Goal: Task Accomplishment & Management: Manage account settings

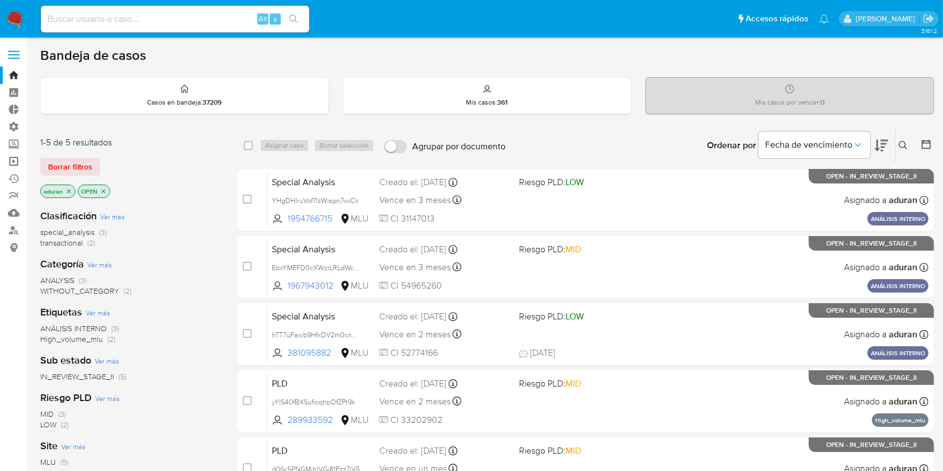
click at [12, 160] on link "Operaciones masivas" at bounding box center [66, 161] width 133 height 17
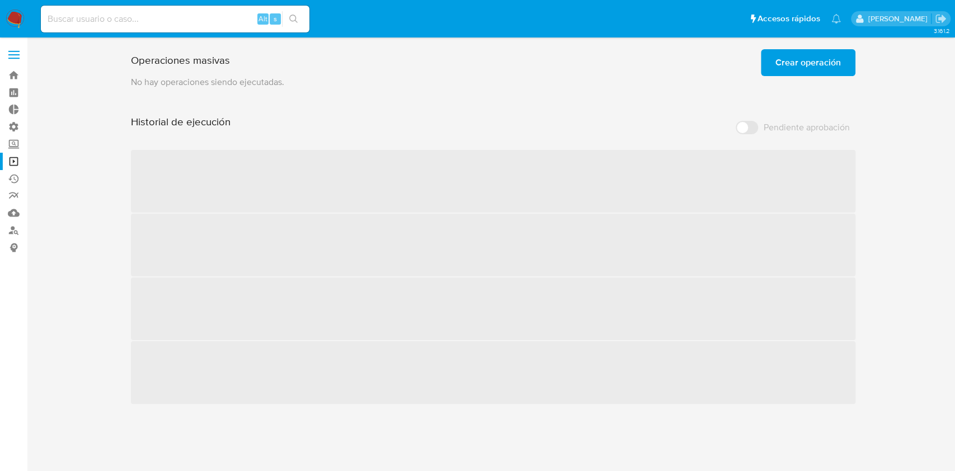
click at [789, 67] on span "Crear operación" at bounding box center [807, 62] width 65 height 25
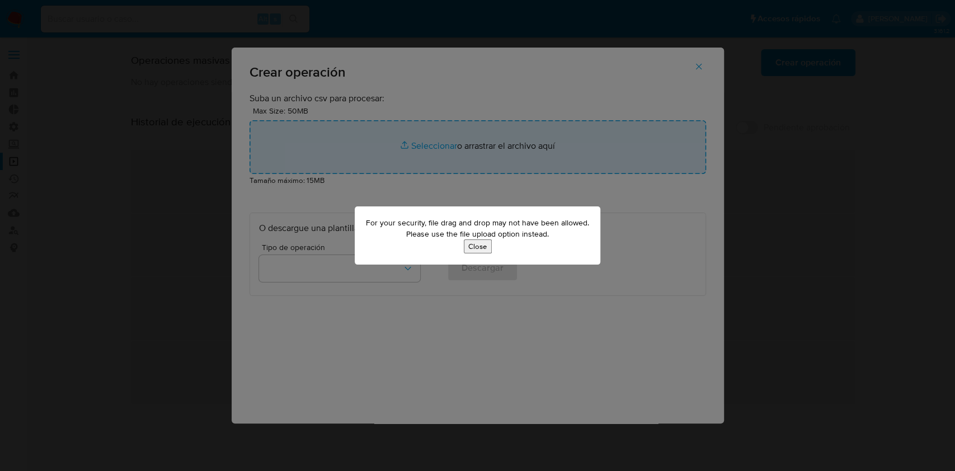
click at [477, 248] on button "Close" at bounding box center [478, 246] width 28 height 14
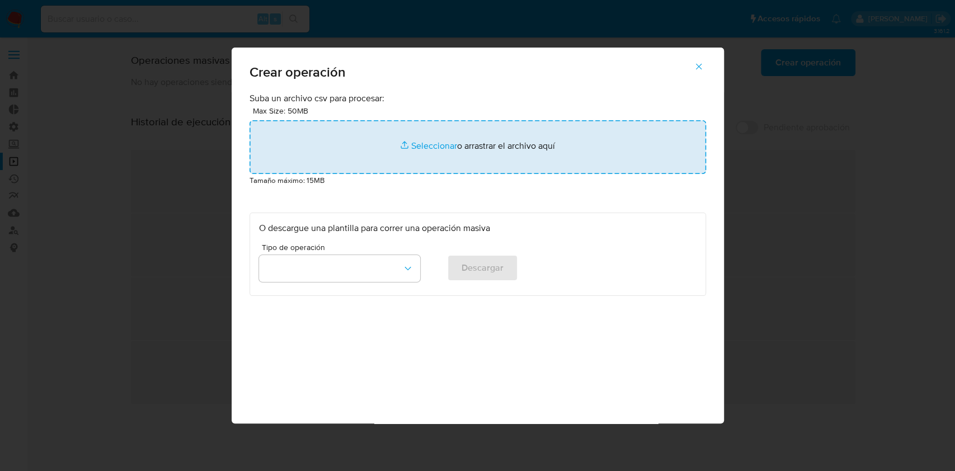
click at [423, 143] on input "file" at bounding box center [477, 147] width 456 height 54
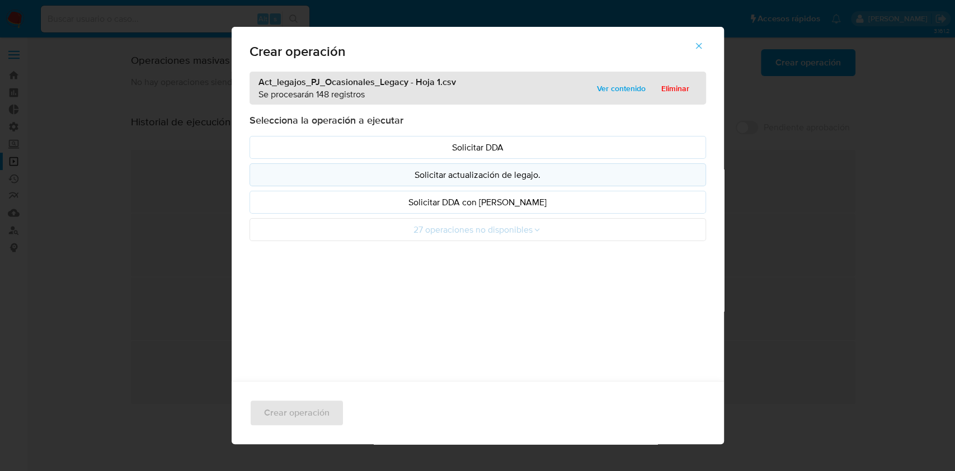
click at [527, 174] on p "Solicitar actualización de legajo." at bounding box center [477, 174] width 437 height 13
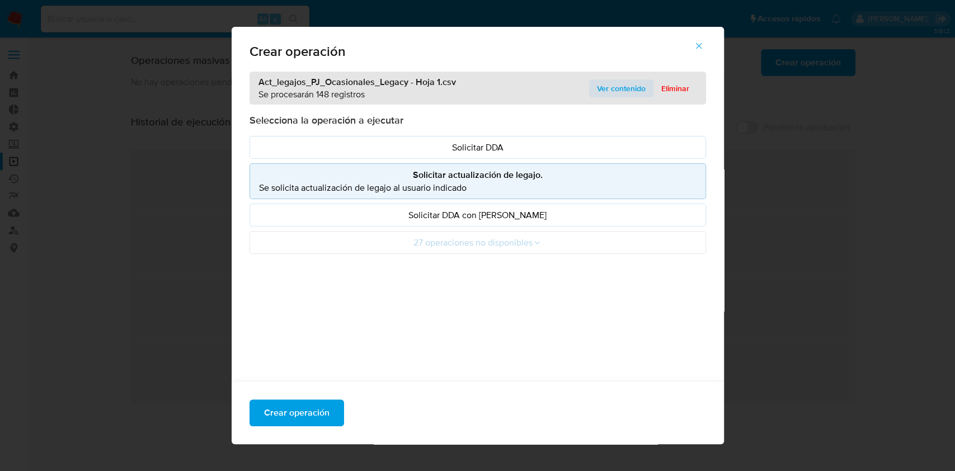
click at [617, 86] on span "Ver contenido" at bounding box center [621, 89] width 49 height 16
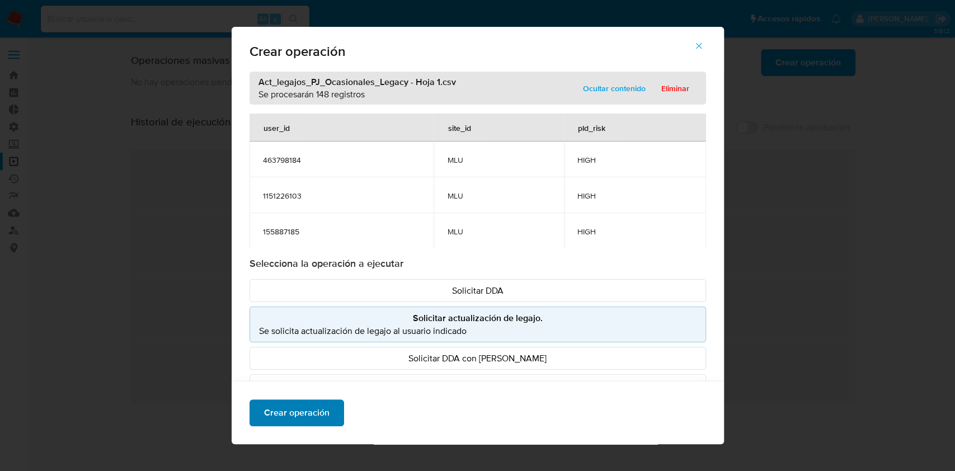
click at [282, 413] on span "Crear operación" at bounding box center [296, 412] width 65 height 25
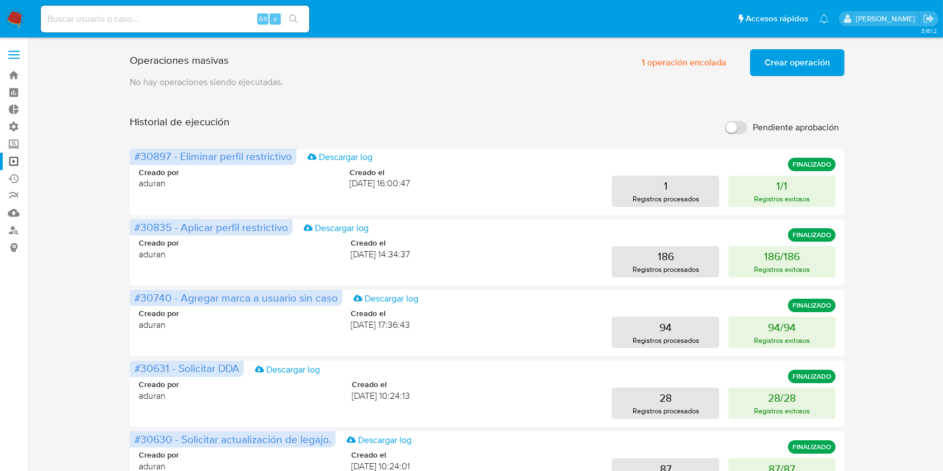
click at [84, 337] on div "Operaciones masivas 1 operación encolada Crear operación Sólo puede haber hasta…" at bounding box center [487, 466] width 894 height 842
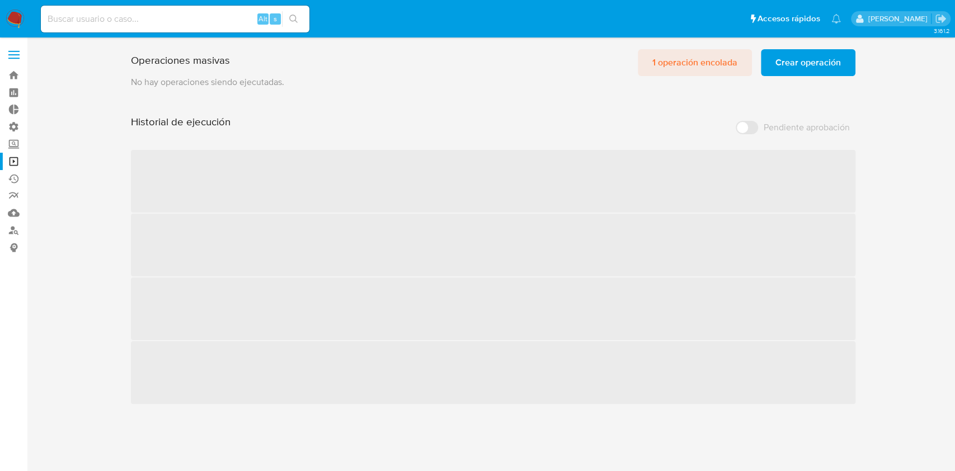
click at [677, 62] on span "1 operación encolada" at bounding box center [694, 62] width 85 height 25
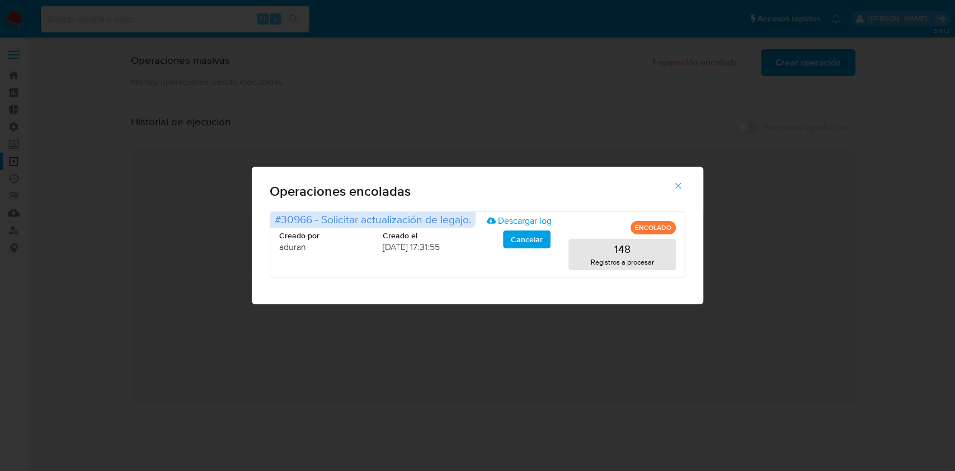
click at [680, 183] on icon "button" at bounding box center [678, 186] width 10 height 10
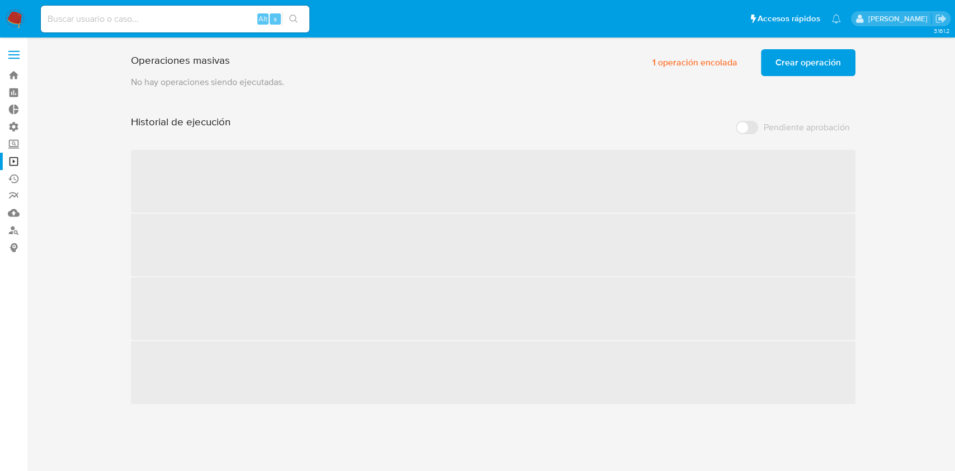
click at [17, 21] on img at bounding box center [15, 19] width 19 height 19
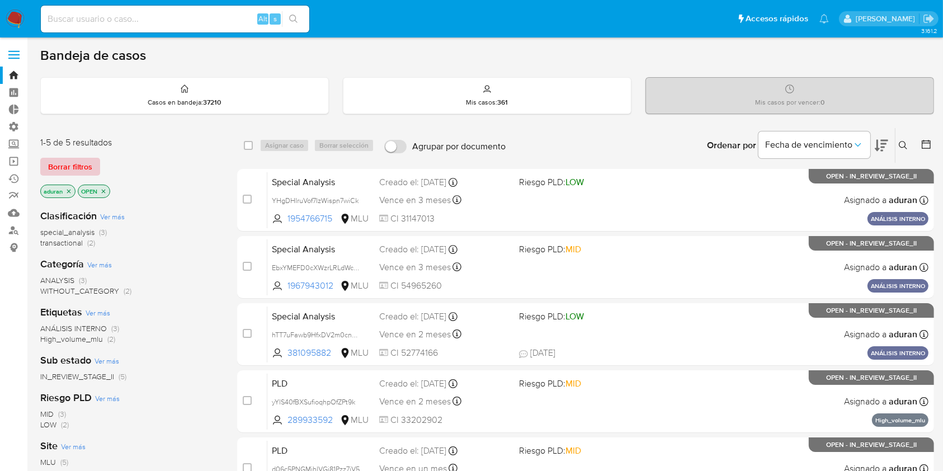
click at [85, 167] on span "Borrar filtros" at bounding box center [70, 167] width 44 height 16
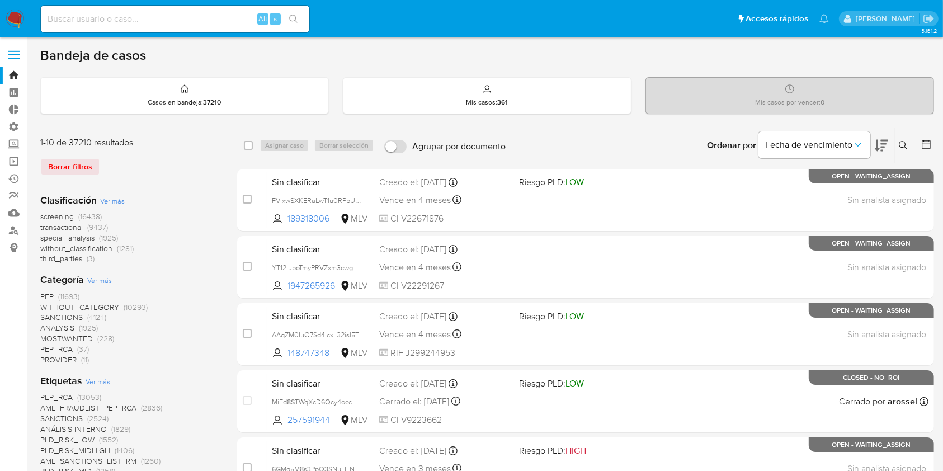
scroll to position [298, 0]
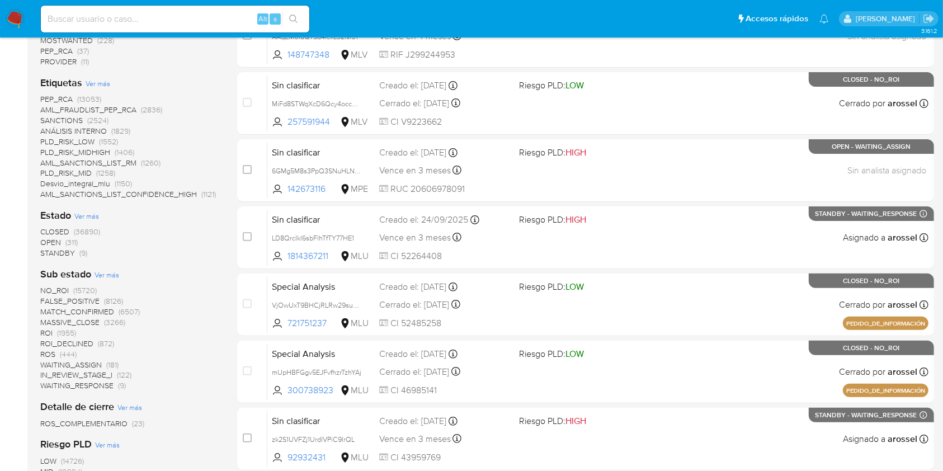
click at [63, 255] on span "STANDBY" at bounding box center [57, 252] width 35 height 11
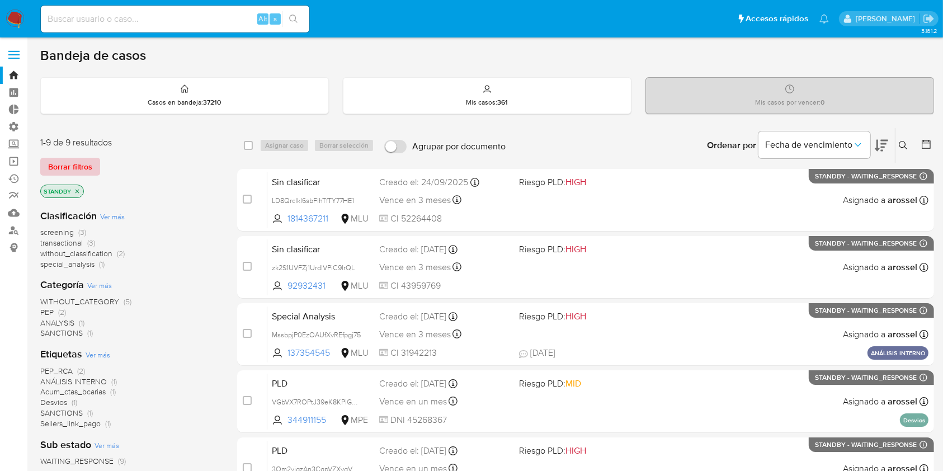
click at [77, 167] on span "Borrar filtros" at bounding box center [70, 167] width 44 height 16
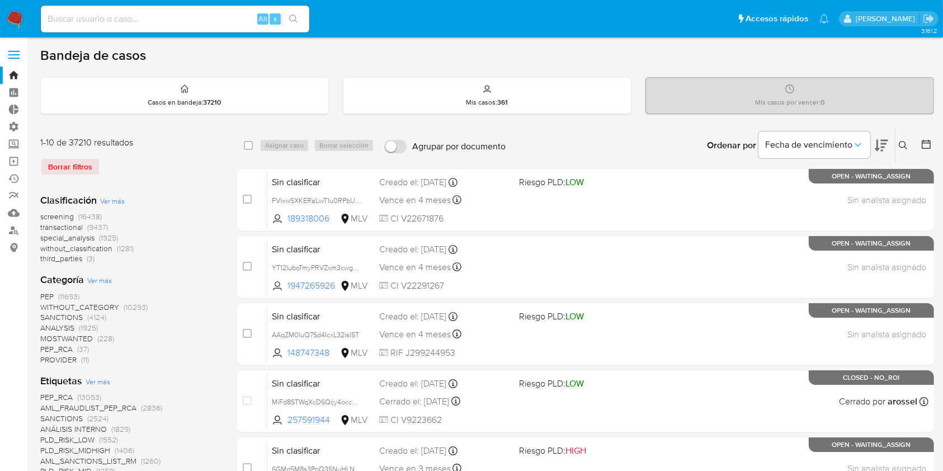
click at [17, 16] on img at bounding box center [15, 19] width 19 height 19
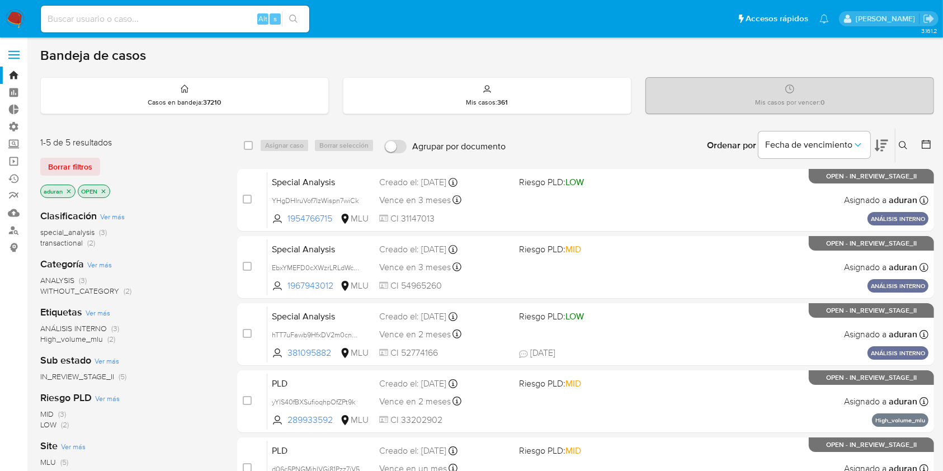
click at [878, 144] on icon at bounding box center [881, 145] width 13 height 13
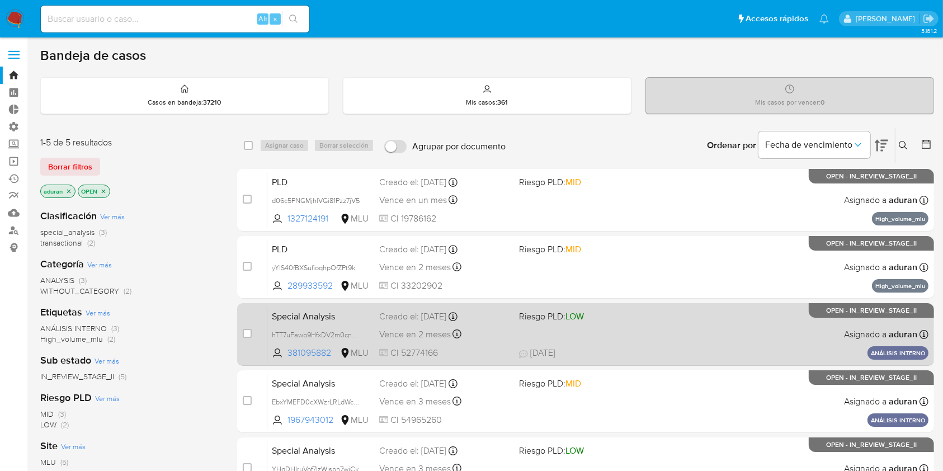
click at [422, 321] on div "Creado el: 15/09/2025 Creado el: 15/09/2025 17:00:44" at bounding box center [444, 316] width 130 height 12
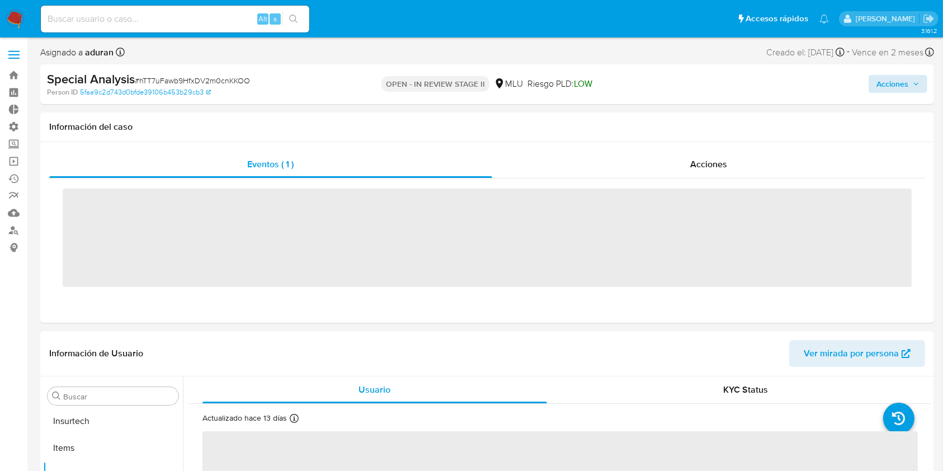
scroll to position [553, 0]
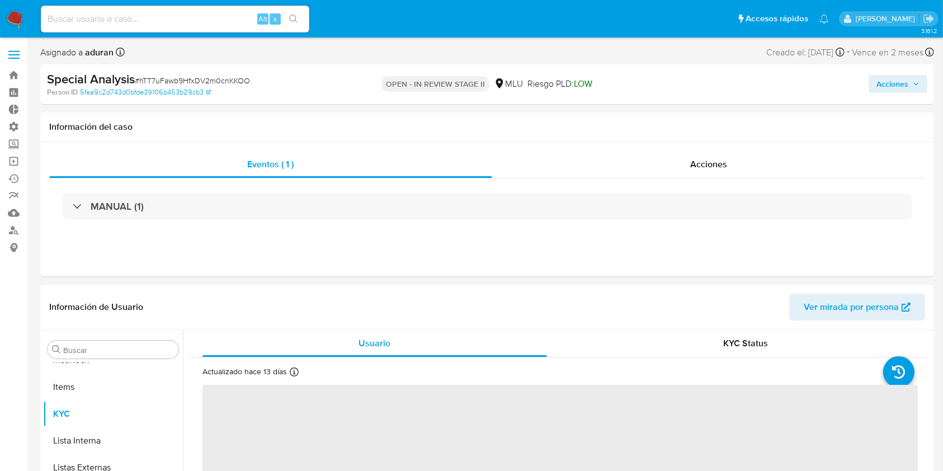
click at [894, 89] on span "Acciones" at bounding box center [892, 84] width 32 height 18
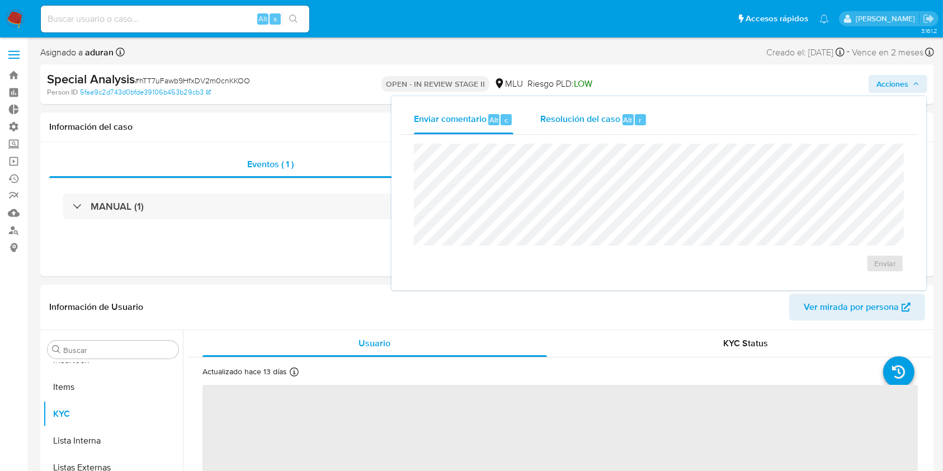
click at [609, 114] on span "Resolución del caso" at bounding box center [580, 119] width 80 height 13
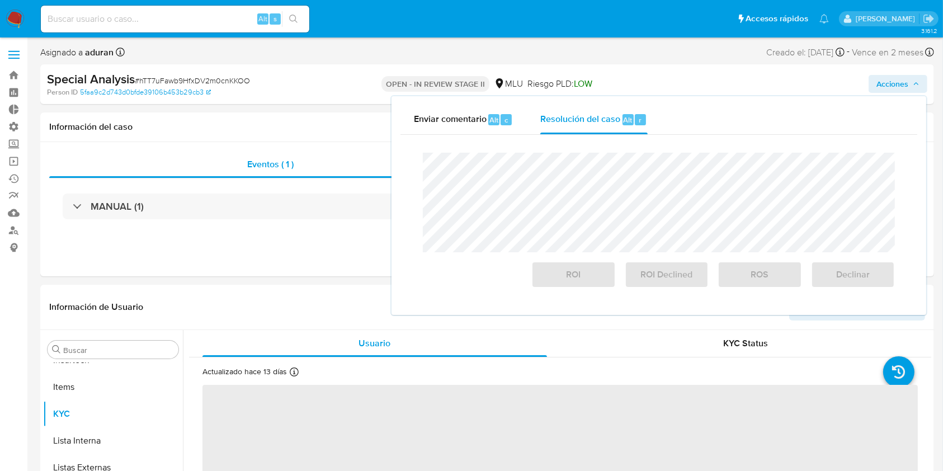
select select "10"
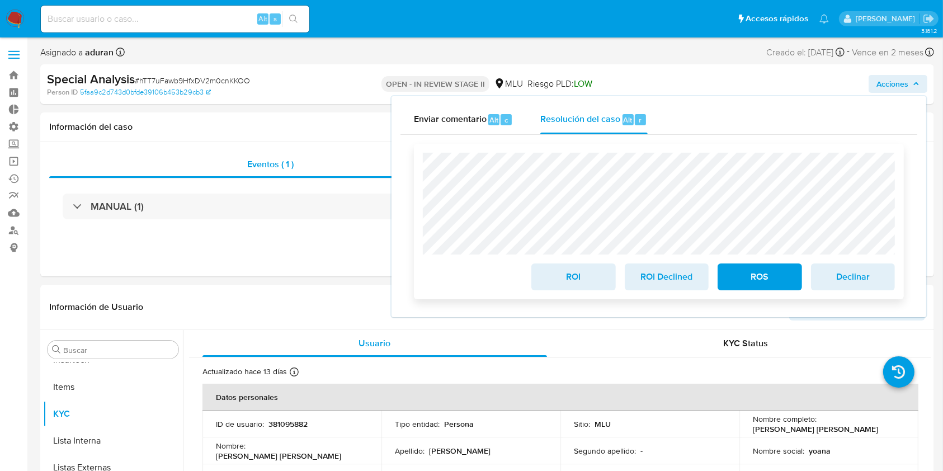
click at [751, 274] on span "ROS" at bounding box center [759, 277] width 55 height 25
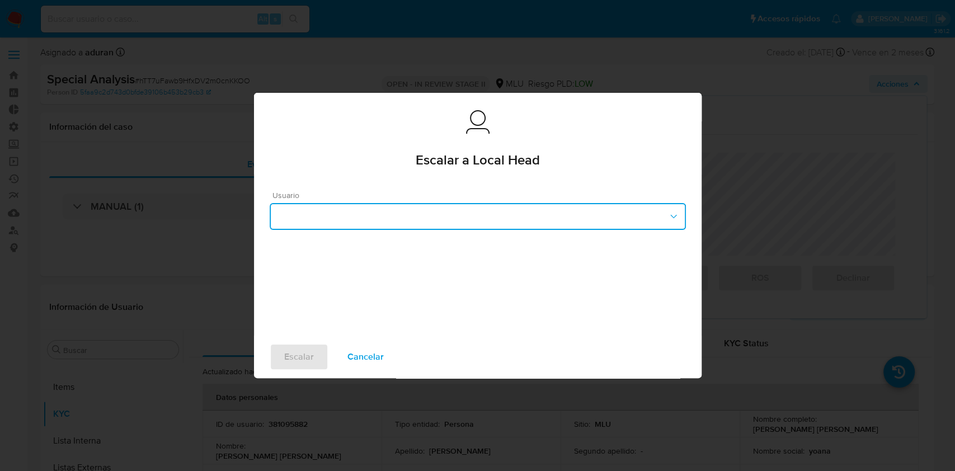
click at [430, 204] on button "button" at bounding box center [478, 216] width 416 height 27
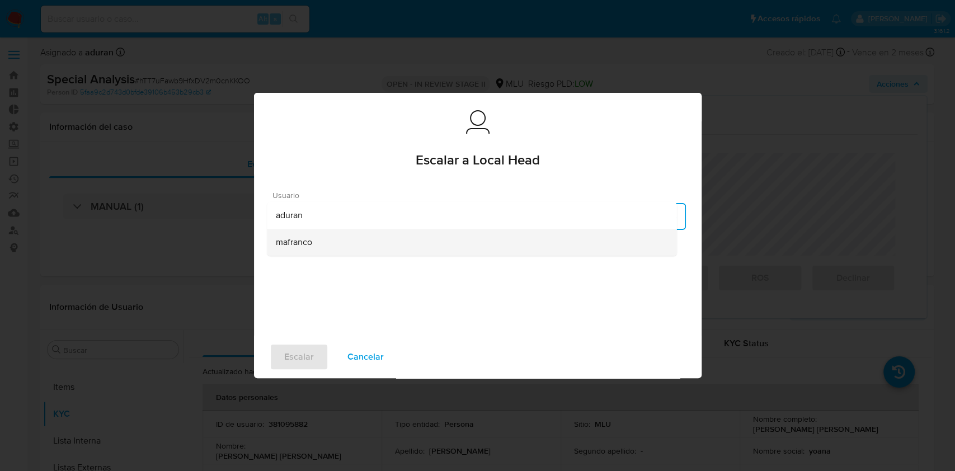
click at [354, 240] on div "mafranco" at bounding box center [472, 242] width 392 height 27
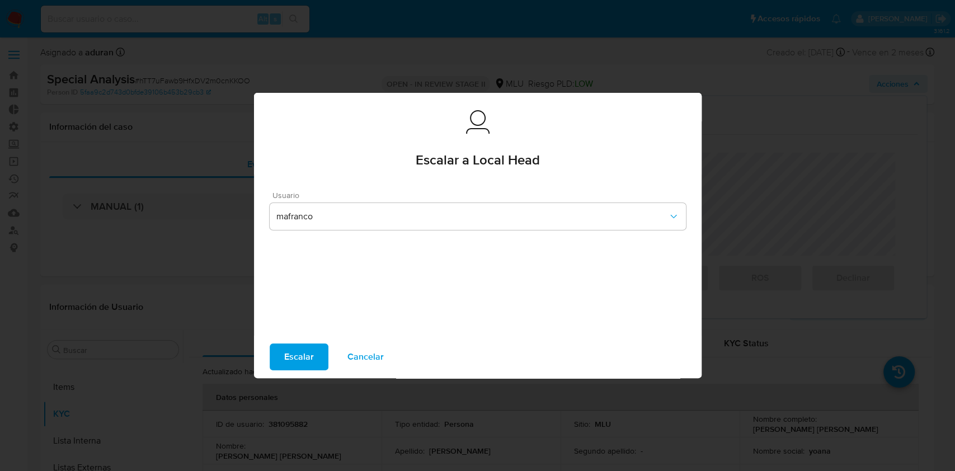
click at [298, 348] on span "Escalar" at bounding box center [299, 357] width 30 height 25
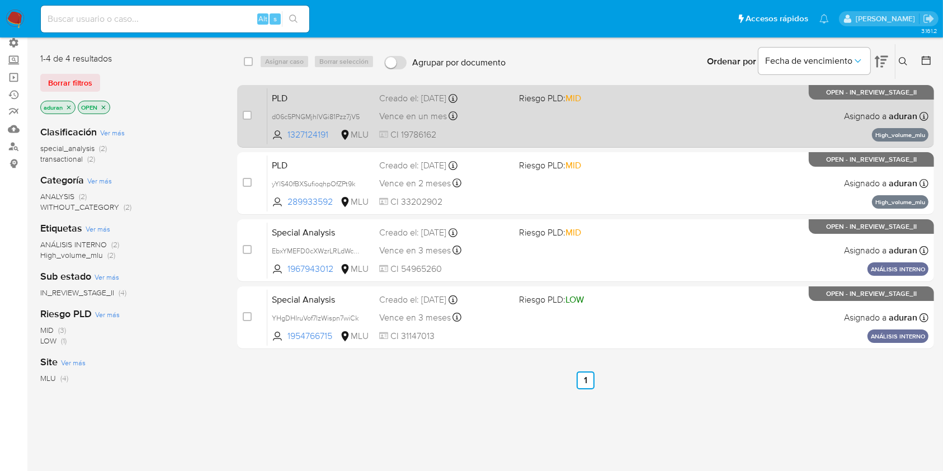
scroll to position [60, 0]
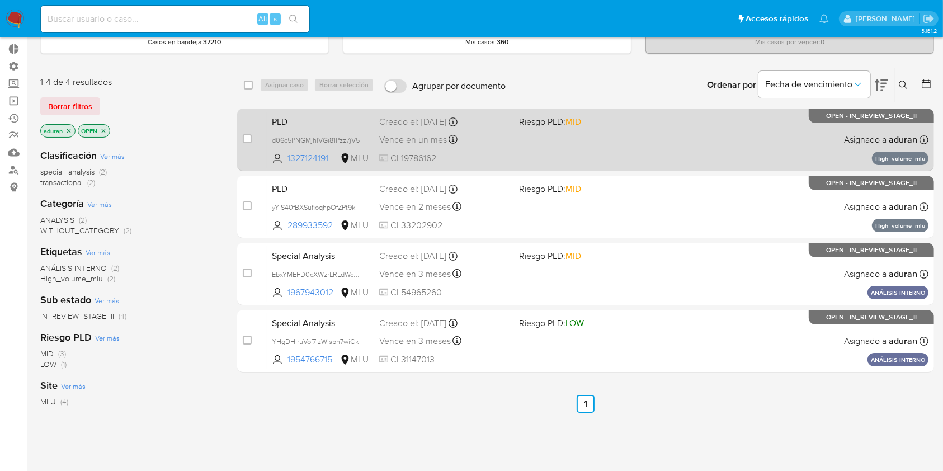
click at [550, 145] on div "PLD d06c5PNGMjhlVGi81Pzz7jV5 1327124191 MLU Riesgo PLD: MID Creado el: 12/08/20…" at bounding box center [597, 139] width 661 height 56
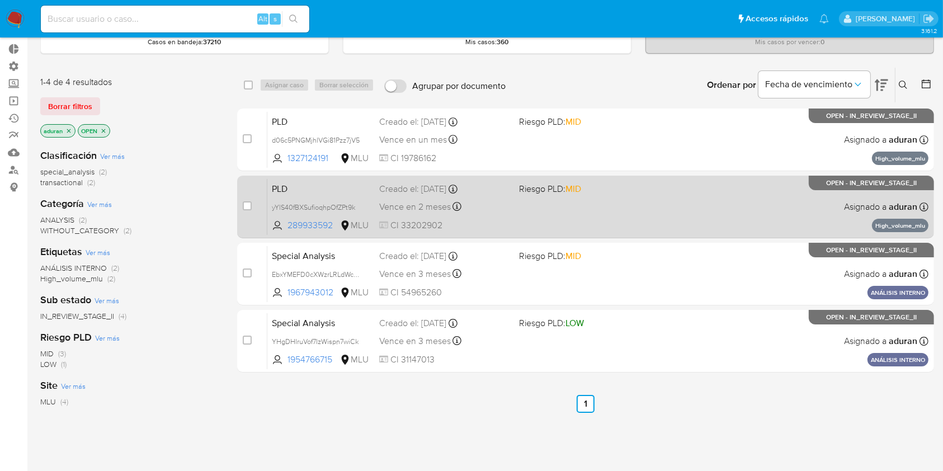
click at [591, 205] on span at bounding box center [584, 206] width 130 height 2
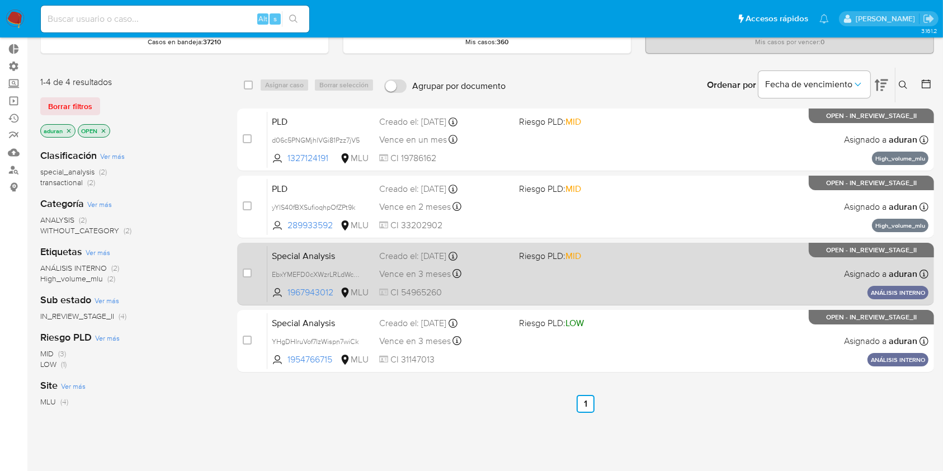
click at [604, 267] on div "Special Analysis EbxYMEFD0cXWzrLRLdWc1pmZ 1967943012 MLU Riesgo PLD: MID Creado…" at bounding box center [597, 274] width 661 height 56
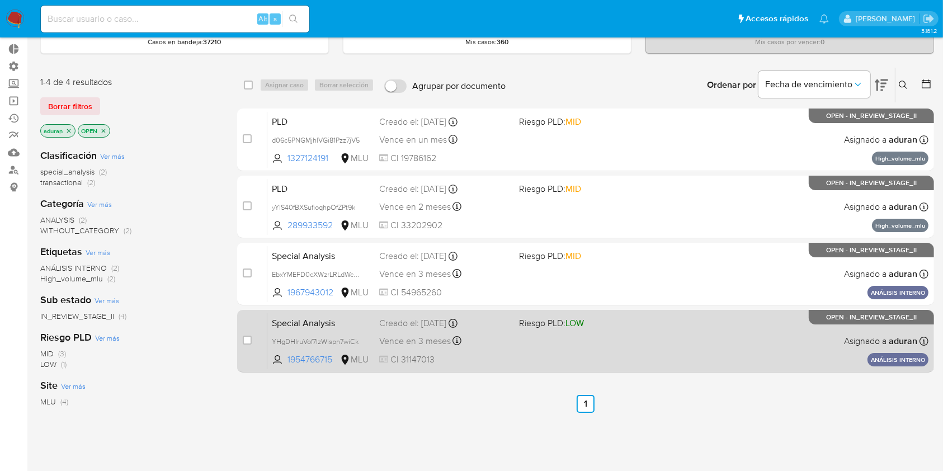
click at [606, 348] on div "Special Analysis YHgDHIruVof7IzWispn7wiCk 1954766715 MLU Riesgo PLD: LOW Creado…" at bounding box center [597, 341] width 661 height 56
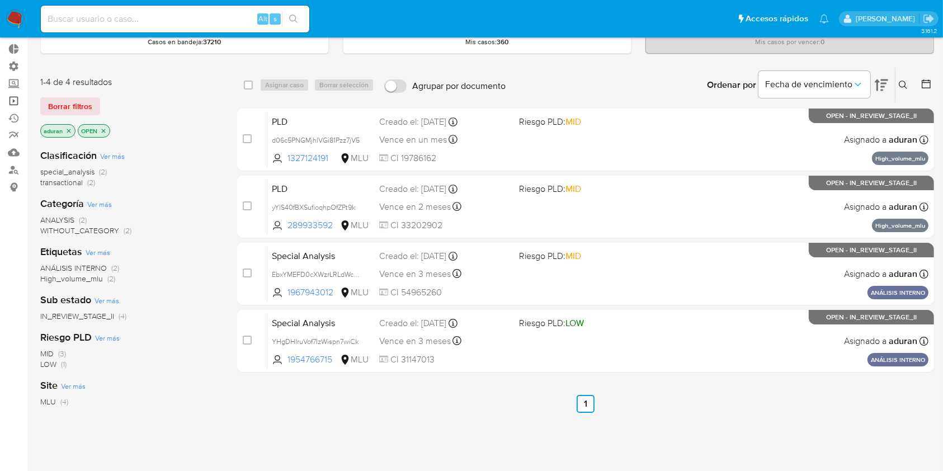
click at [17, 105] on link "Operaciones masivas" at bounding box center [66, 100] width 133 height 17
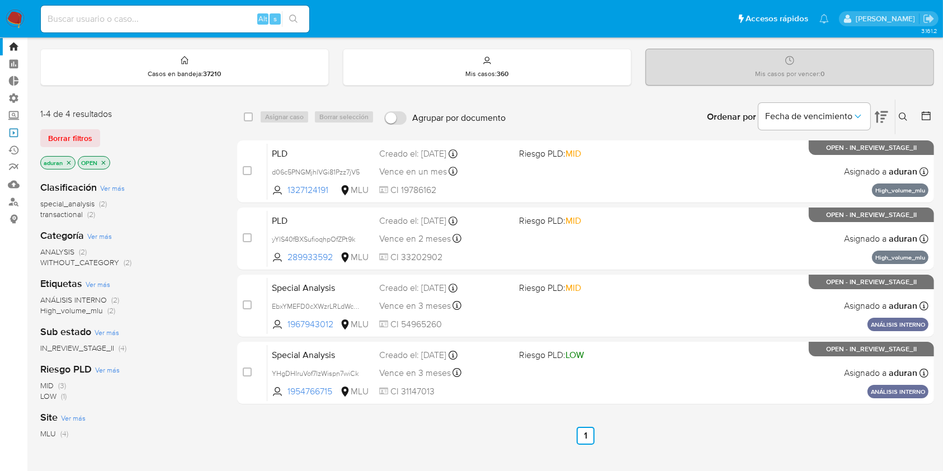
scroll to position [0, 0]
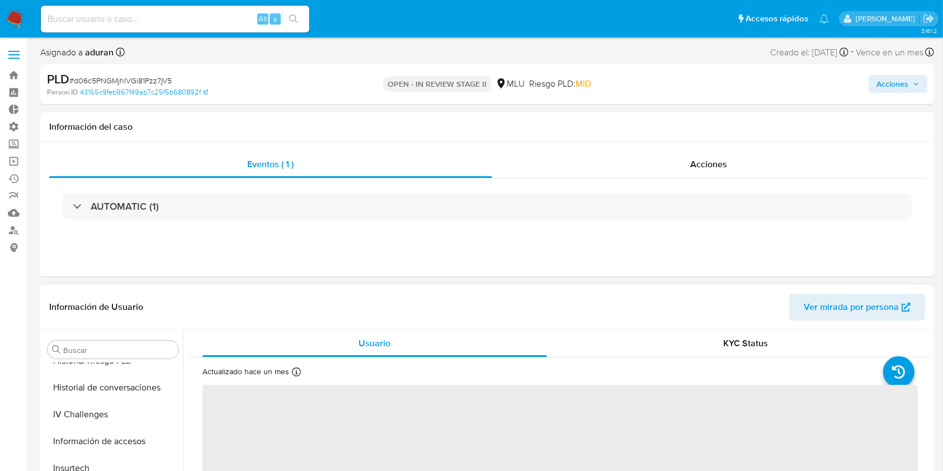
select select "10"
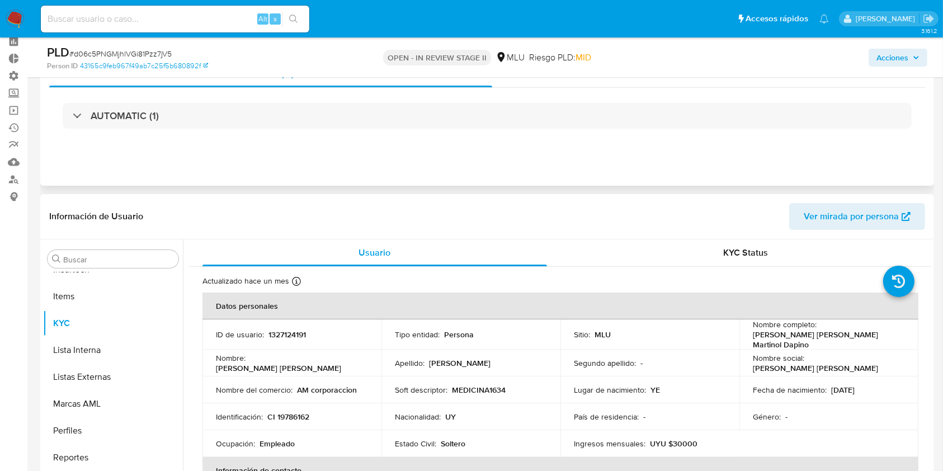
scroll to position [74, 0]
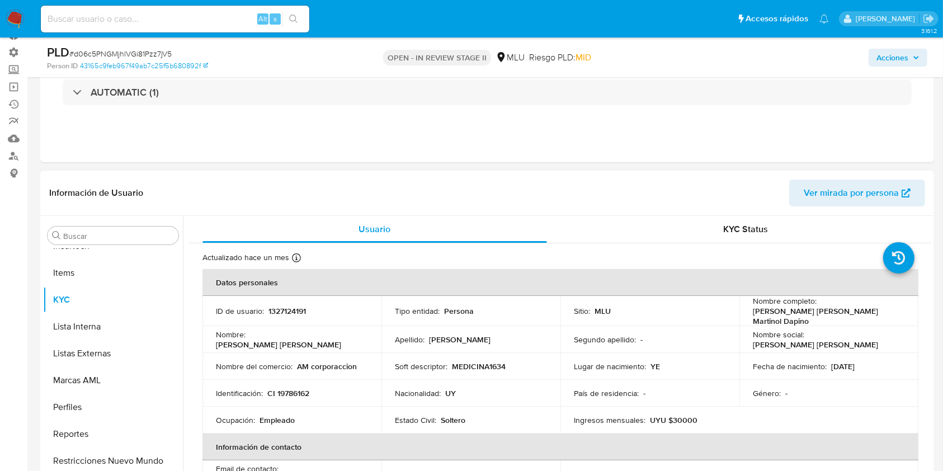
click at [707, 54] on button "Acciones" at bounding box center [898, 58] width 59 height 18
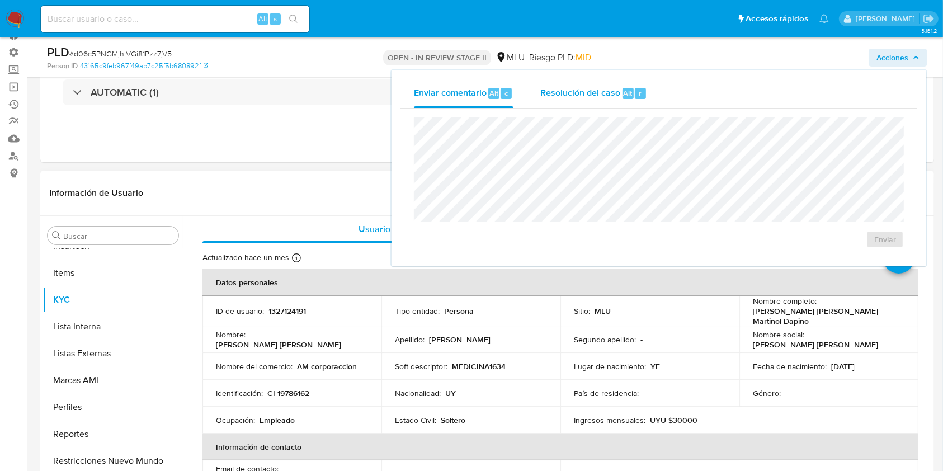
click at [620, 89] on div "Resolución del caso Alt r" at bounding box center [593, 93] width 107 height 29
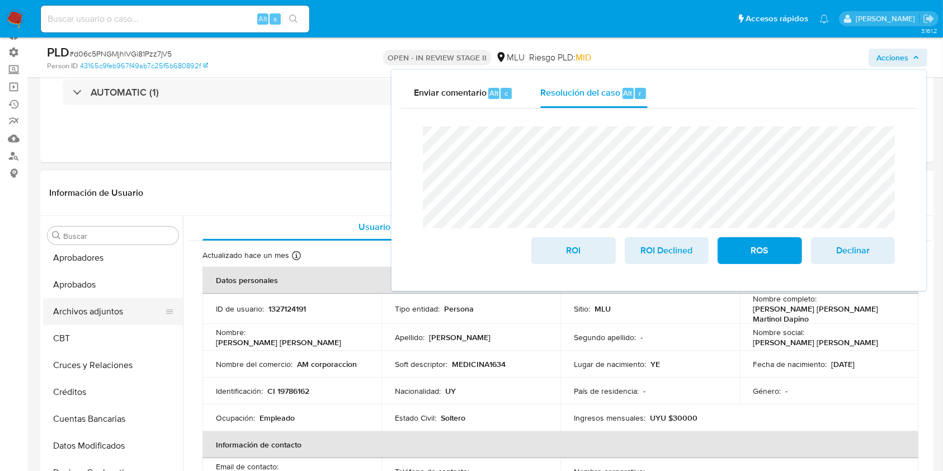
scroll to position [0, 0]
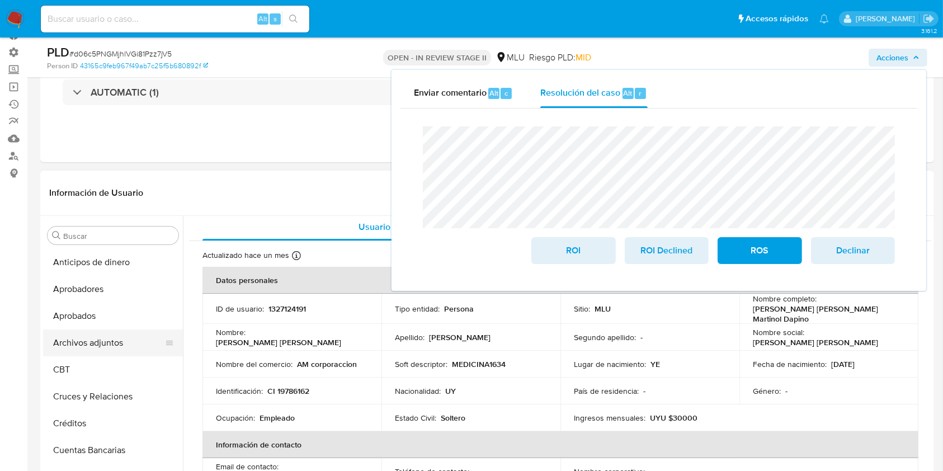
click at [98, 343] on button "Archivos adjuntos" at bounding box center [108, 342] width 131 height 27
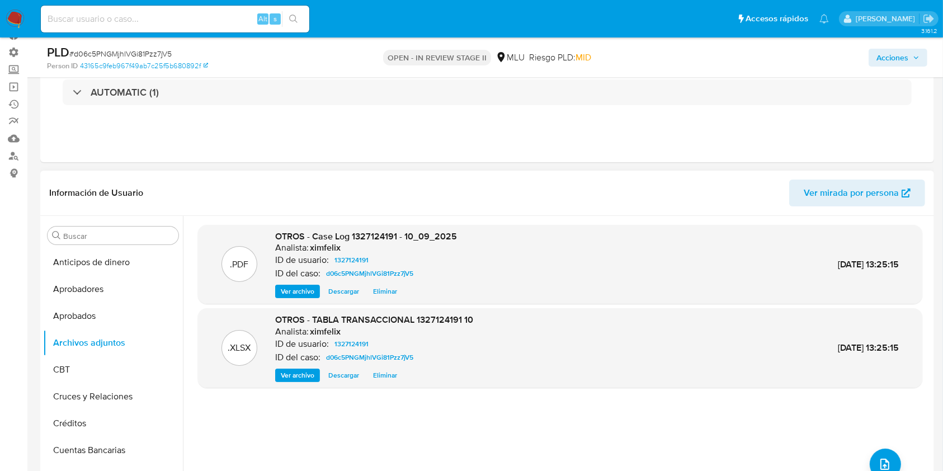
click at [354, 290] on span "Descargar" at bounding box center [343, 291] width 31 height 11
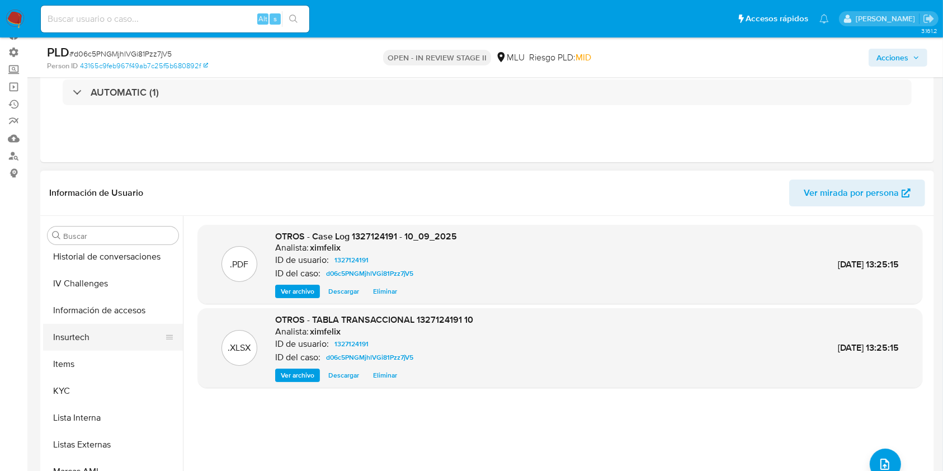
scroll to position [463, 0]
click at [88, 352] on button "KYC" at bounding box center [108, 389] width 131 height 27
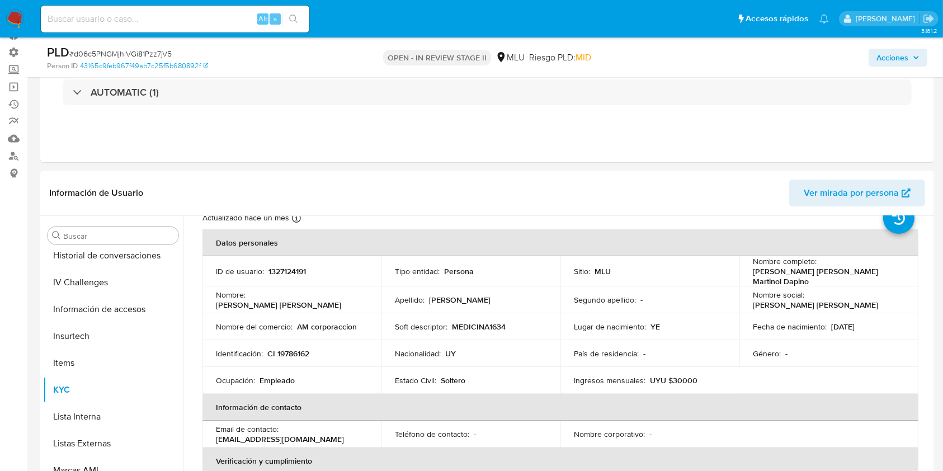
scroll to position [48, 0]
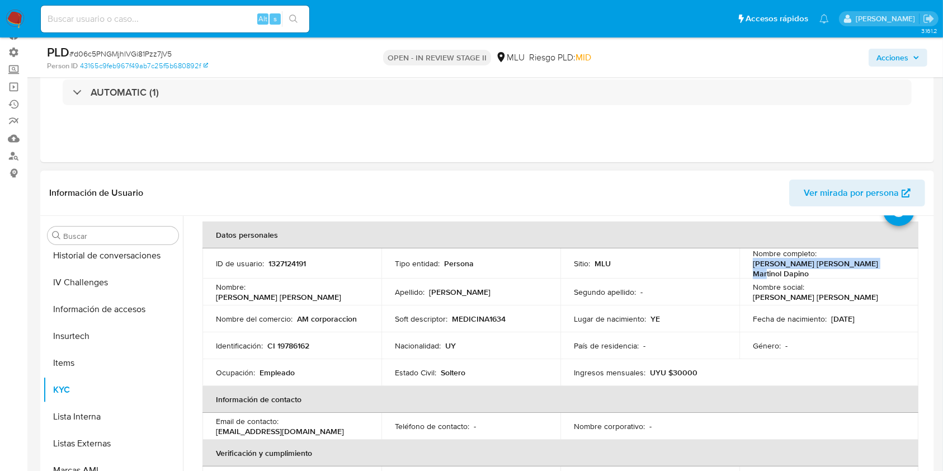
drag, startPoint x: 882, startPoint y: 268, endPoint x: 744, endPoint y: 265, distance: 137.1
click at [707, 265] on td "Nombre completo : Andrea Gabriela Martinol Dapino" at bounding box center [828, 263] width 179 height 30
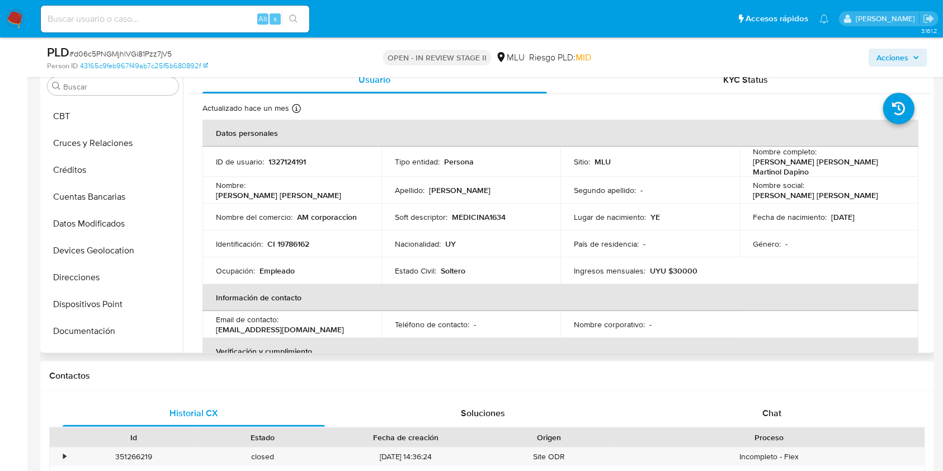
scroll to position [90, 0]
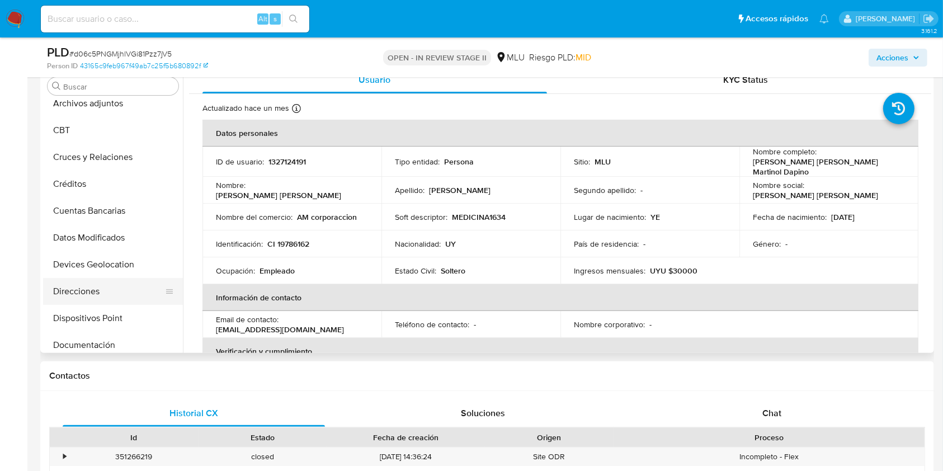
click at [97, 294] on button "Direcciones" at bounding box center [108, 291] width 131 height 27
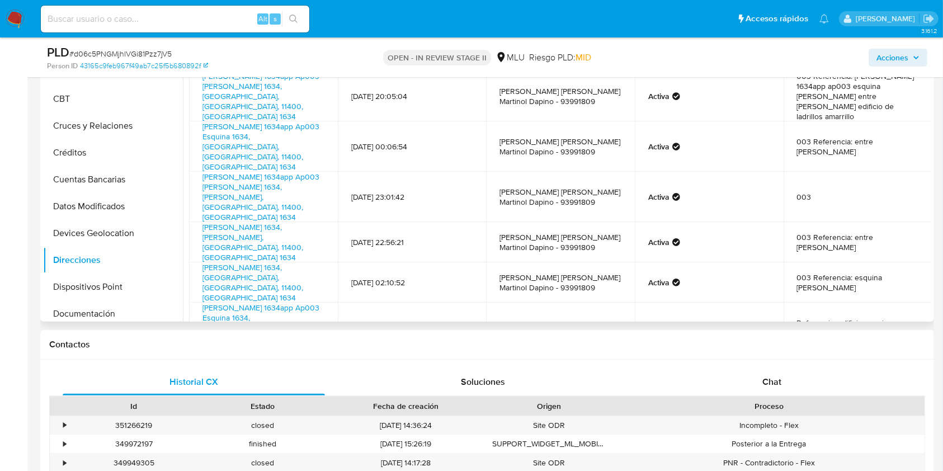
scroll to position [159, 0]
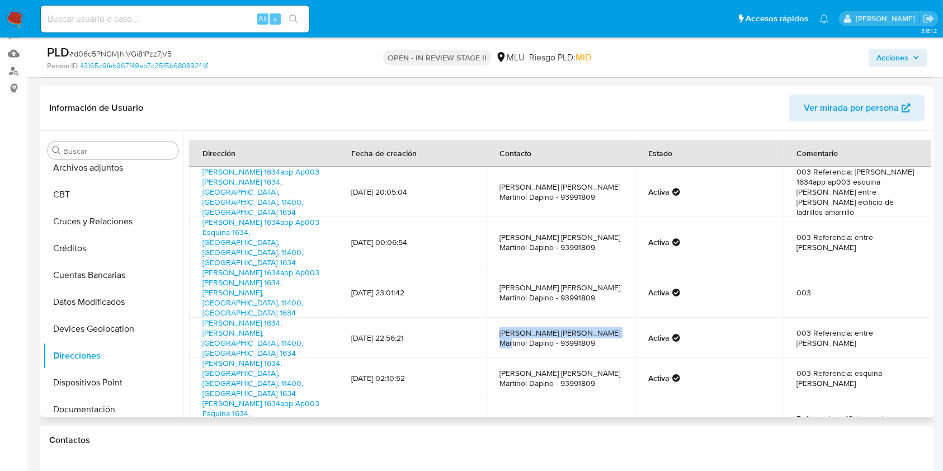
drag, startPoint x: 494, startPoint y: 271, endPoint x: 609, endPoint y: 274, distance: 114.7
click at [609, 318] on td "Andrea Gabriela Martinol Dapino - 93991809" at bounding box center [560, 338] width 149 height 40
click at [707, 62] on span "Acciones" at bounding box center [892, 58] width 32 height 18
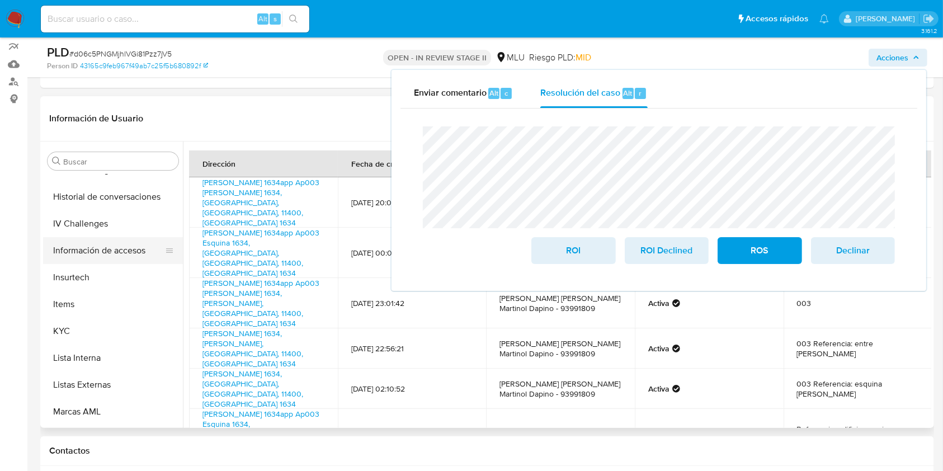
scroll to position [298, 0]
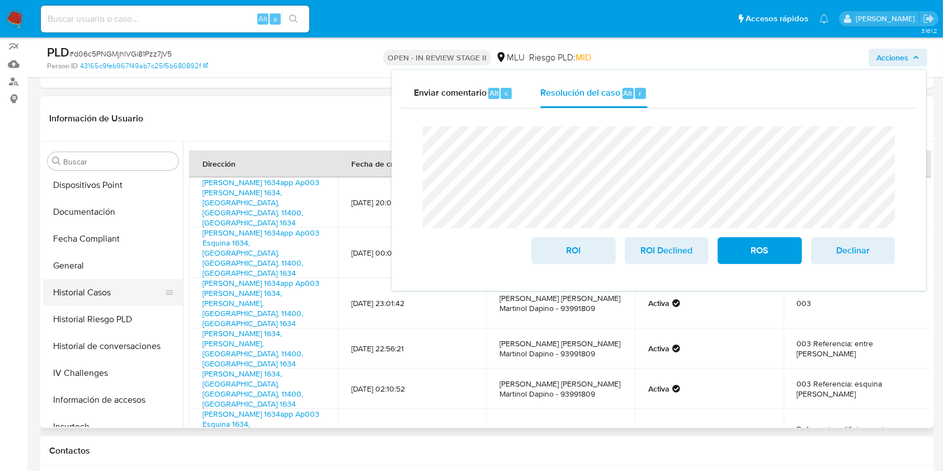
click at [96, 290] on button "Historial Casos" at bounding box center [108, 292] width 131 height 27
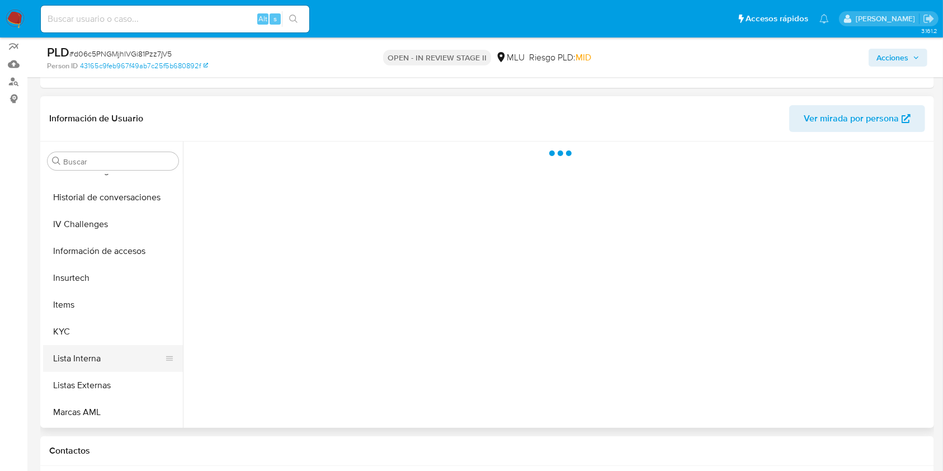
scroll to position [447, 0]
click at [84, 328] on button "KYC" at bounding box center [108, 331] width 131 height 27
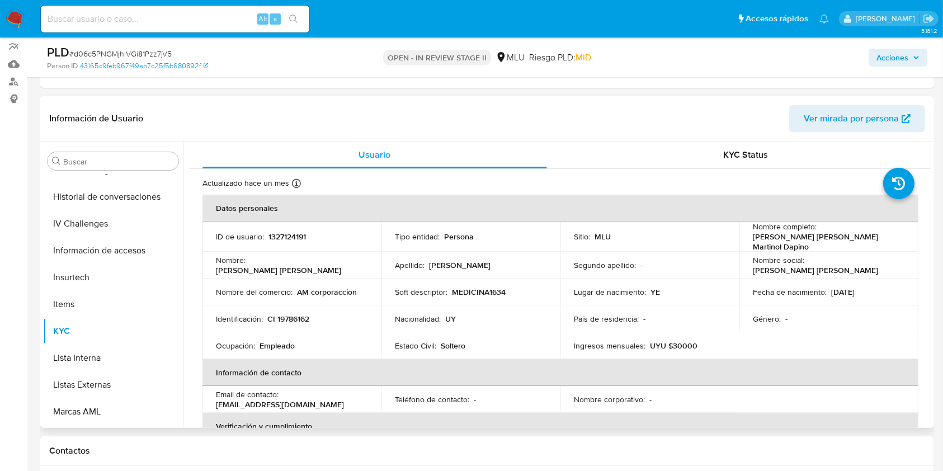
click at [473, 288] on p "MEDICINA1634" at bounding box center [479, 292] width 54 height 10
click at [452, 307] on td "Nacionalidad : UY" at bounding box center [470, 318] width 179 height 27
click at [464, 281] on td "Soft descriptor : MEDICINA1634" at bounding box center [470, 292] width 179 height 27
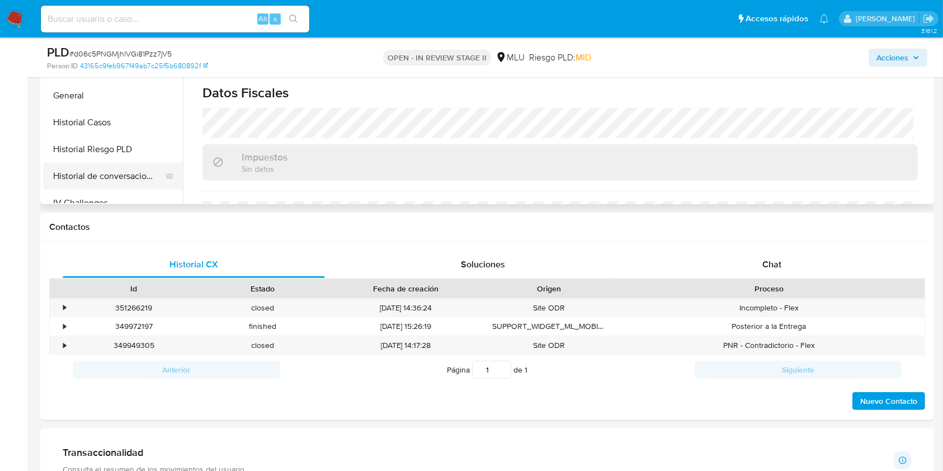
scroll to position [298, 0]
click at [125, 106] on button "Historial Riesgo PLD" at bounding box center [108, 95] width 131 height 27
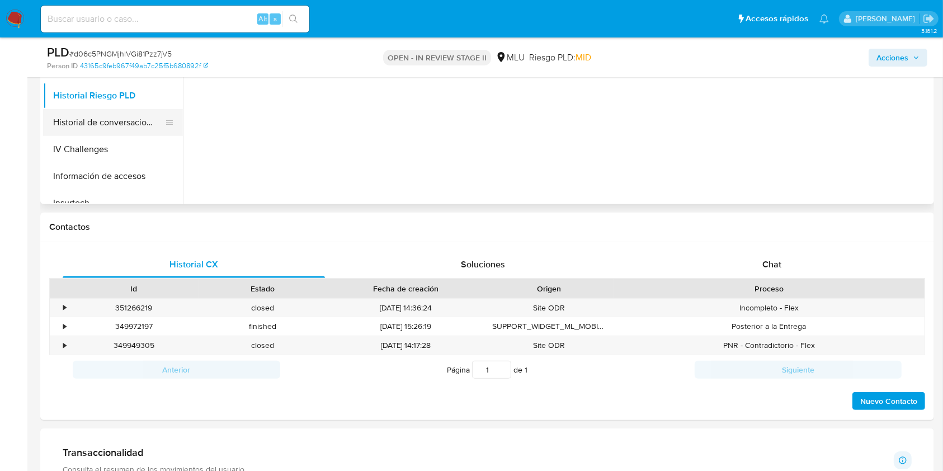
click at [129, 112] on button "Historial de conversaciones" at bounding box center [108, 122] width 131 height 27
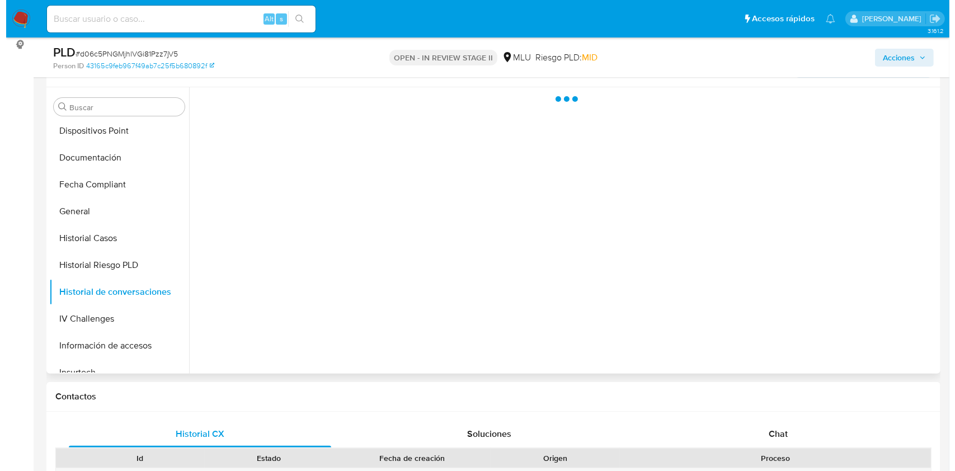
scroll to position [149, 0]
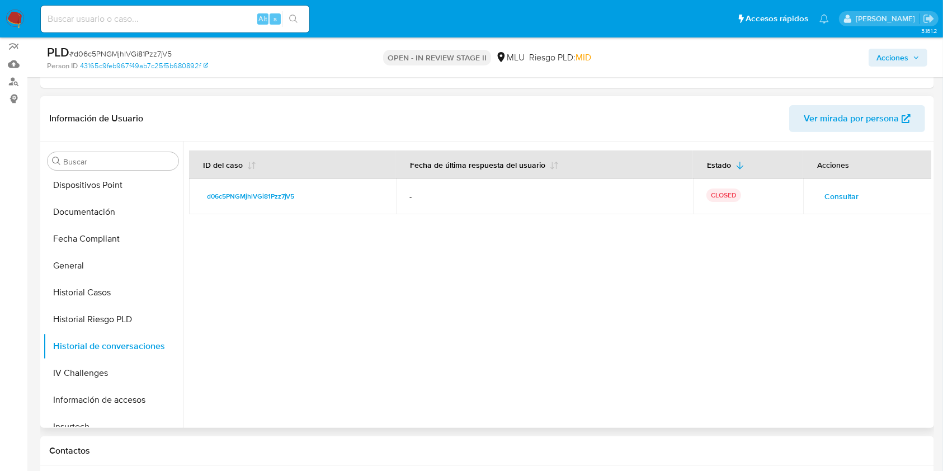
drag, startPoint x: 856, startPoint y: 194, endPoint x: 850, endPoint y: 196, distance: 6.0
click at [707, 196] on button "Consultar" at bounding box center [842, 196] width 50 height 18
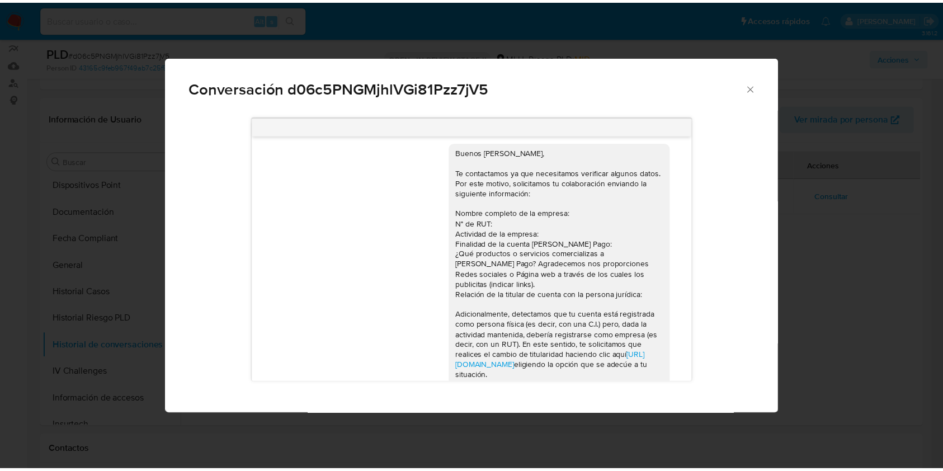
scroll to position [0, 0]
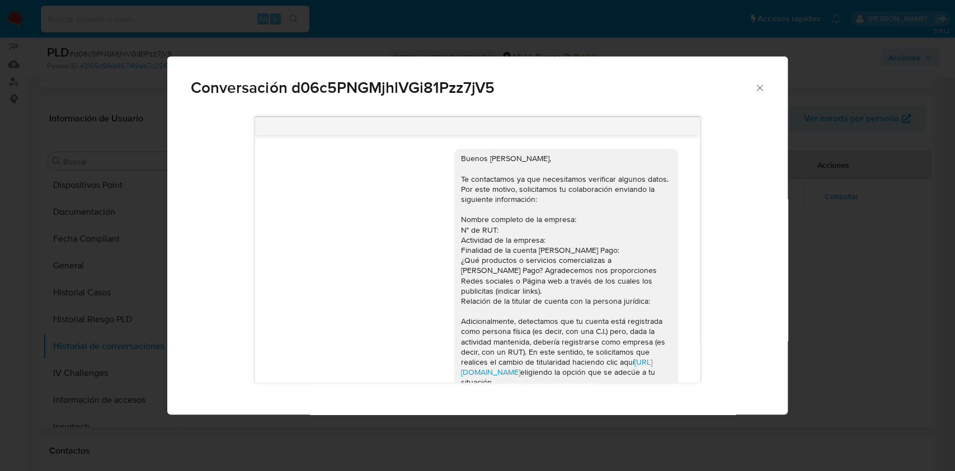
click at [707, 352] on div "Conversación d06c5PNGMjhlVGi81Pzz7jV5 Buenos días Andrea, Te contactamos ya que…" at bounding box center [477, 235] width 955 height 471
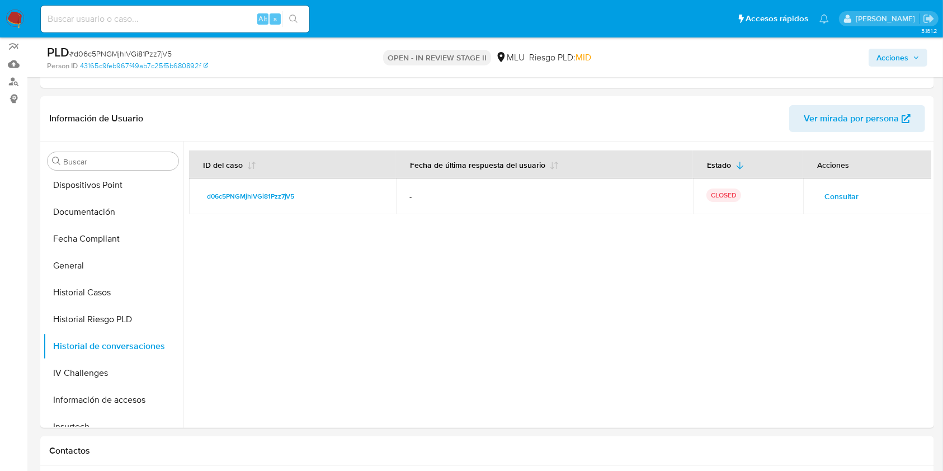
click at [707, 74] on div "PLD # d06c5PNGMjhlVGi81Pzz7jV5 Person ID 43165c9feb967f49ab7c25f5b680892f OPEN …" at bounding box center [487, 57] width 894 height 40
click at [707, 62] on span "Acciones" at bounding box center [892, 58] width 32 height 18
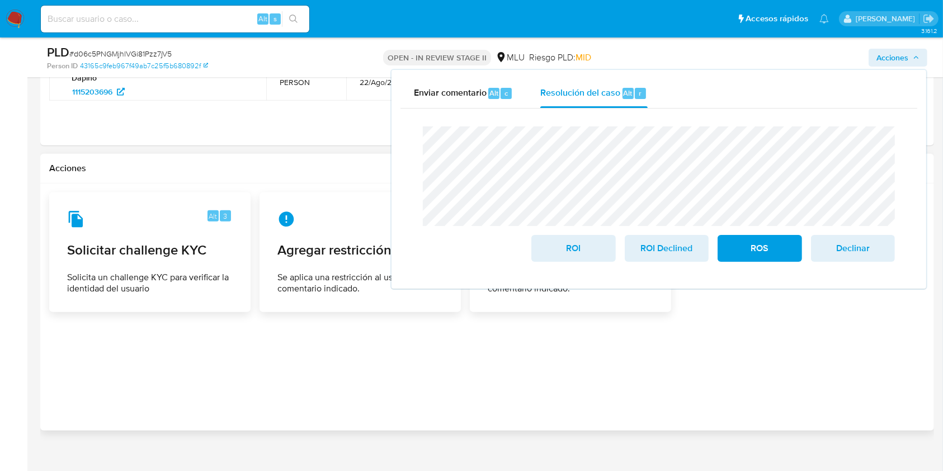
scroll to position [810, 0]
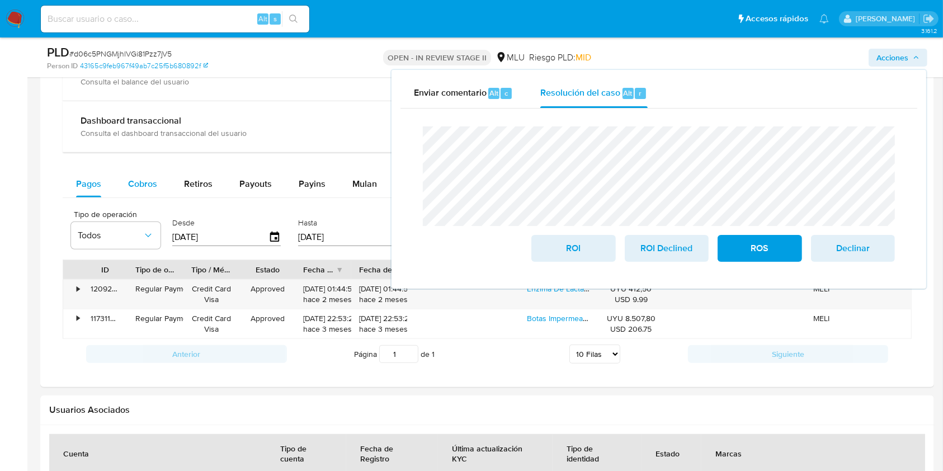
drag, startPoint x: 137, startPoint y: 163, endPoint x: 143, endPoint y: 172, distance: 10.1
click at [141, 166] on div "Balance Consulta el balance del usuario Dashboard transaccional Consulta el das…" at bounding box center [487, 209] width 849 height 319
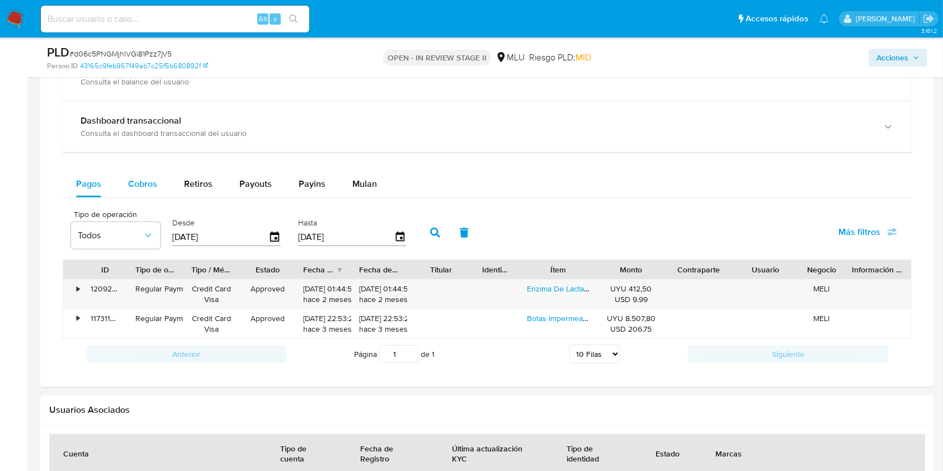
click at [143, 172] on div "Cobros" at bounding box center [142, 184] width 29 height 27
select select "10"
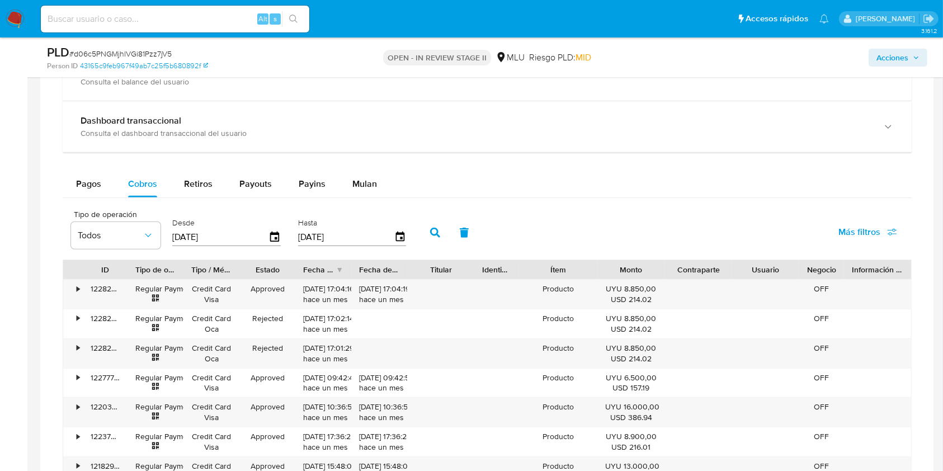
click at [707, 270] on div "Información adicional" at bounding box center [877, 269] width 51 height 11
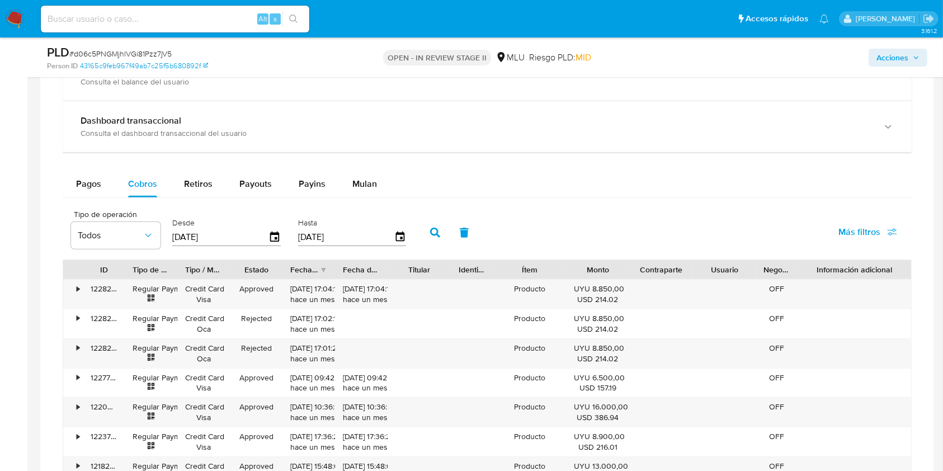
drag, startPoint x: 902, startPoint y: 271, endPoint x: 930, endPoint y: 267, distance: 28.2
click at [707, 267] on html "Pausado Ver notificaciones Alt s Accesos rápidos Presiona las siguientes teclas…" at bounding box center [471, 180] width 943 height 1981
click at [69, 287] on div "•" at bounding box center [73, 294] width 20 height 29
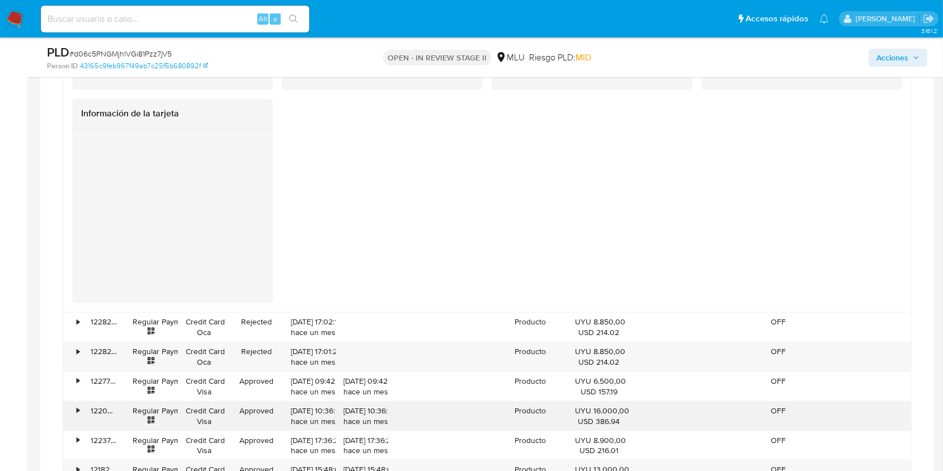
scroll to position [1258, 0]
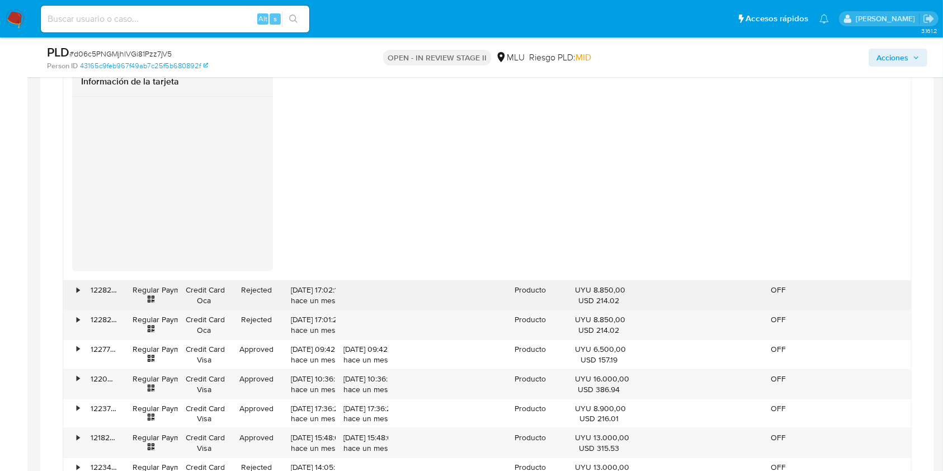
click at [73, 289] on div "•" at bounding box center [73, 295] width 20 height 29
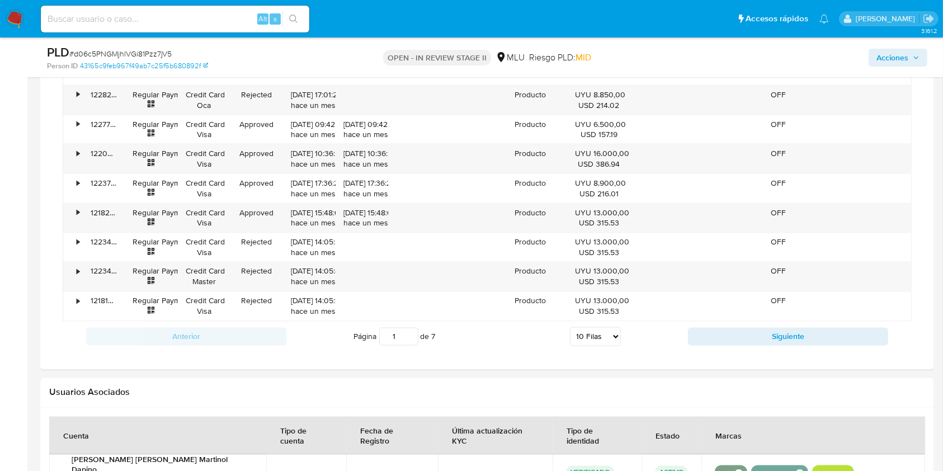
scroll to position [1929, 0]
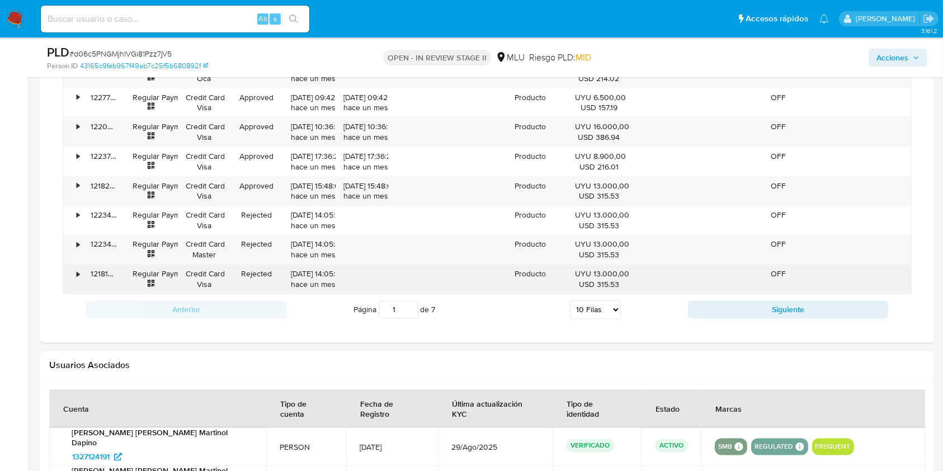
click at [73, 276] on div "•" at bounding box center [73, 279] width 20 height 29
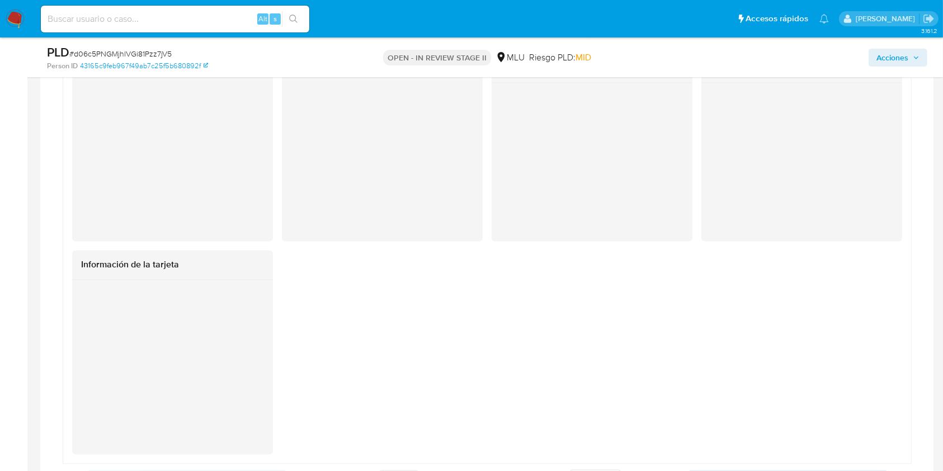
scroll to position [2079, 0]
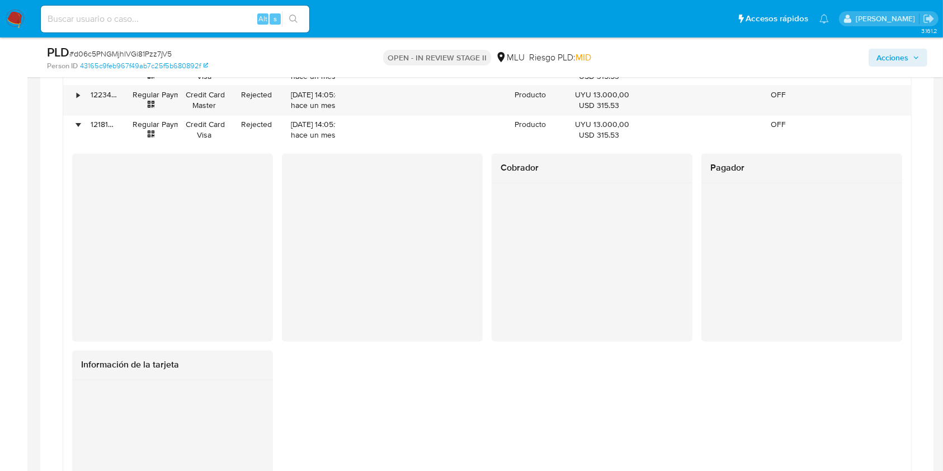
click at [707, 57] on span "Acciones" at bounding box center [892, 58] width 32 height 18
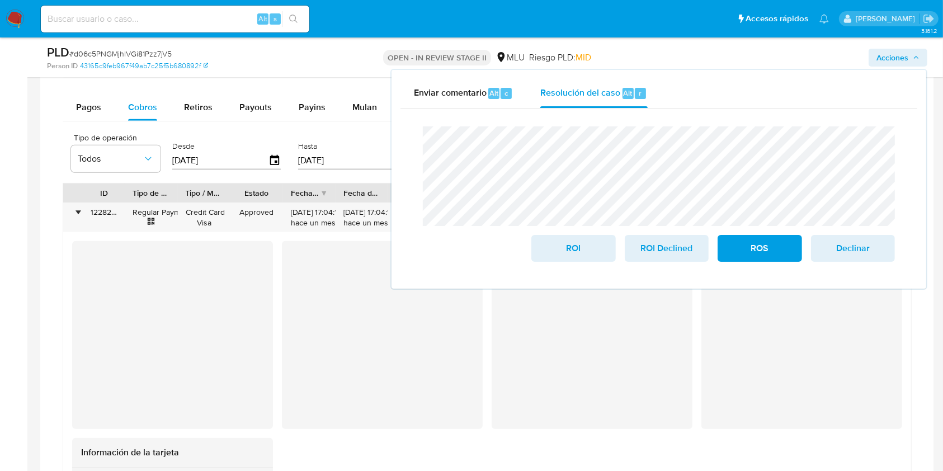
scroll to position [663, 0]
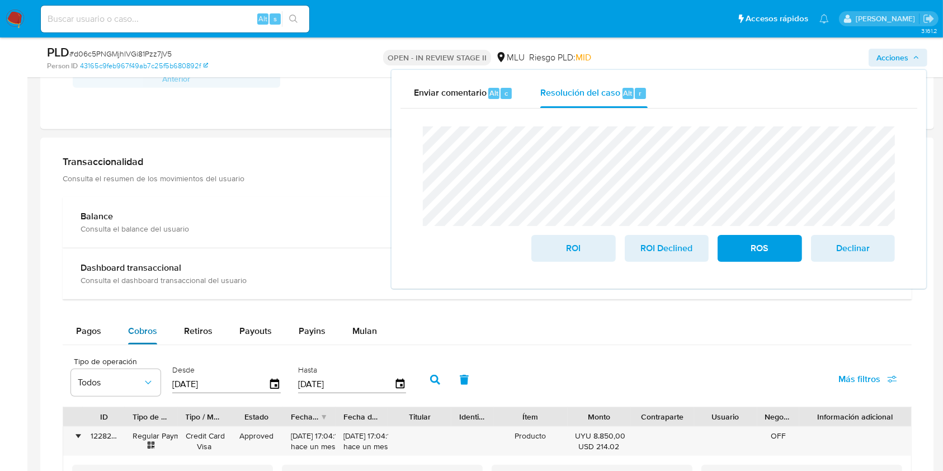
click at [150, 334] on span "Cobros" at bounding box center [142, 330] width 29 height 13
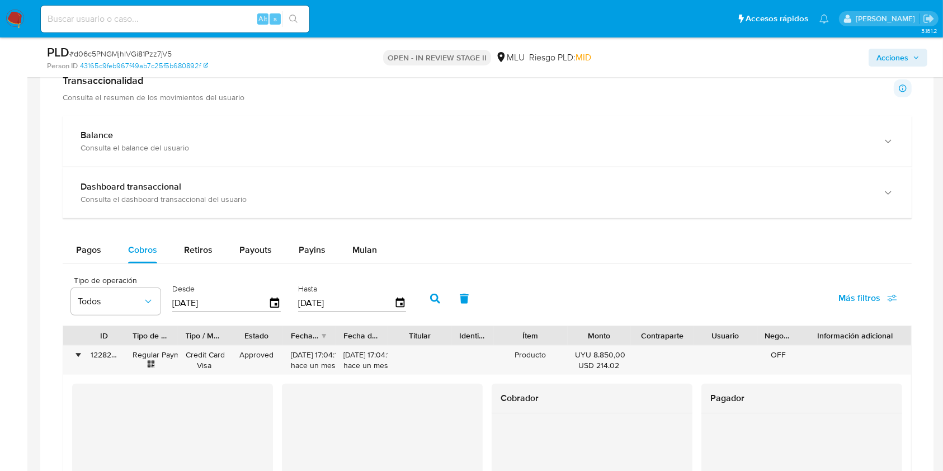
scroll to position [813, 0]
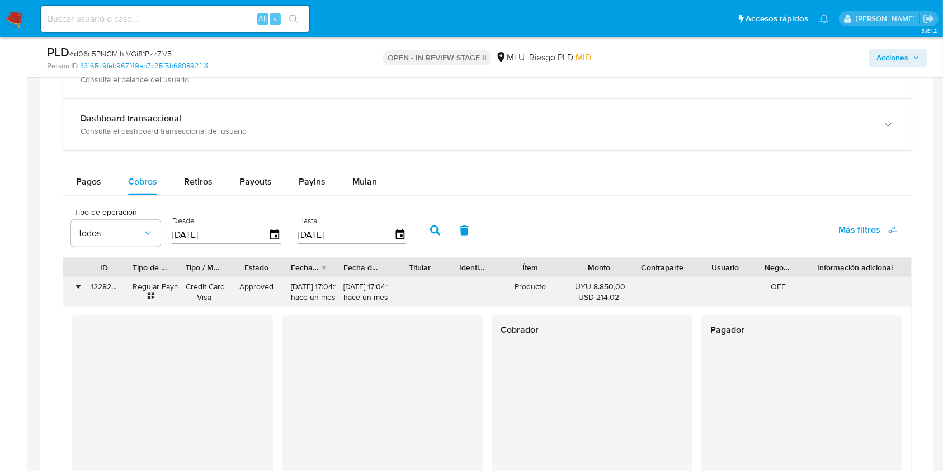
click at [77, 284] on div "•" at bounding box center [78, 286] width 3 height 11
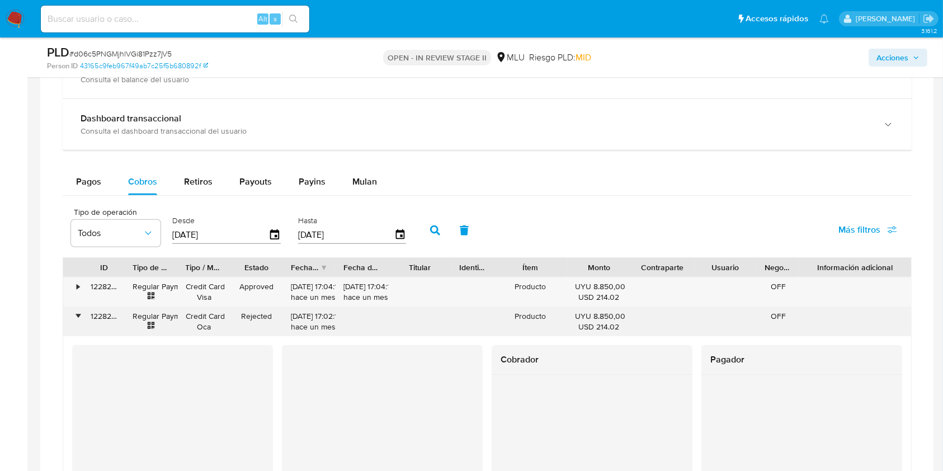
click at [68, 311] on div "•" at bounding box center [73, 321] width 20 height 29
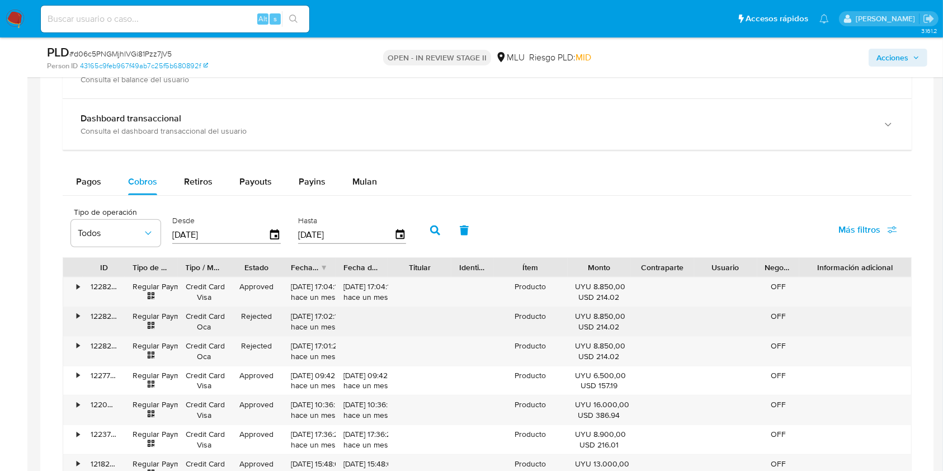
scroll to position [962, 0]
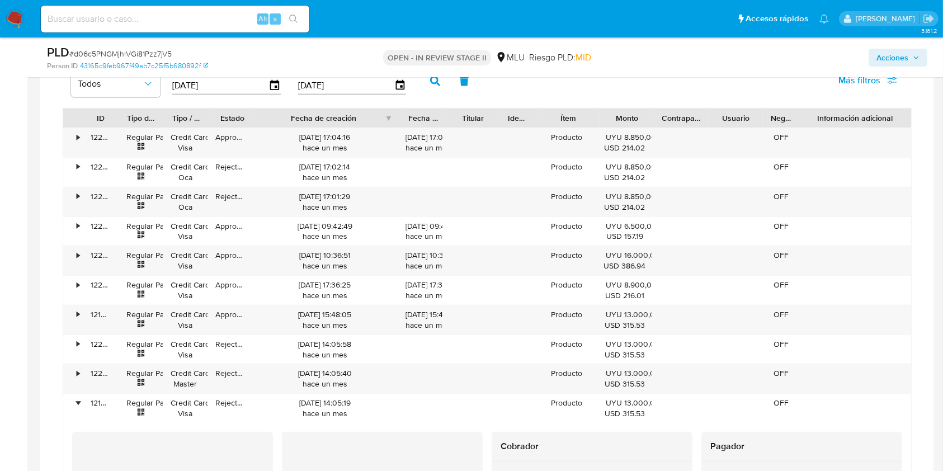
drag, startPoint x: 337, startPoint y: 121, endPoint x: 430, endPoint y: 117, distance: 92.9
click at [430, 117] on div "ID Tipo de operación Tipo / Método Estado Fecha de creación Fecha de aprobación…" at bounding box center [487, 118] width 848 height 19
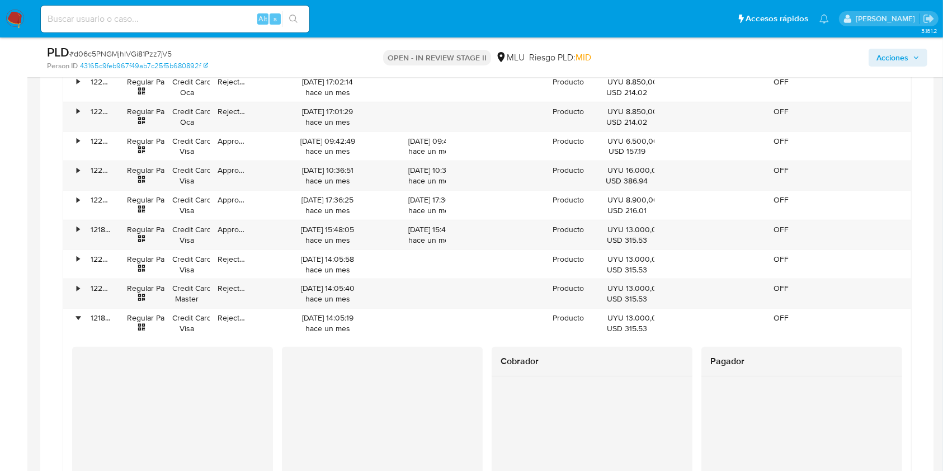
scroll to position [887, 0]
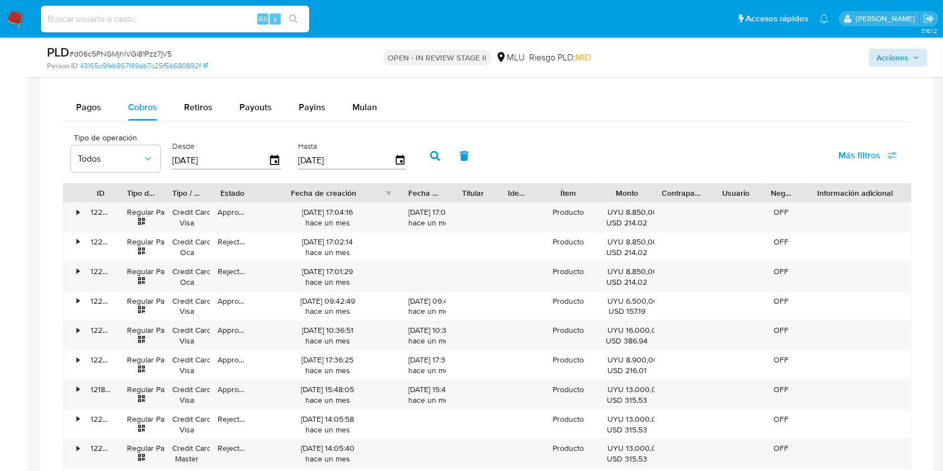
drag, startPoint x: 899, startPoint y: 71, endPoint x: 904, endPoint y: 59, distance: 12.8
click at [707, 71] on div "PLD # d06c5PNGMjhlVGi81Pzz7jV5 Person ID 43165c9feb967f49ab7c25f5b680892f OPEN …" at bounding box center [487, 57] width 894 height 40
click at [707, 59] on span "Acciones" at bounding box center [892, 58] width 32 height 18
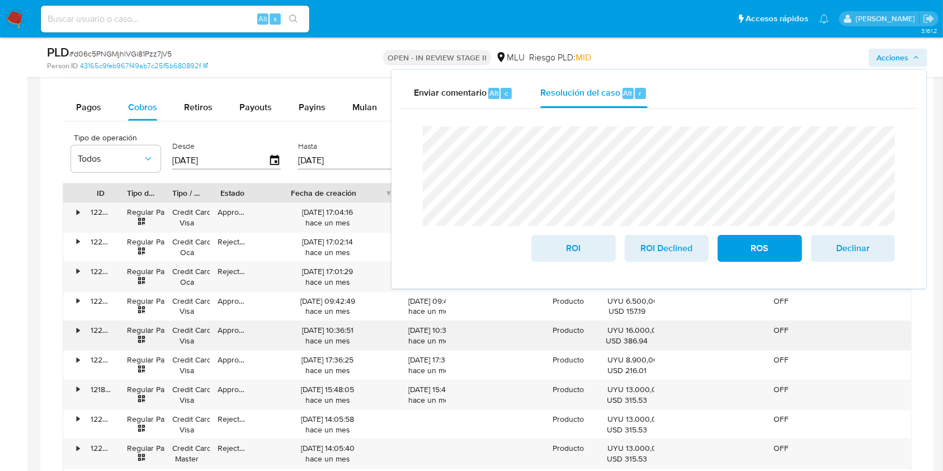
click at [341, 330] on div "16/08/2025 10:36:51 hace un mes" at bounding box center [328, 335] width 130 height 21
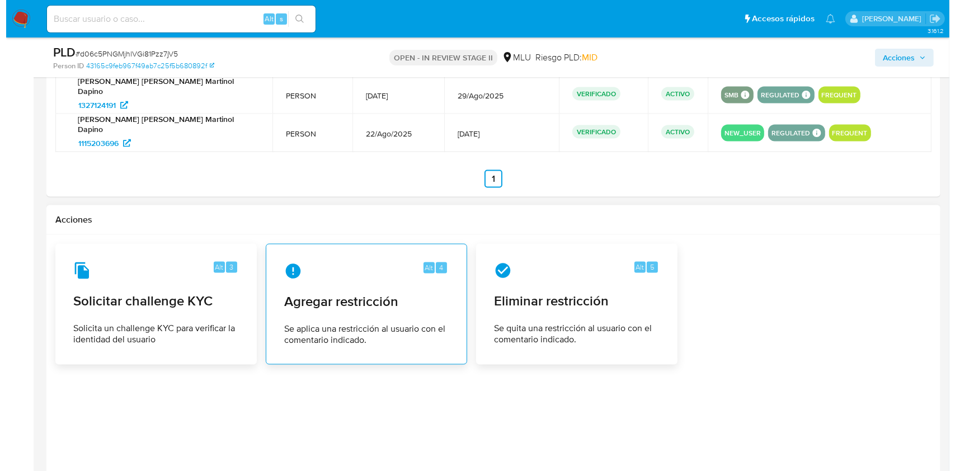
scroll to position [1839, 0]
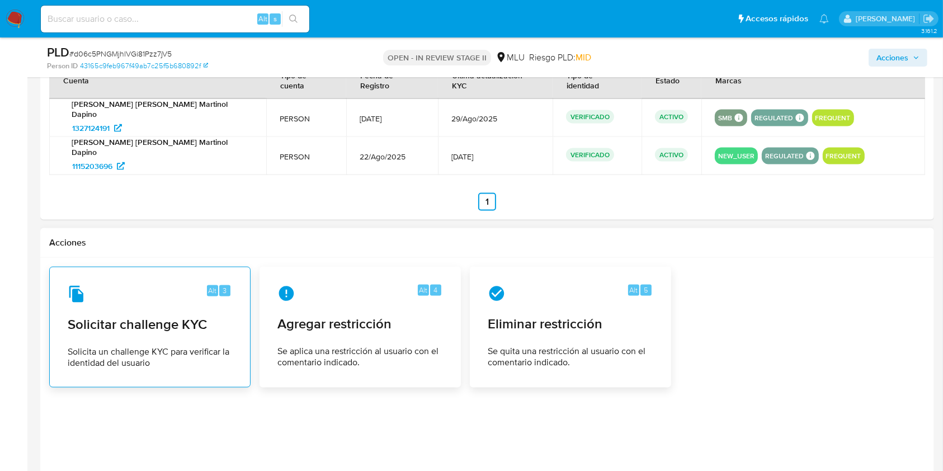
click at [172, 317] on span "Solicitar challenge KYC" at bounding box center [150, 325] width 164 height 17
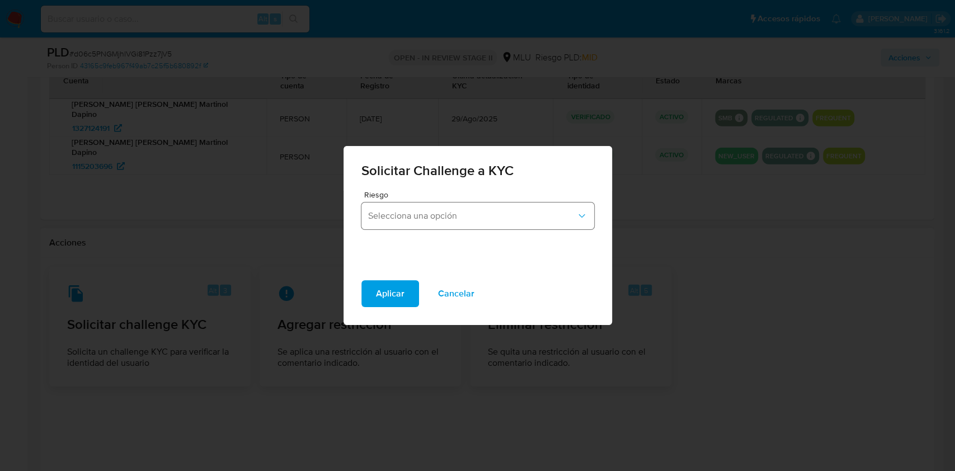
click at [420, 220] on span "Selecciona una opción" at bounding box center [472, 215] width 208 height 11
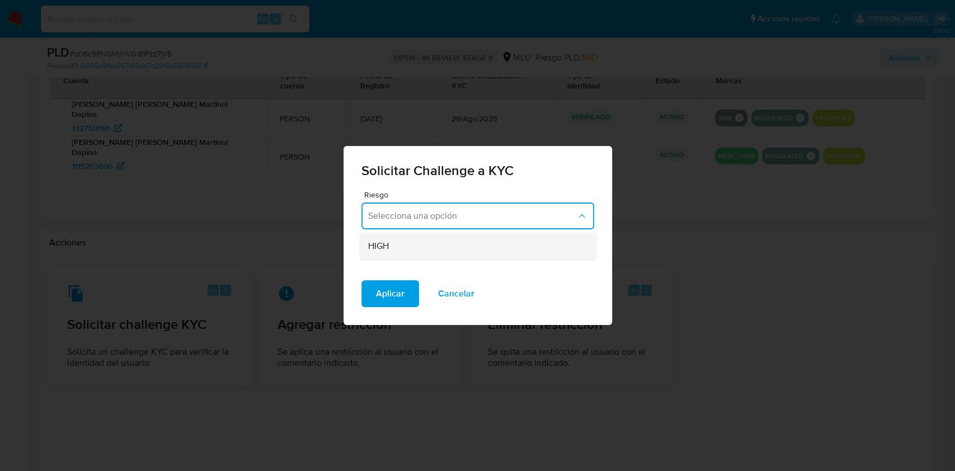
click at [407, 241] on div "HIGH" at bounding box center [474, 246] width 213 height 27
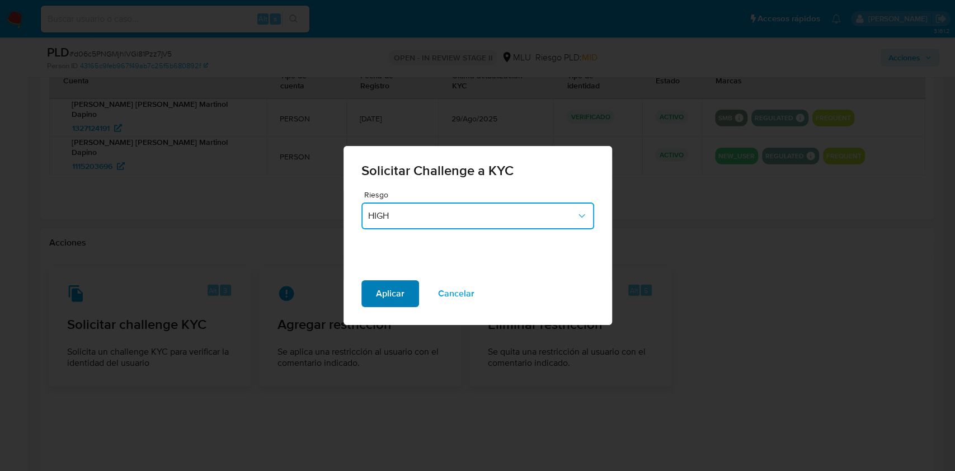
click at [392, 290] on span "Aplicar" at bounding box center [390, 293] width 29 height 25
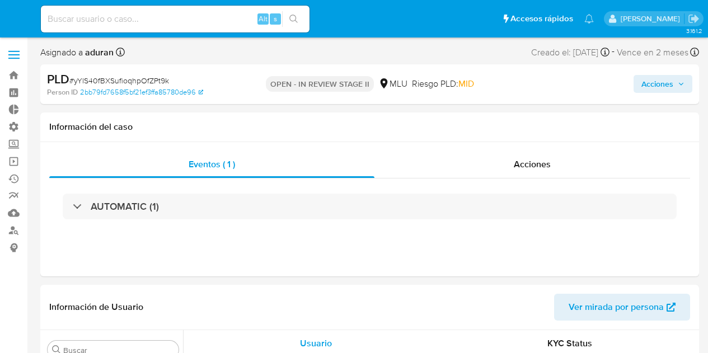
select select "10"
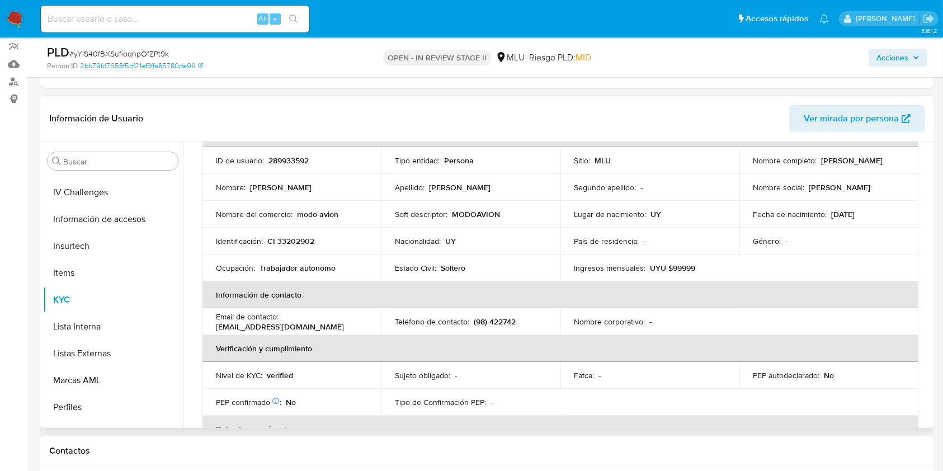
scroll to position [329, 0]
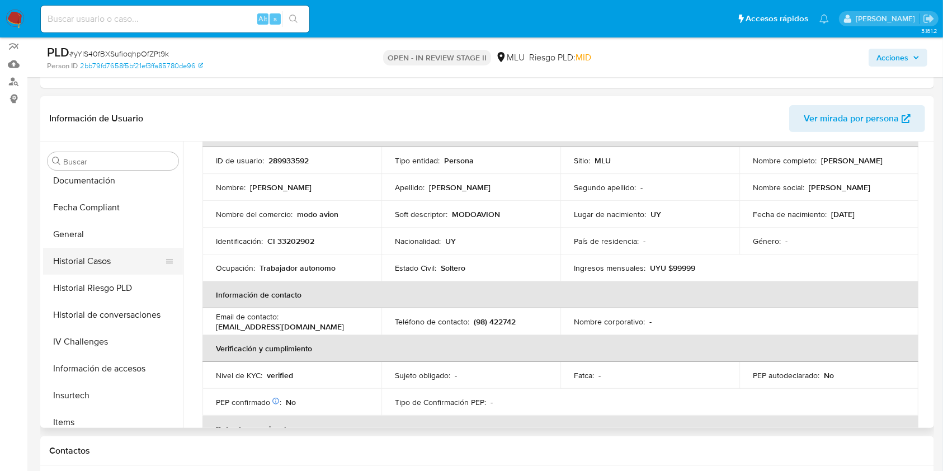
click at [96, 256] on button "Historial Casos" at bounding box center [108, 261] width 131 height 27
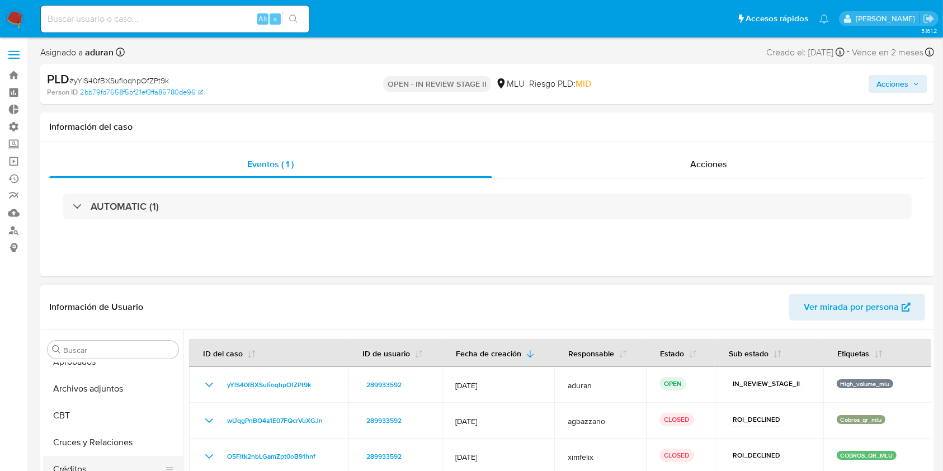
scroll to position [0, 0]
click at [106, 352] on button "Archivos adjuntos" at bounding box center [108, 457] width 131 height 27
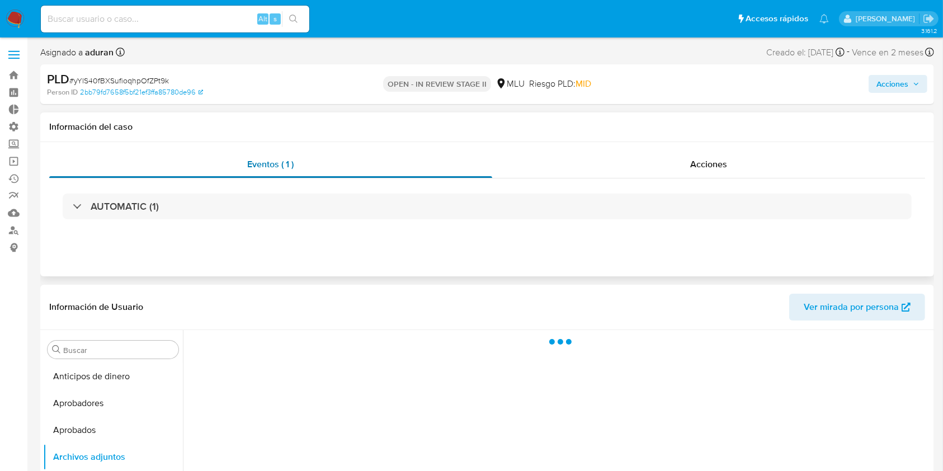
click at [313, 168] on div "Eventos ( 1 )" at bounding box center [270, 164] width 443 height 27
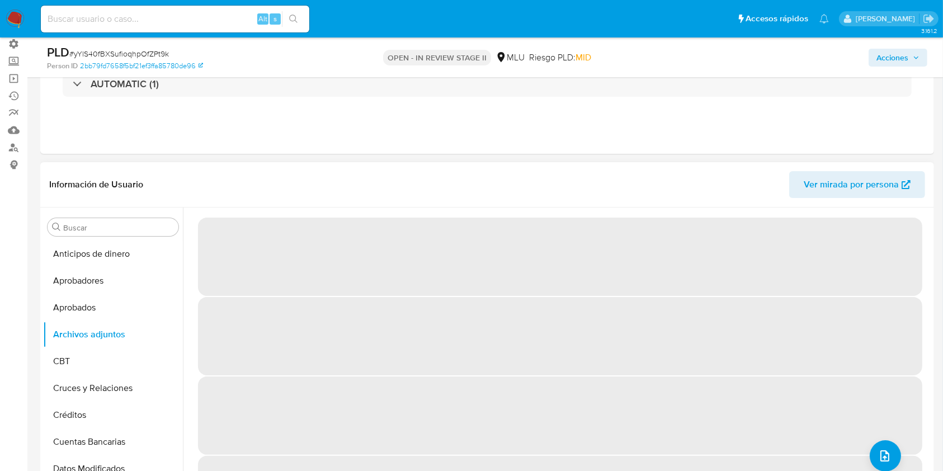
scroll to position [74, 0]
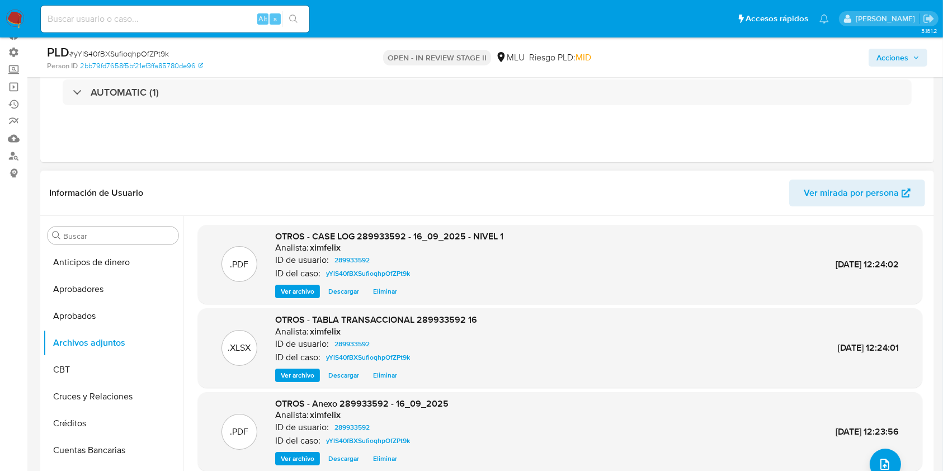
click at [348, 294] on span "Descargar" at bounding box center [343, 291] width 31 height 11
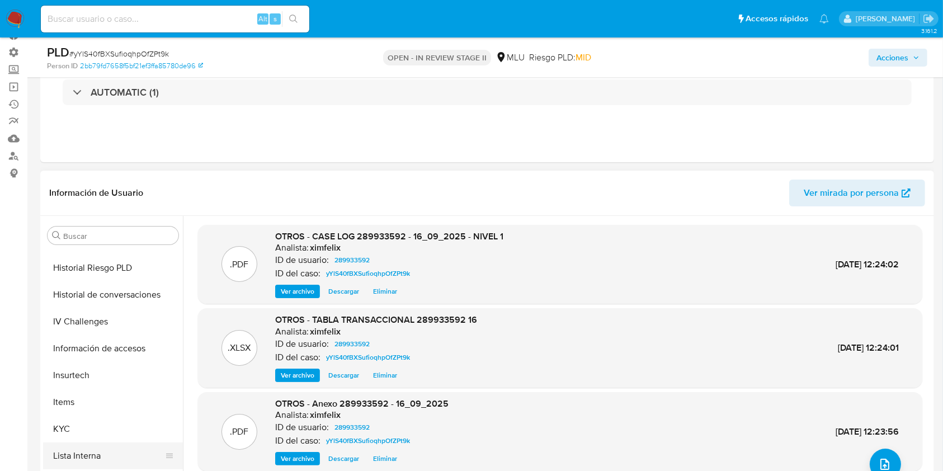
scroll to position [447, 0]
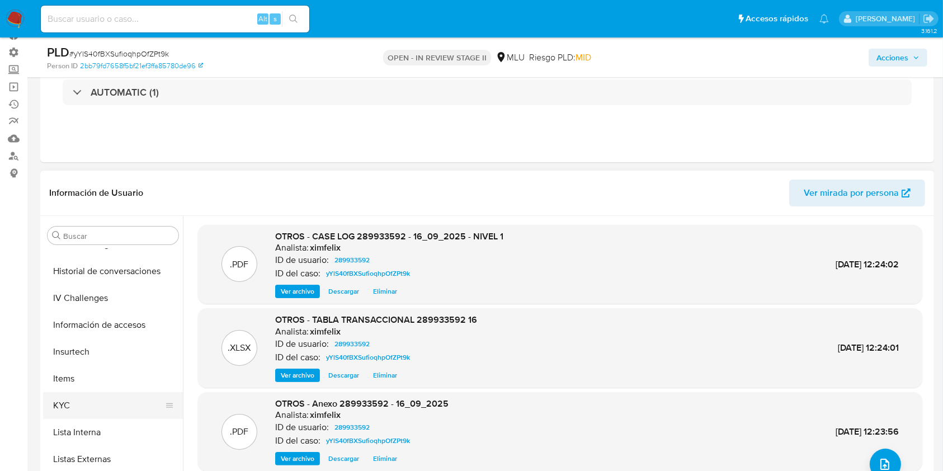
click at [86, 352] on button "KYC" at bounding box center [108, 405] width 131 height 27
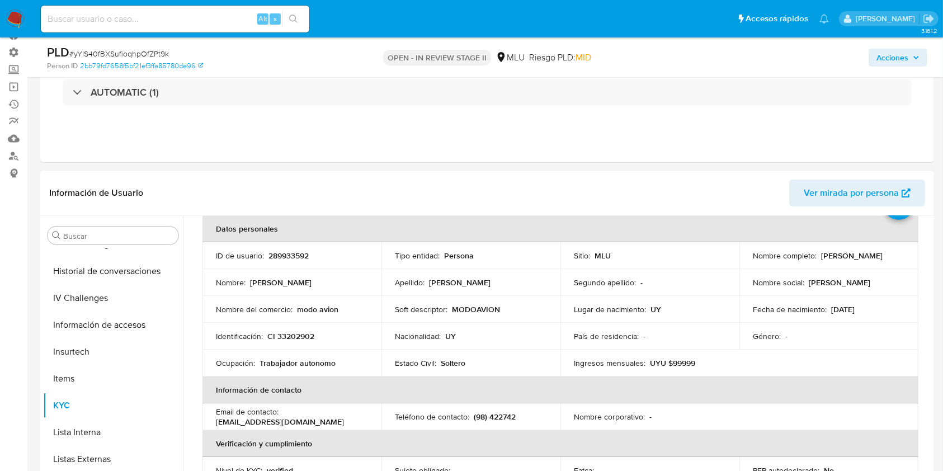
scroll to position [74, 0]
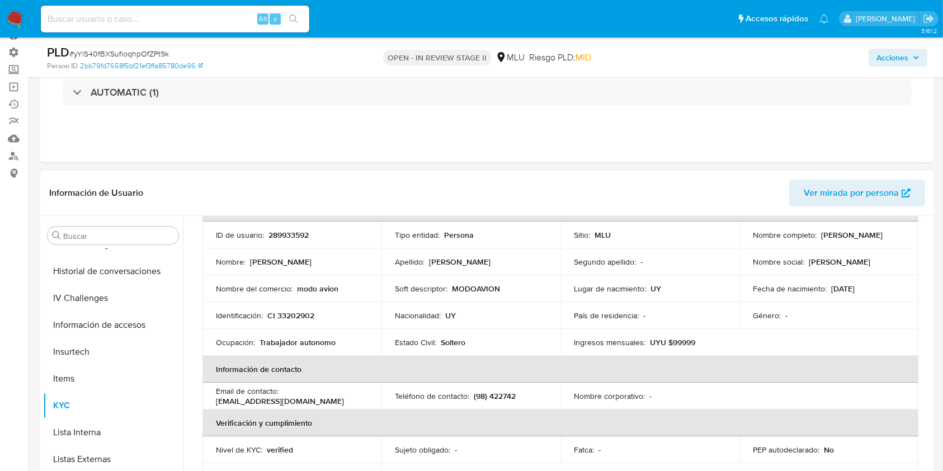
drag, startPoint x: 868, startPoint y: 239, endPoint x: 738, endPoint y: 244, distance: 129.9
click at [707, 244] on td "Nombre completo : Alexis Gabriel Gonzalez Tejera" at bounding box center [828, 234] width 179 height 27
copy p "Alexis Gabriel Gonzalez Tejera"
click at [707, 53] on span "Acciones" at bounding box center [892, 58] width 32 height 18
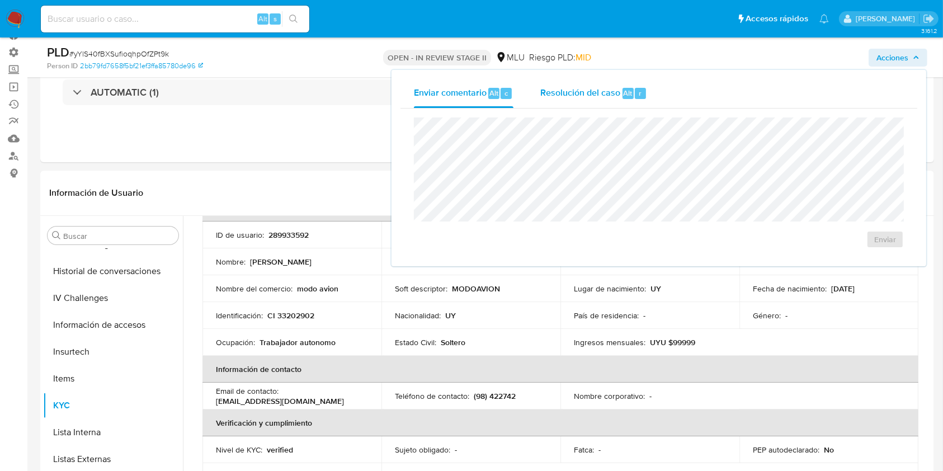
click at [613, 95] on span "Resolución del caso" at bounding box center [580, 92] width 80 height 13
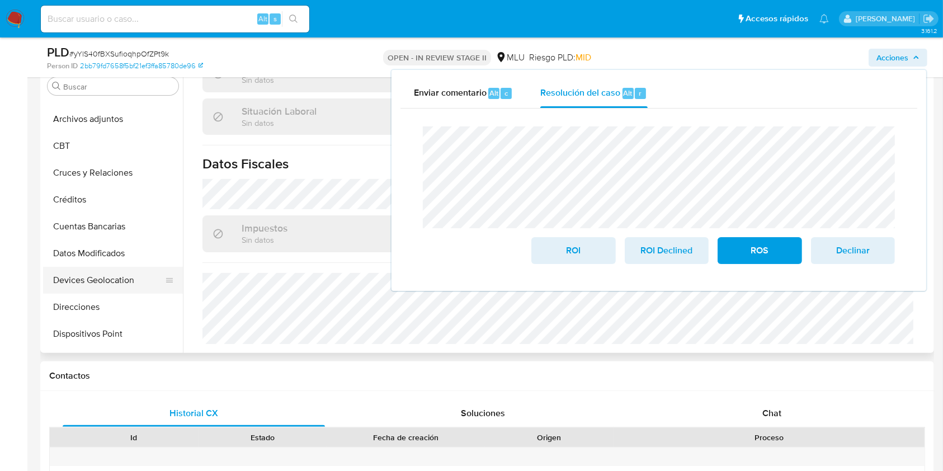
scroll to position [224, 0]
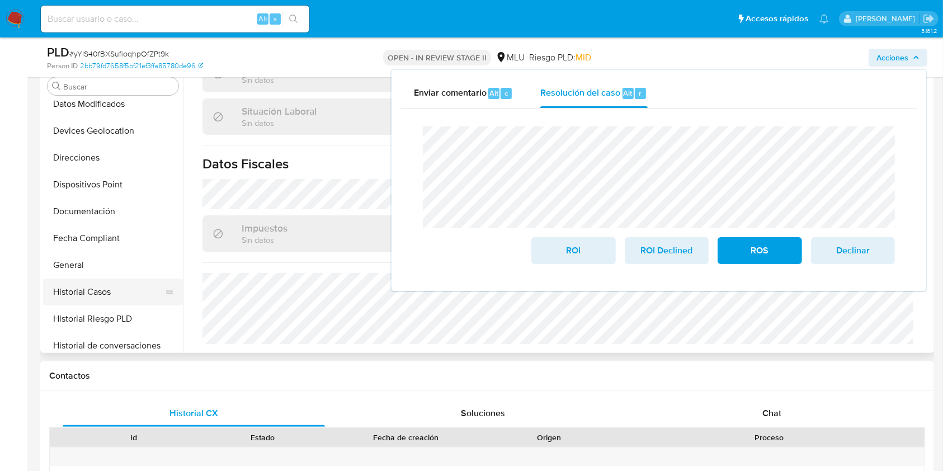
click at [112, 284] on button "Historial Casos" at bounding box center [108, 292] width 131 height 27
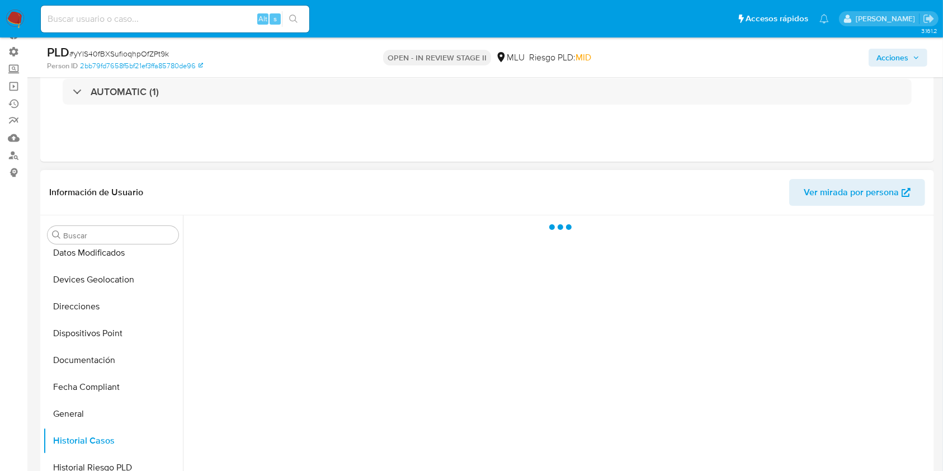
scroll to position [74, 0]
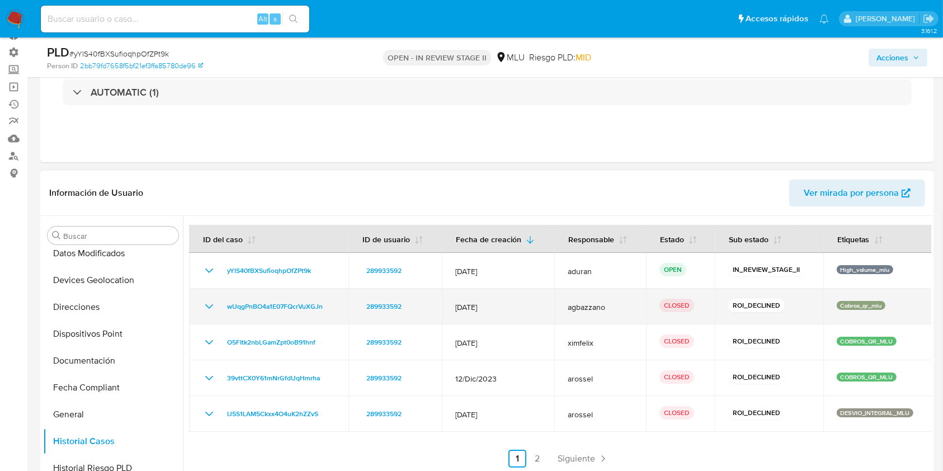
click at [209, 306] on icon "Mostrar/Ocultar" at bounding box center [208, 306] width 13 height 13
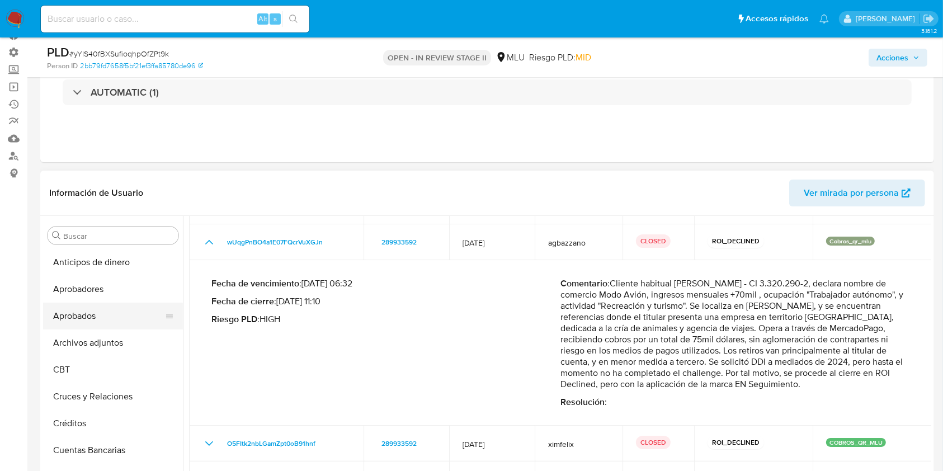
scroll to position [224, 0]
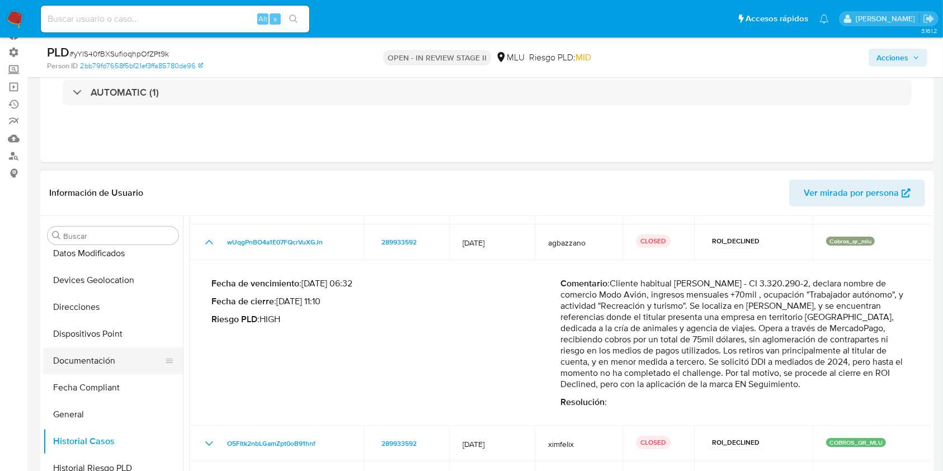
click at [117, 352] on button "Documentación" at bounding box center [108, 360] width 131 height 27
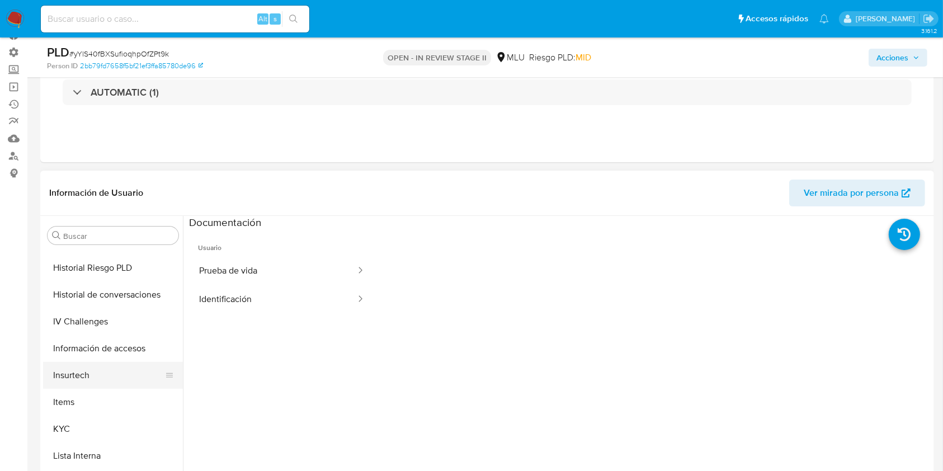
scroll to position [447, 0]
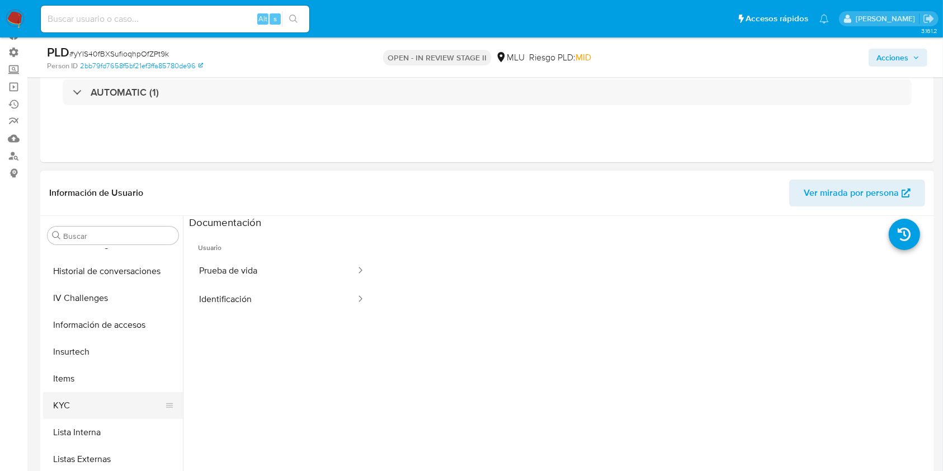
click at [102, 352] on button "KYC" at bounding box center [108, 405] width 131 height 27
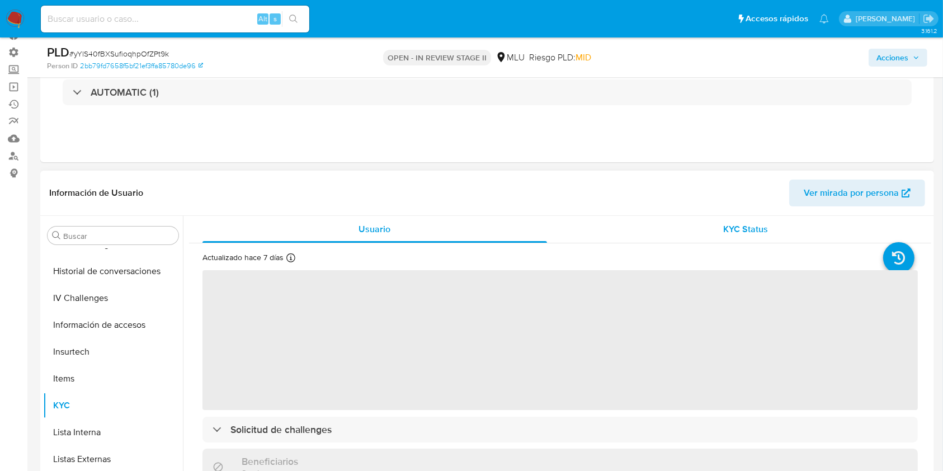
click at [707, 220] on div "KYC Status" at bounding box center [746, 229] width 345 height 27
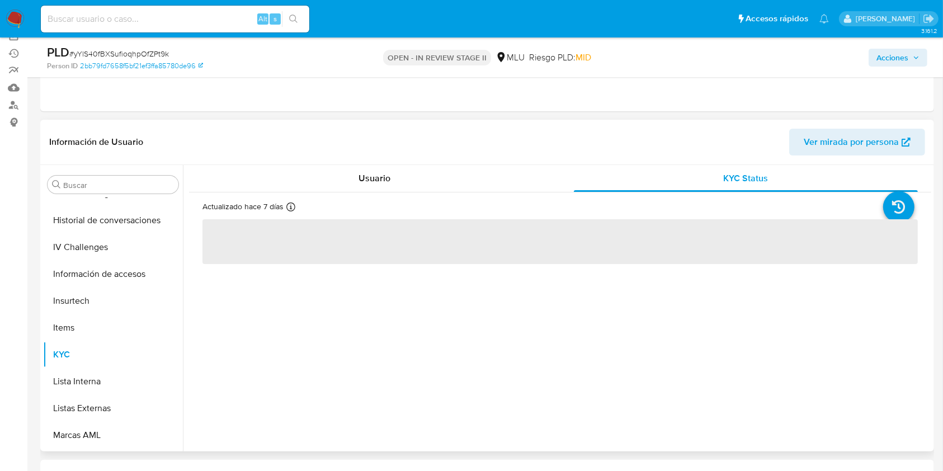
scroll to position [149, 0]
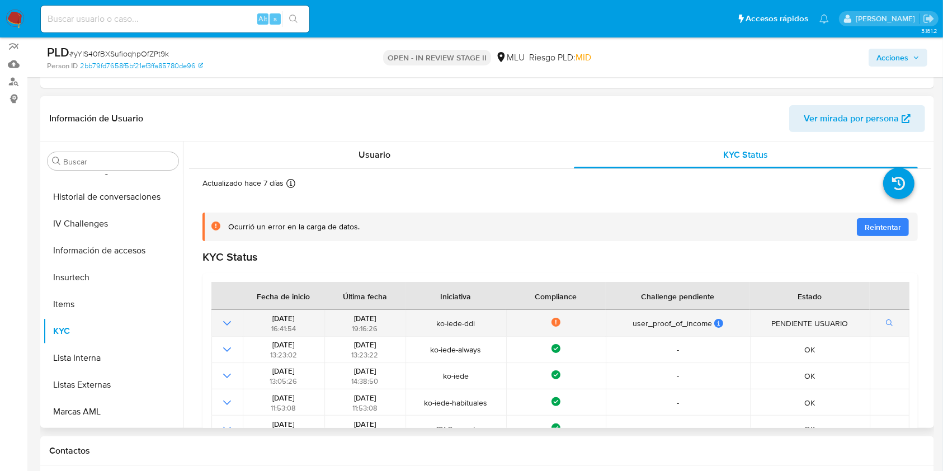
click at [553, 319] on icon at bounding box center [556, 322] width 9 height 9
click at [558, 321] on icon at bounding box center [556, 322] width 9 height 9
click at [223, 331] on td at bounding box center [226, 323] width 31 height 26
click at [224, 328] on icon "Mostrar operación" at bounding box center [226, 323] width 13 height 13
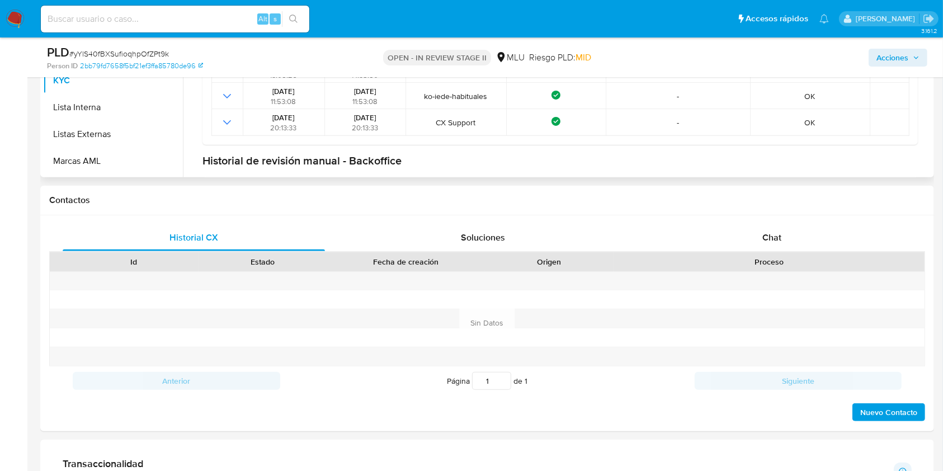
scroll to position [88, 0]
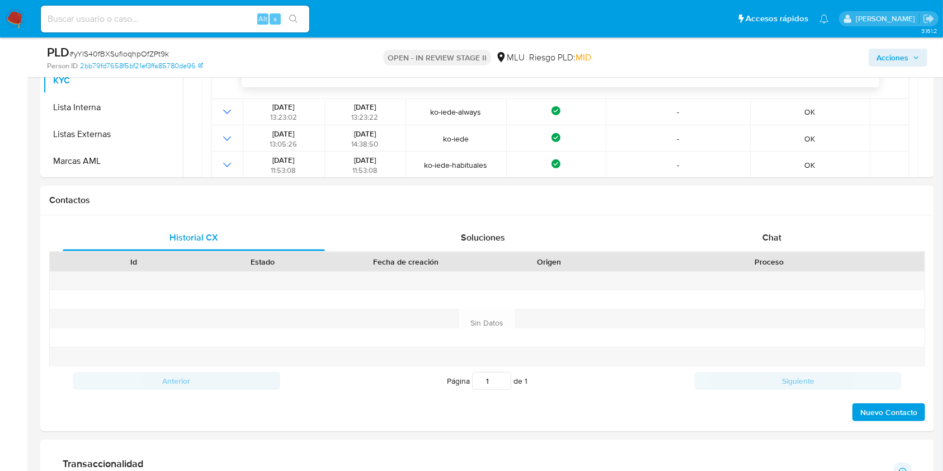
click at [707, 68] on div "Acciones" at bounding box center [782, 57] width 290 height 26
click at [707, 55] on span "Acciones" at bounding box center [892, 58] width 32 height 18
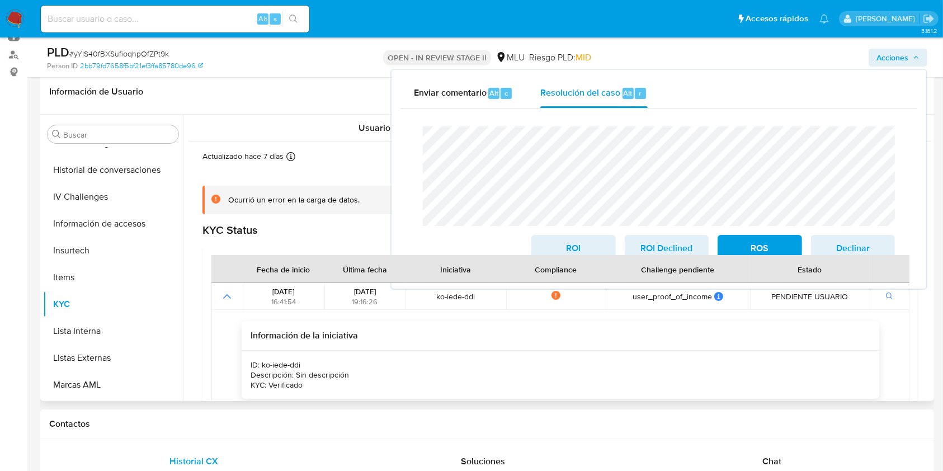
scroll to position [0, 0]
click at [707, 352] on div "Chat" at bounding box center [772, 461] width 262 height 27
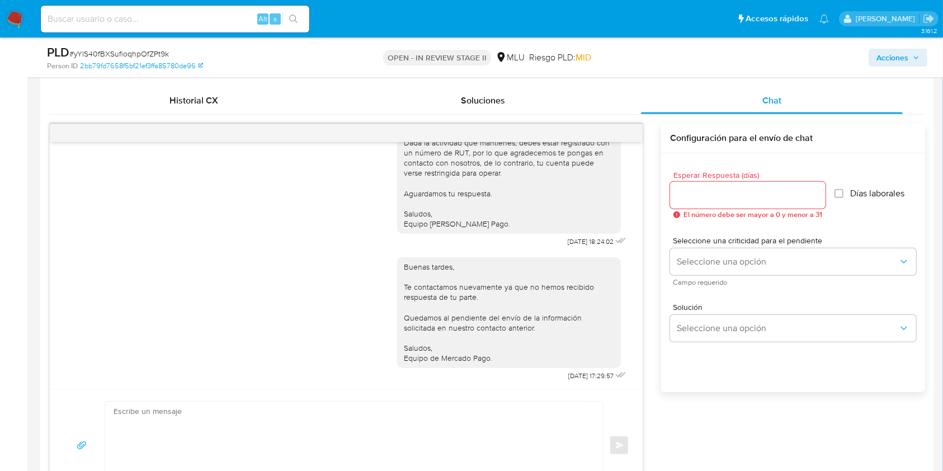
scroll to position [623, 0]
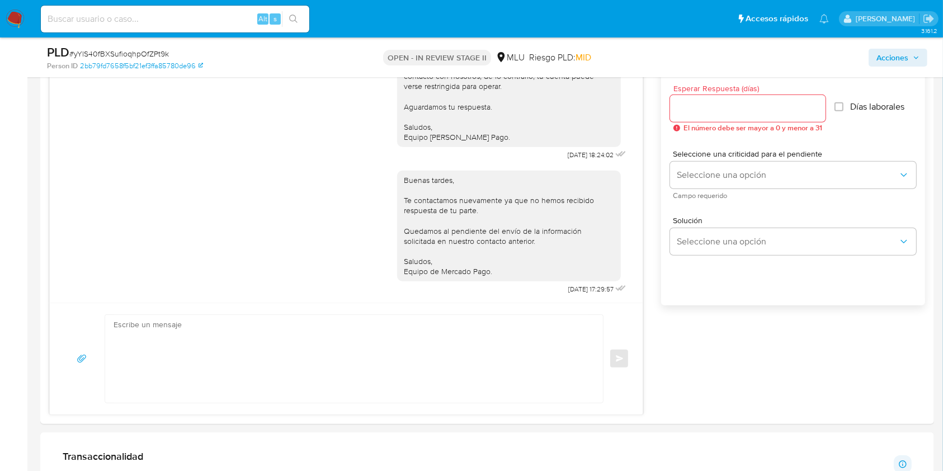
click at [707, 65] on span "Acciones" at bounding box center [892, 58] width 32 height 18
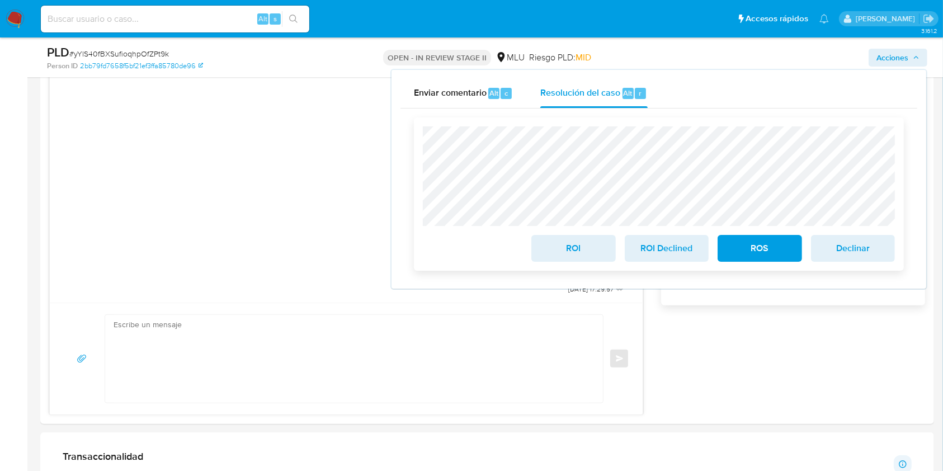
click at [685, 246] on span "ROI Declined" at bounding box center [666, 248] width 55 height 25
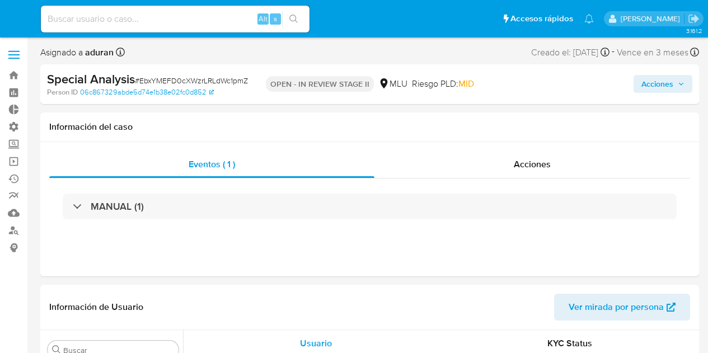
select select "10"
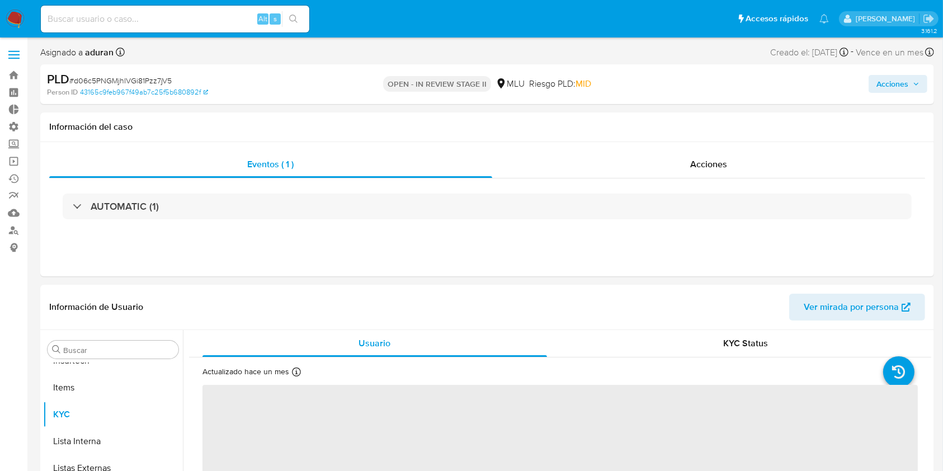
scroll to position [553, 0]
click at [687, 169] on div "Acciones" at bounding box center [708, 164] width 433 height 27
select select "10"
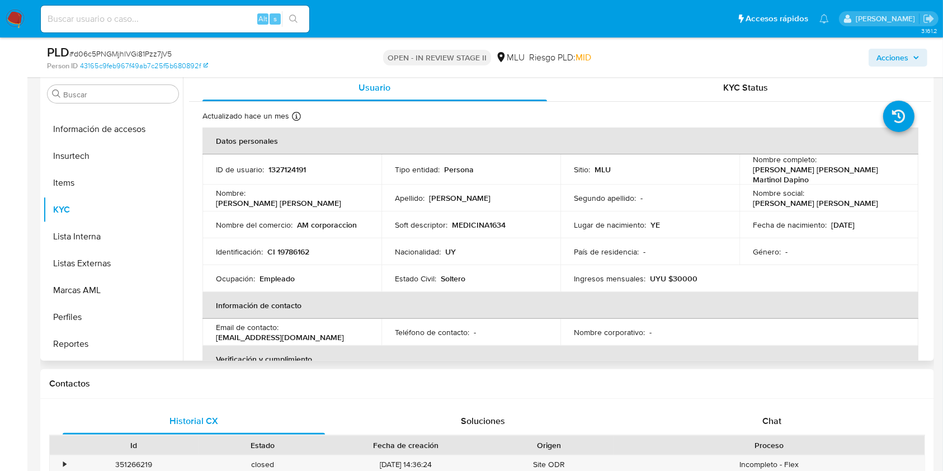
scroll to position [479, 0]
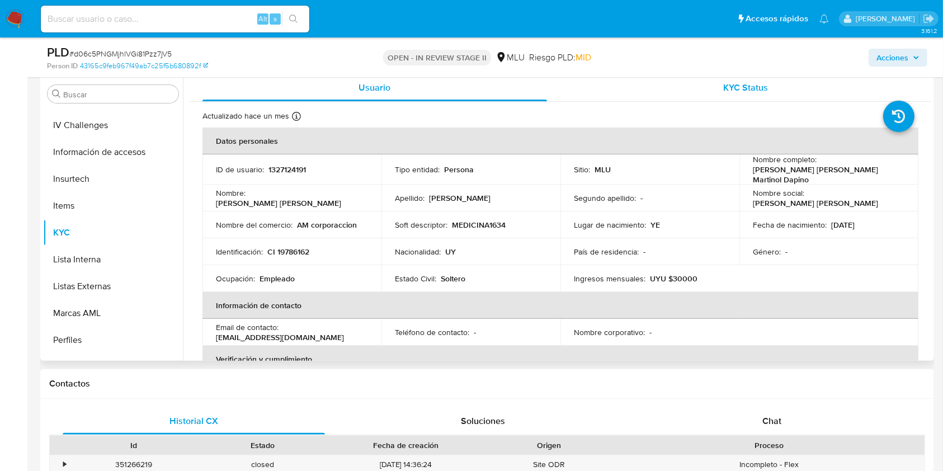
click at [718, 81] on div "KYC Status" at bounding box center [746, 87] width 345 height 27
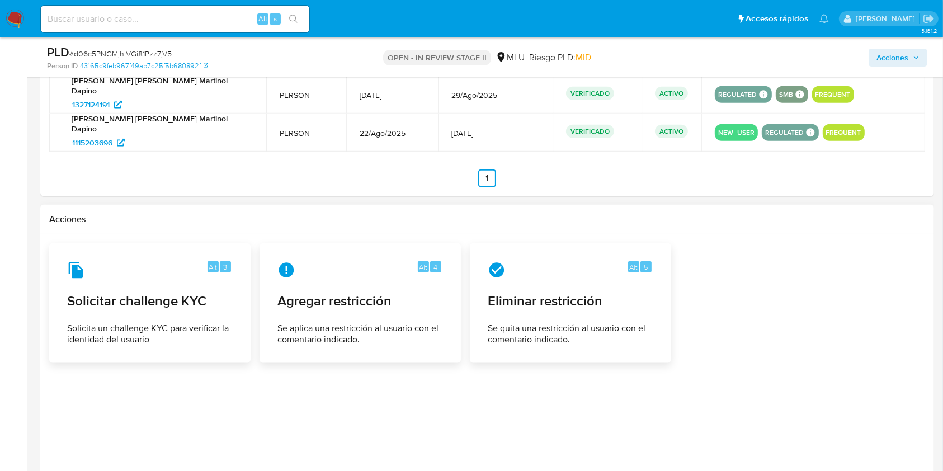
scroll to position [1341, 0]
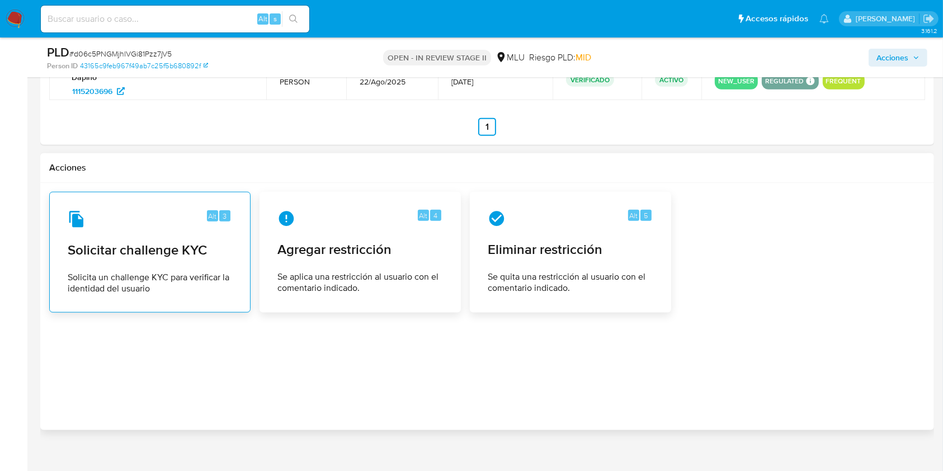
click at [162, 242] on span "Solicitar challenge KYC" at bounding box center [150, 250] width 164 height 17
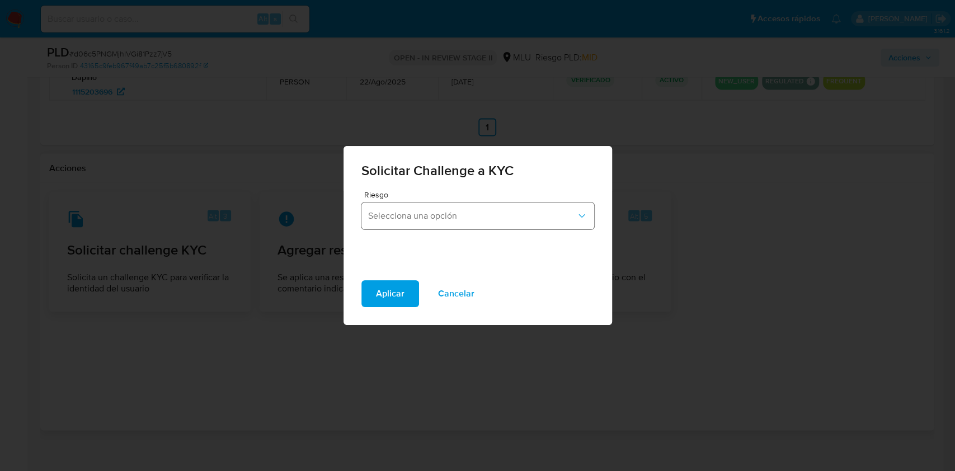
click at [436, 205] on button "Selecciona una opción" at bounding box center [477, 215] width 233 height 27
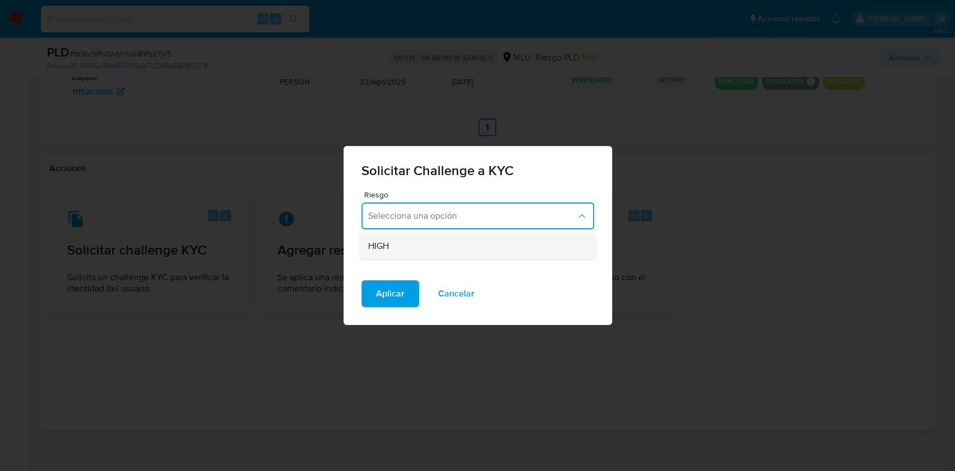
click at [433, 244] on div "HIGH" at bounding box center [474, 246] width 213 height 27
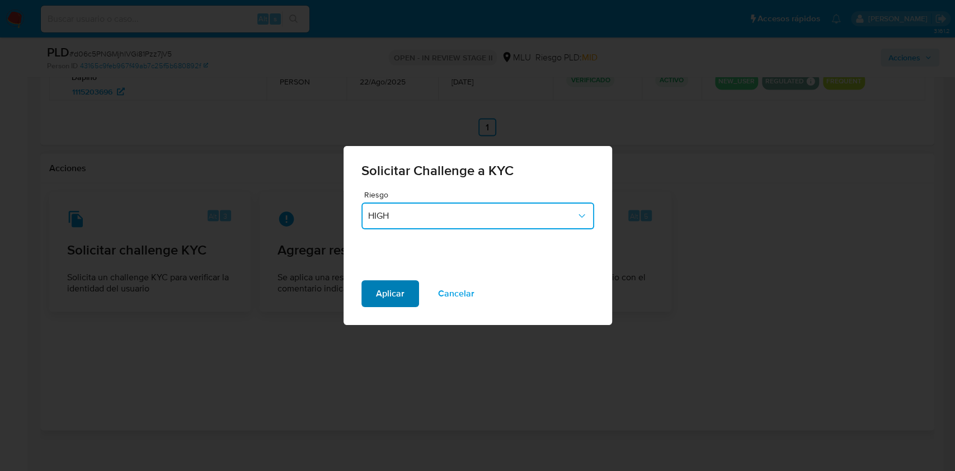
click at [400, 295] on span "Aplicar" at bounding box center [390, 293] width 29 height 25
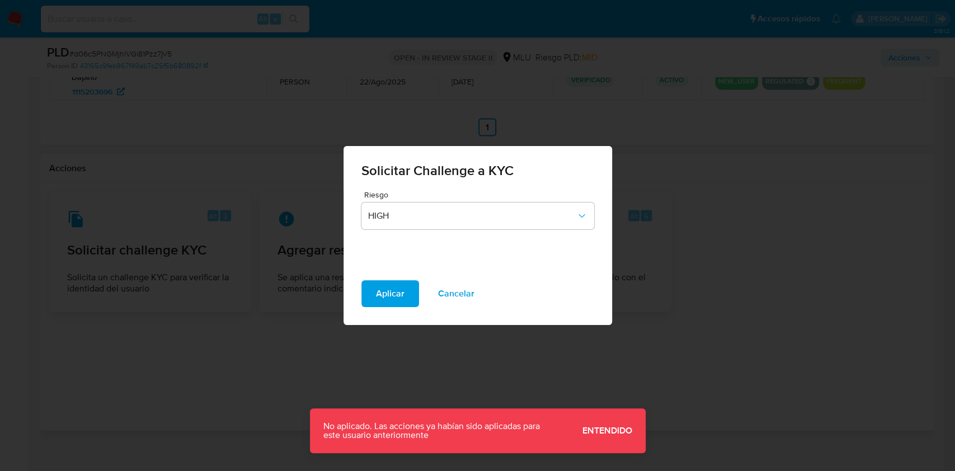
click at [430, 289] on button "Cancelar" at bounding box center [455, 293] width 65 height 27
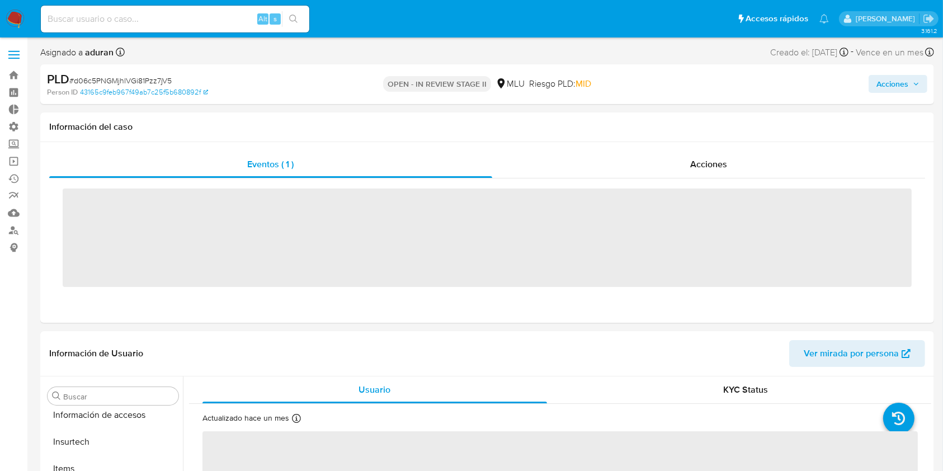
scroll to position [553, 0]
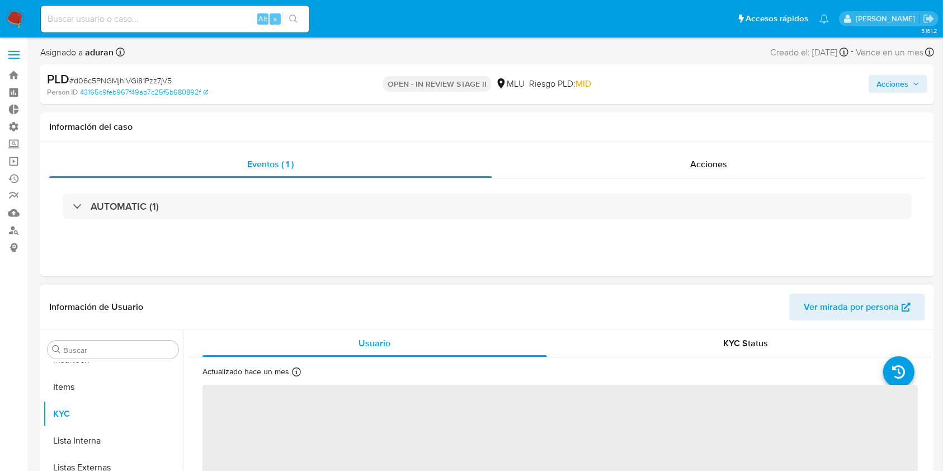
select select "10"
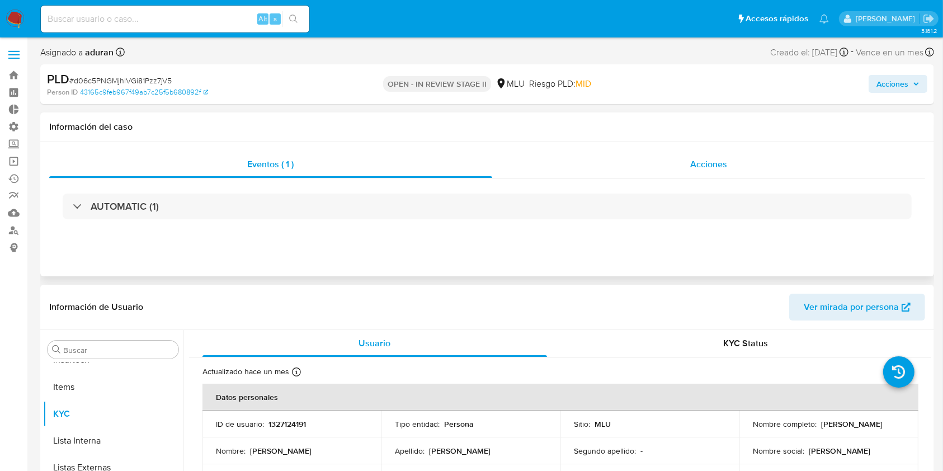
drag, startPoint x: 690, startPoint y: 145, endPoint x: 690, endPoint y: 166, distance: 21.3
click at [689, 153] on div "Eventos ( 1 ) Acciones AUTOMATIC (1)" at bounding box center [487, 209] width 894 height 134
click at [690, 166] on span "Acciones" at bounding box center [708, 164] width 37 height 13
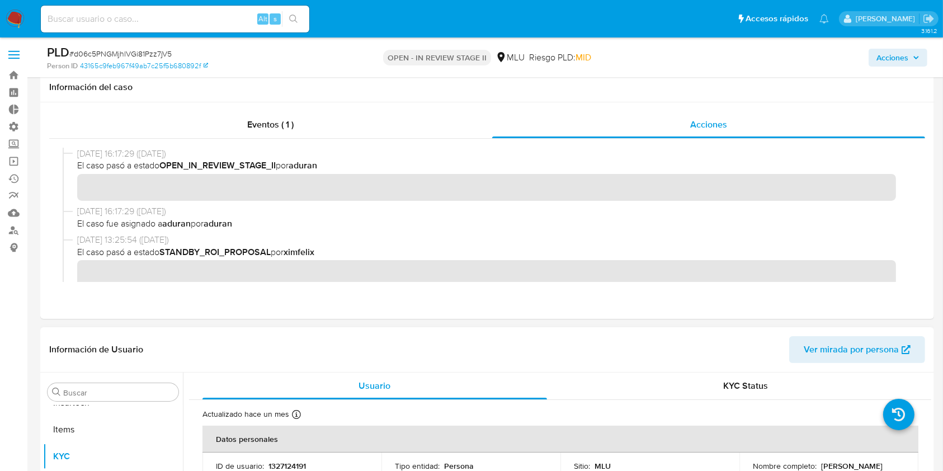
scroll to position [224, 0]
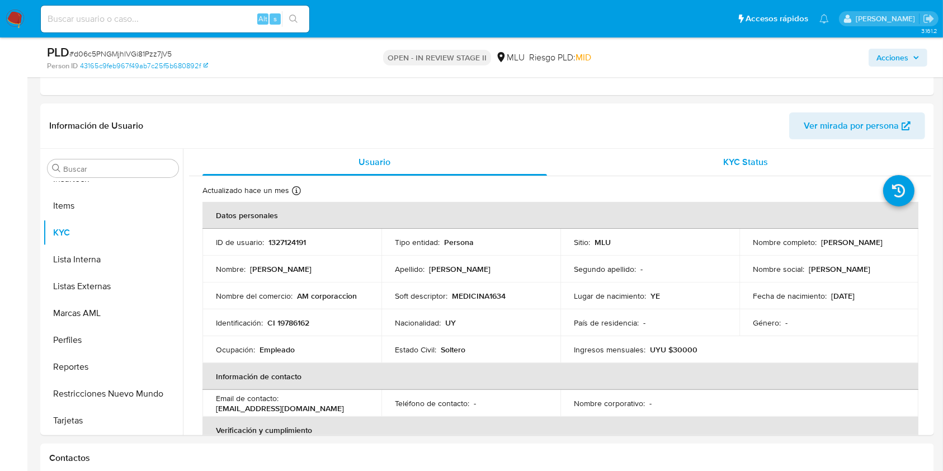
click at [711, 159] on div "KYC Status" at bounding box center [746, 162] width 345 height 27
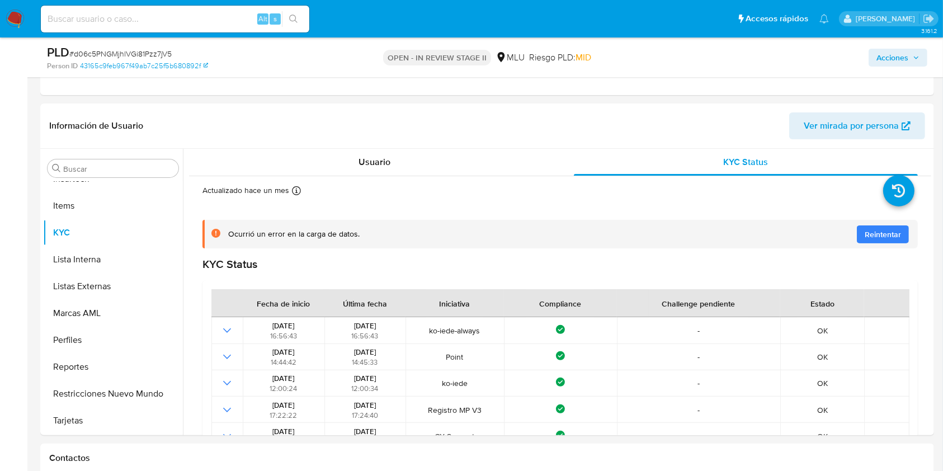
click at [881, 64] on span "Acciones" at bounding box center [892, 58] width 32 height 18
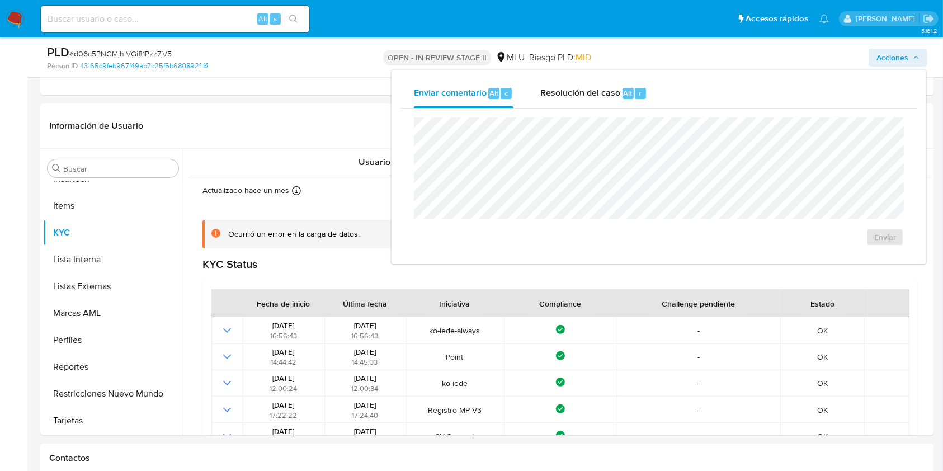
click at [578, 110] on div "Enviar" at bounding box center [658, 182] width 517 height 147
click at [582, 96] on span "Resolución del caso" at bounding box center [580, 92] width 80 height 13
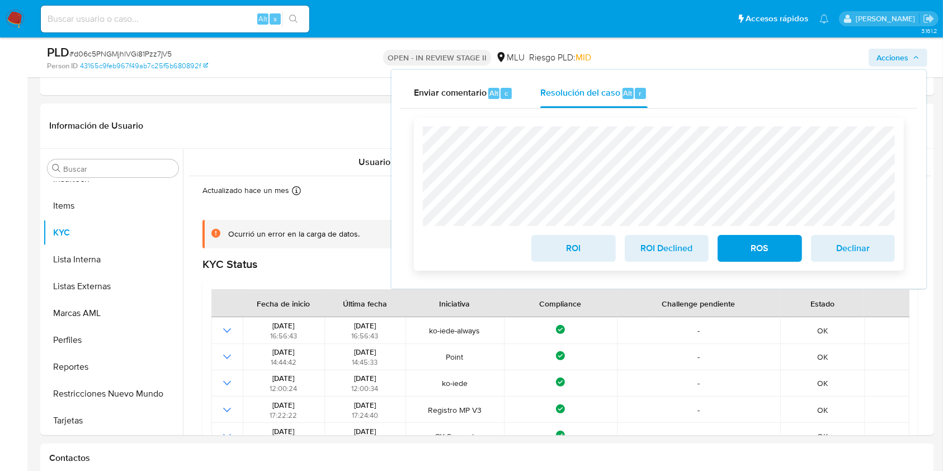
click at [685, 246] on span "ROI Declined" at bounding box center [666, 248] width 55 height 25
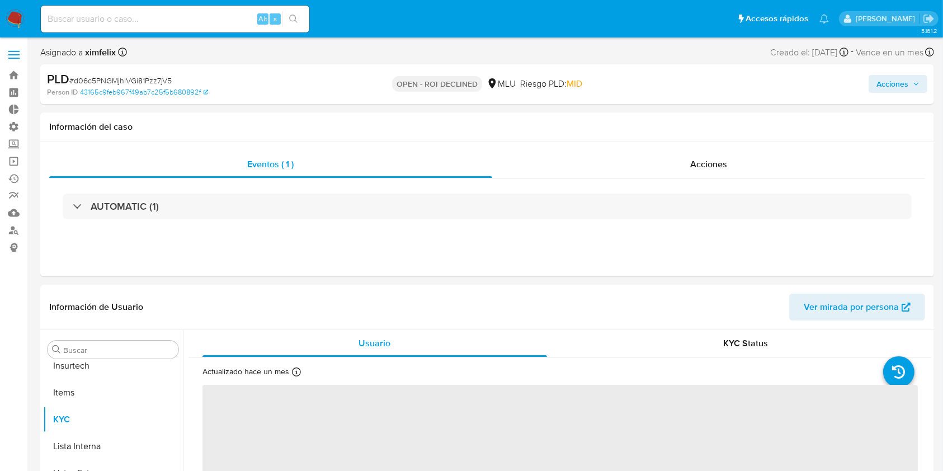
scroll to position [553, 0]
select select "10"
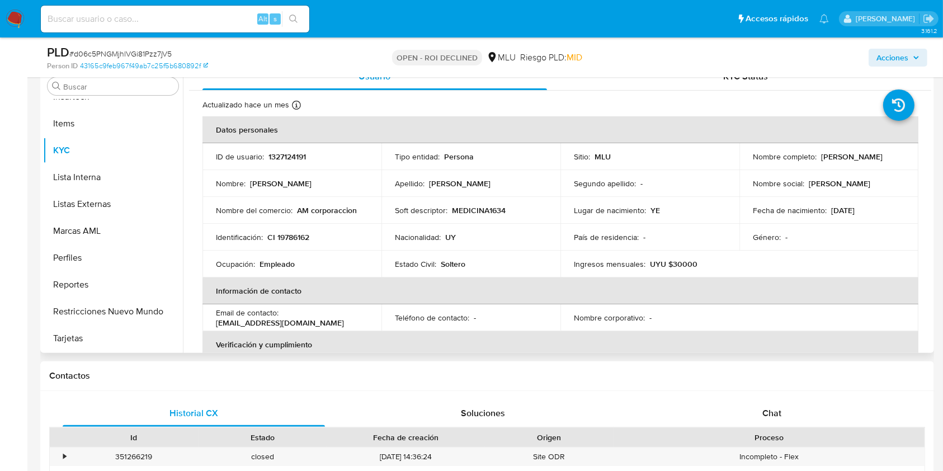
scroll to position [0, 0]
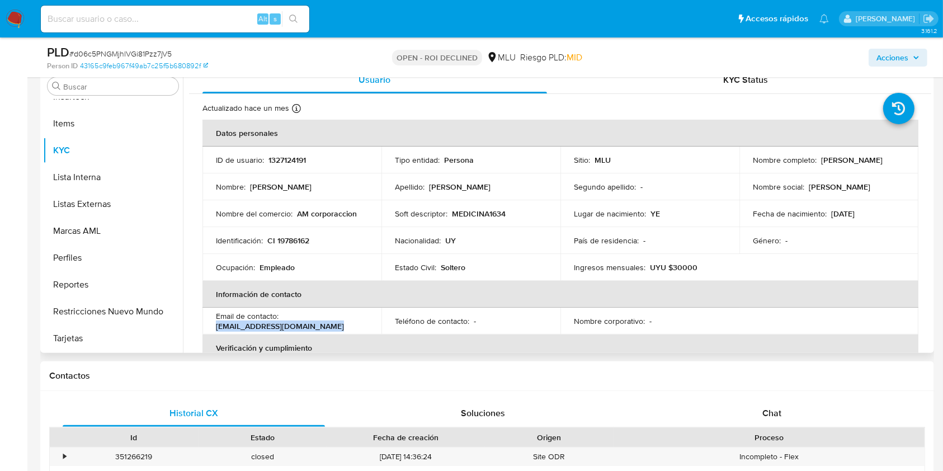
drag, startPoint x: 332, startPoint y: 325, endPoint x: 204, endPoint y: 325, distance: 128.1
click at [204, 325] on td "Email de contacto : [EMAIL_ADDRESS][DOMAIN_NAME]" at bounding box center [291, 321] width 179 height 27
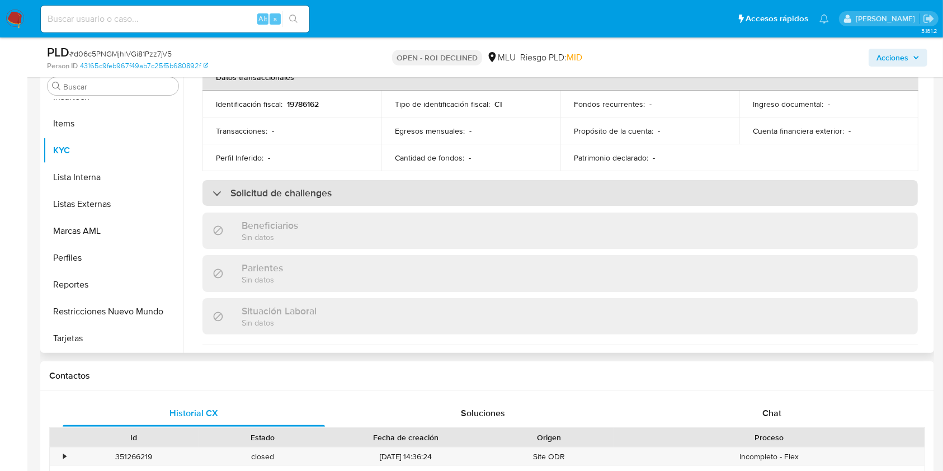
scroll to position [327, 0]
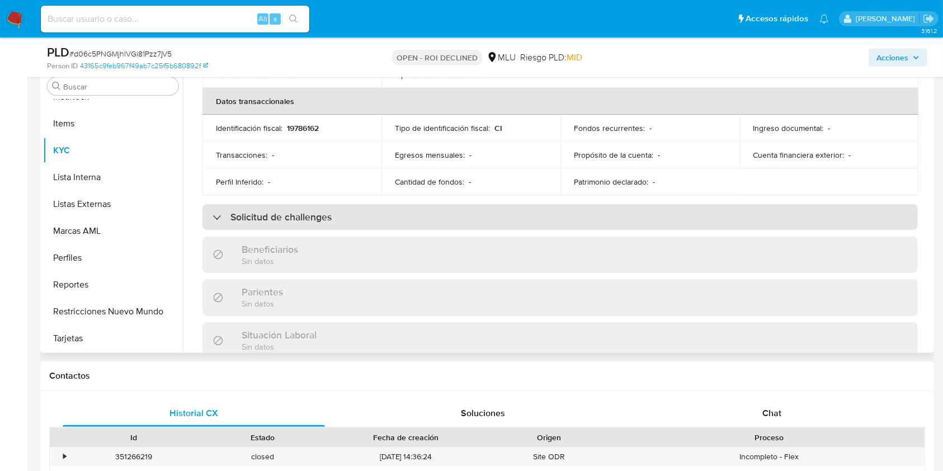
click at [258, 215] on h3 "Solicitud de challenges" at bounding box center [280, 217] width 101 height 12
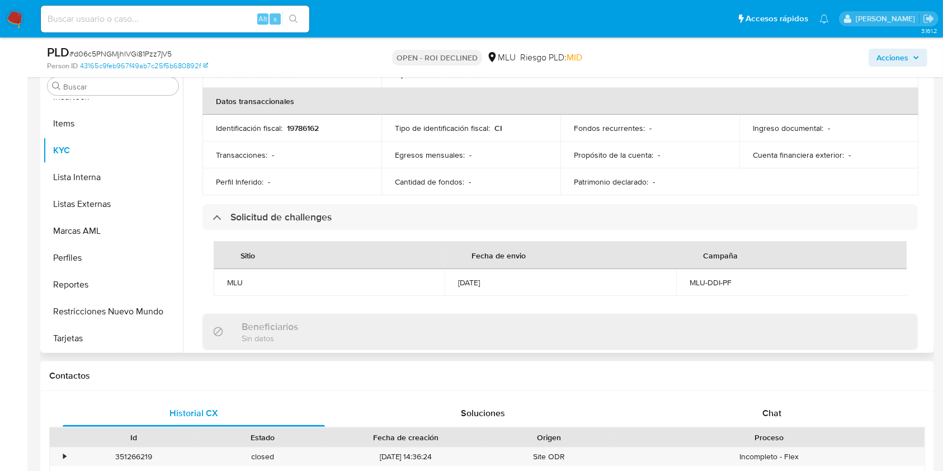
drag, startPoint x: 293, startPoint y: 280, endPoint x: 412, endPoint y: 294, distance: 119.5
click at [404, 294] on td "MLU" at bounding box center [329, 282] width 231 height 27
click at [416, 294] on td "MLU" at bounding box center [329, 282] width 231 height 27
click at [465, 288] on td "29/09/2025" at bounding box center [560, 282] width 231 height 27
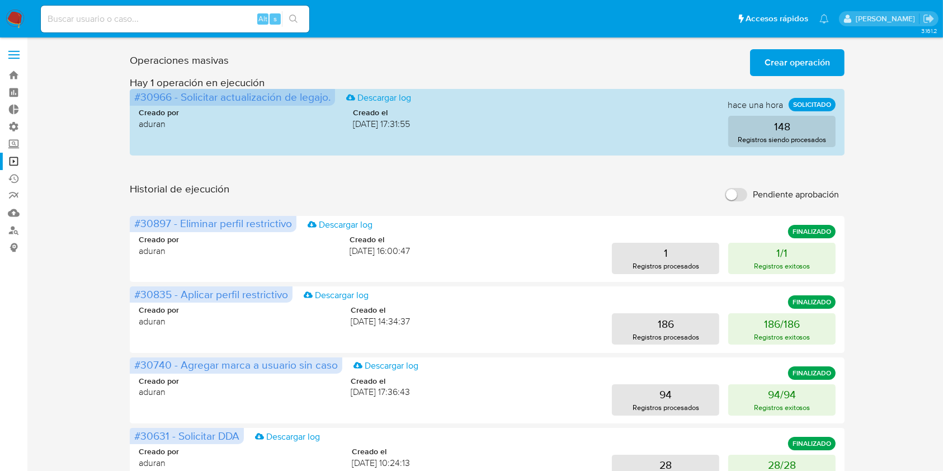
click at [8, 8] on nav "Pausado Ver notificaciones Alt s Accesos rápidos Presiona las siguientes teclas…" at bounding box center [471, 18] width 943 height 37
click at [16, 16] on img at bounding box center [15, 19] width 19 height 19
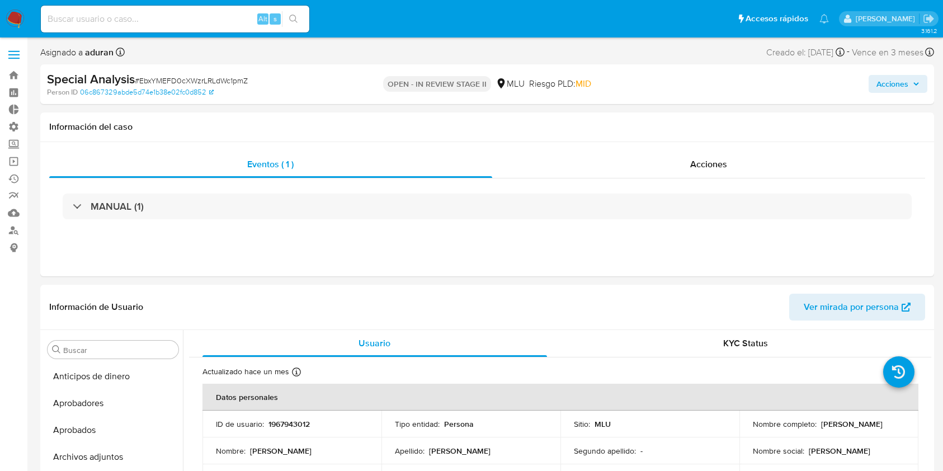
select select "10"
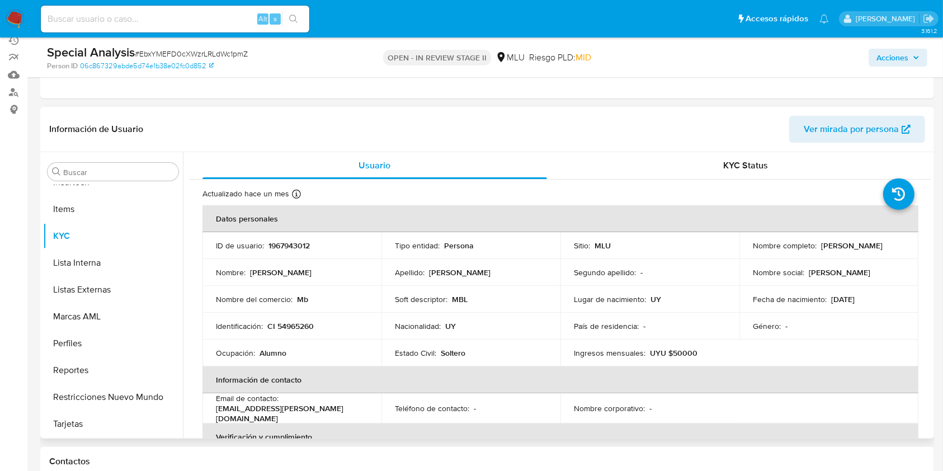
scroll to position [149, 0]
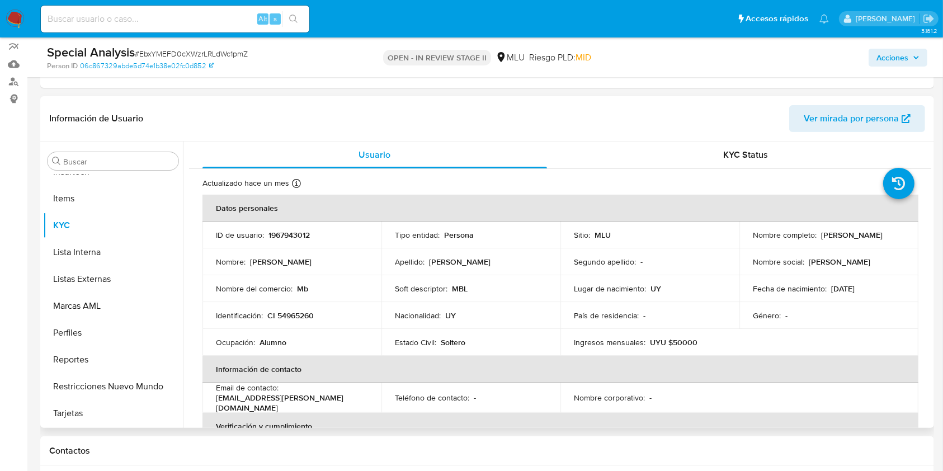
drag, startPoint x: 846, startPoint y: 240, endPoint x: 743, endPoint y: 241, distance: 102.9
click at [743, 241] on td "Nombre completo : Natalia Zamora Barboza" at bounding box center [828, 234] width 179 height 27
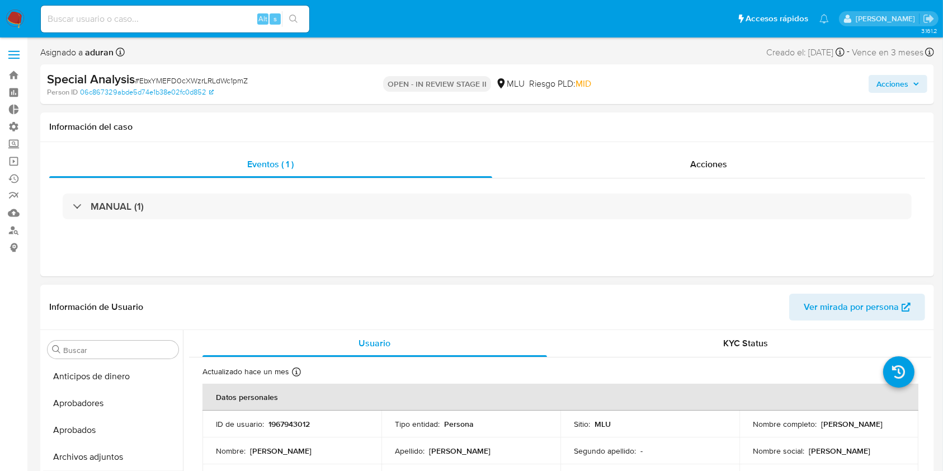
scroll to position [74, 0]
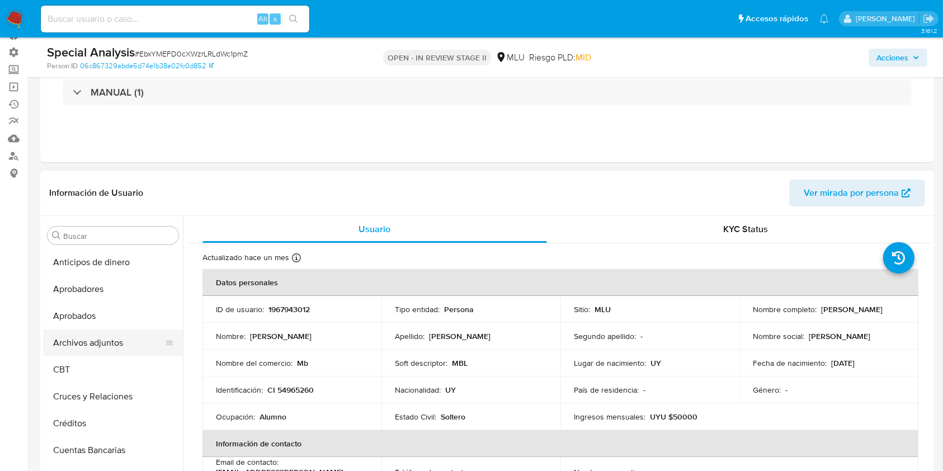
click at [115, 341] on button "Archivos adjuntos" at bounding box center [108, 342] width 131 height 27
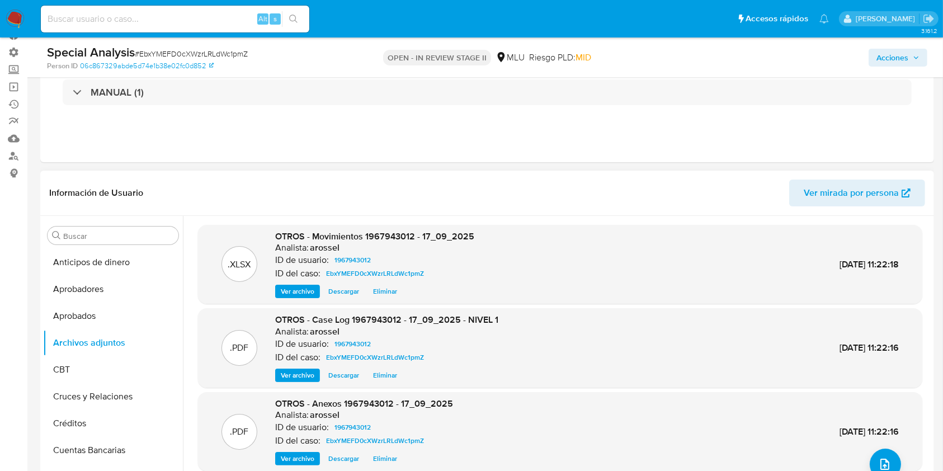
click at [343, 376] on span "Descargar" at bounding box center [343, 375] width 31 height 11
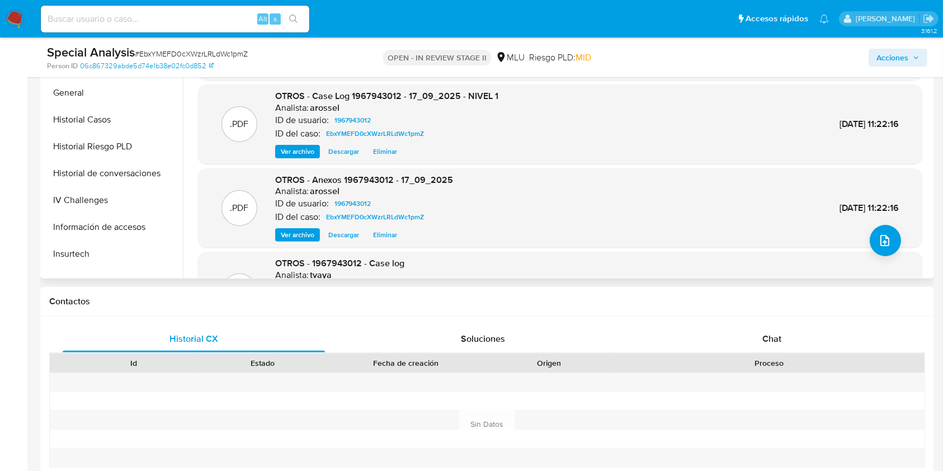
scroll to position [298, 0]
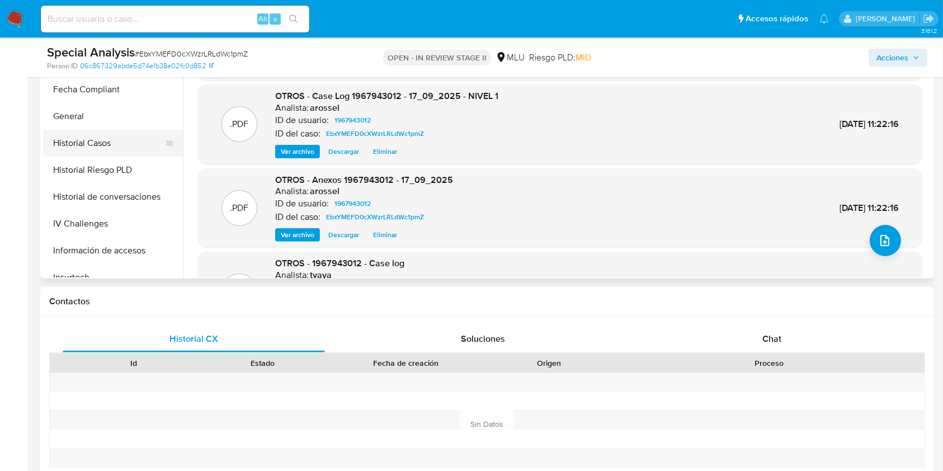
click at [106, 145] on button "Historial Casos" at bounding box center [108, 143] width 131 height 27
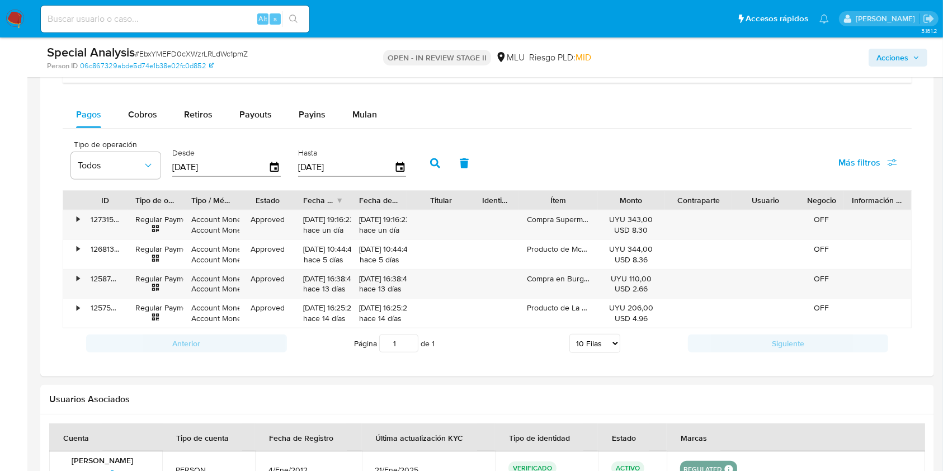
scroll to position [895, 0]
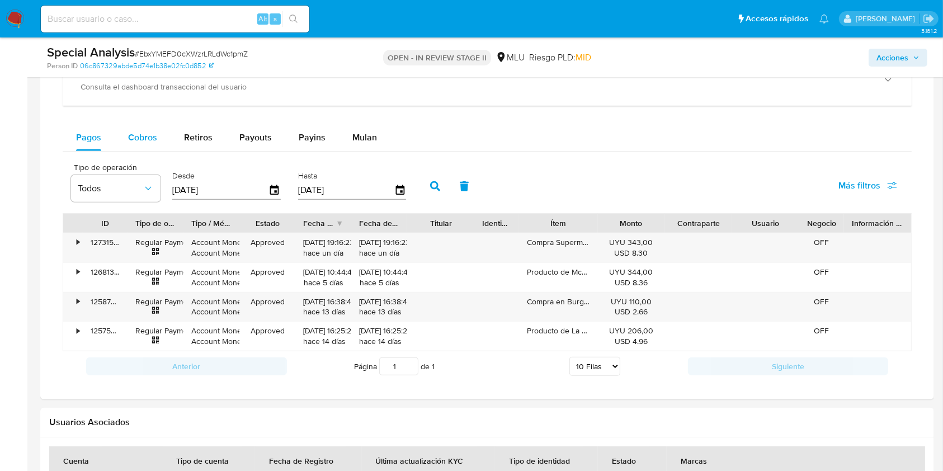
click at [140, 139] on span "Cobros" at bounding box center [142, 137] width 29 height 13
select select "10"
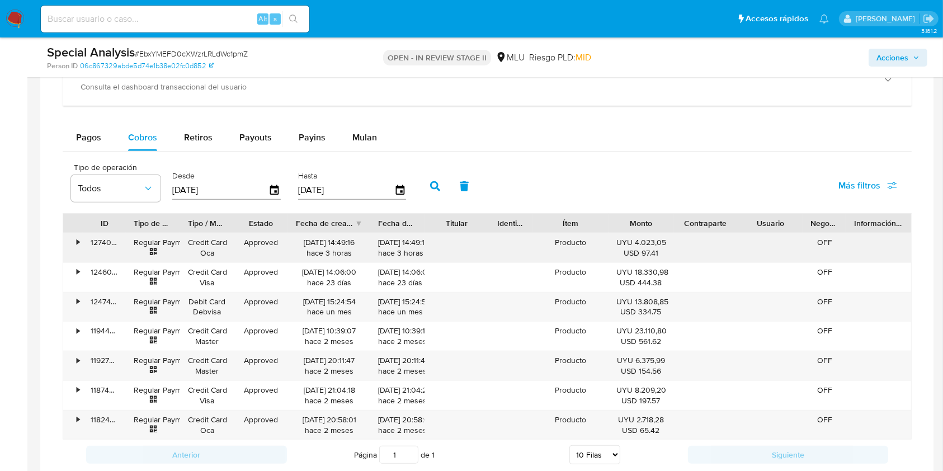
drag, startPoint x: 352, startPoint y: 225, endPoint x: 379, endPoint y: 236, distance: 28.6
click at [379, 236] on div "ID Tipo de operación Tipo / Método Estado Fecha de creación Fecha de aprobación…" at bounding box center [487, 326] width 849 height 227
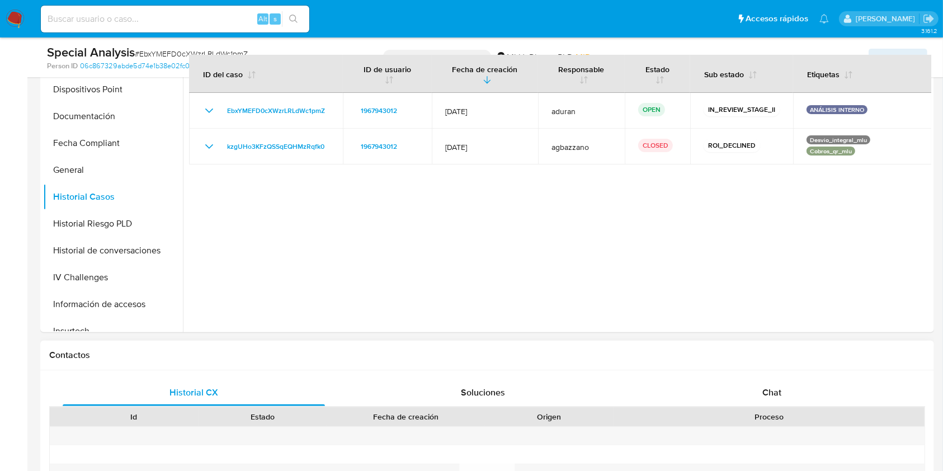
scroll to position [298, 0]
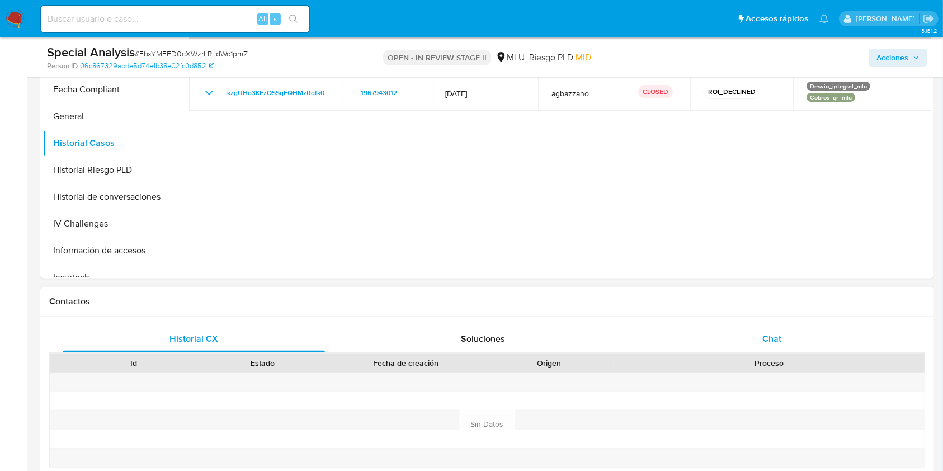
click at [775, 333] on span "Chat" at bounding box center [771, 338] width 19 height 13
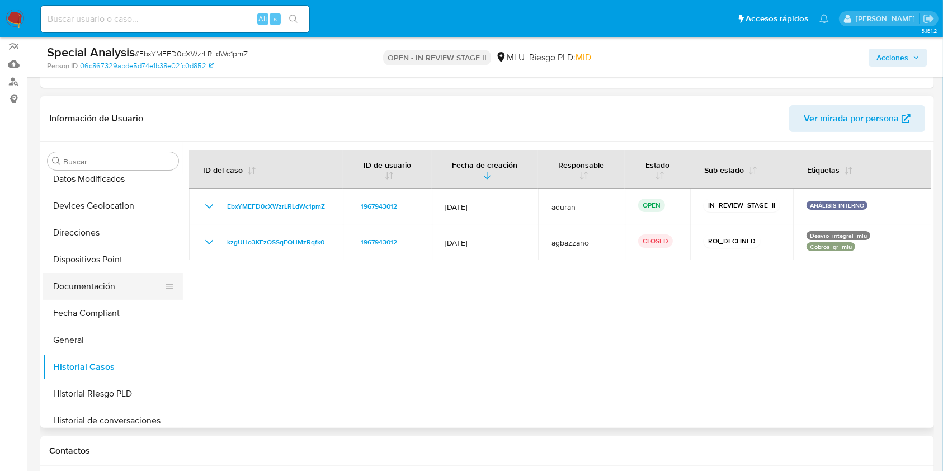
scroll to position [373, 0]
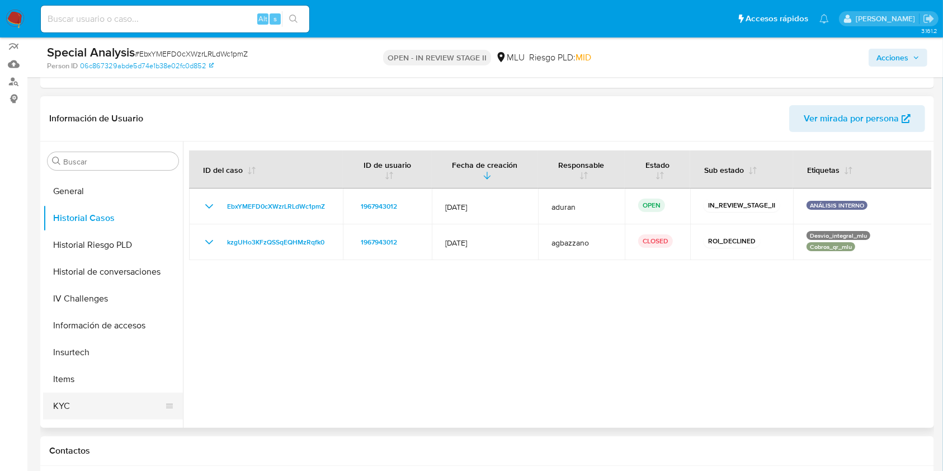
click at [81, 402] on button "KYC" at bounding box center [108, 406] width 131 height 27
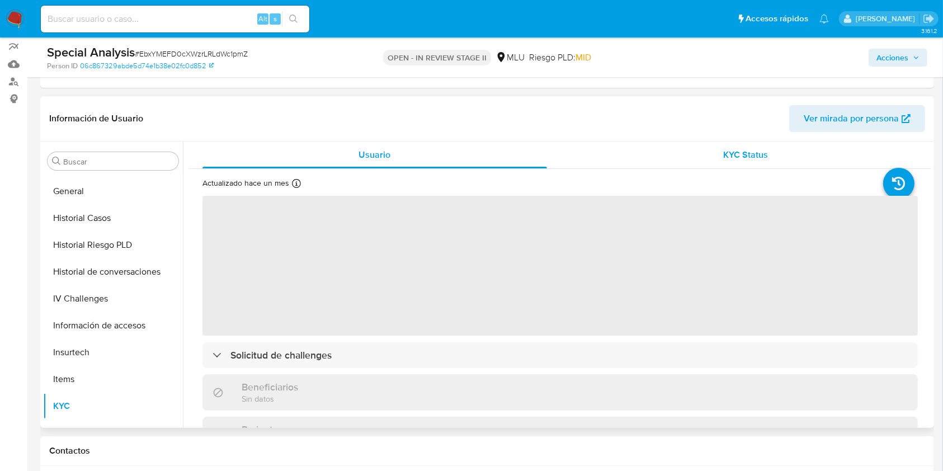
click at [753, 156] on span "KYC Status" at bounding box center [745, 154] width 45 height 13
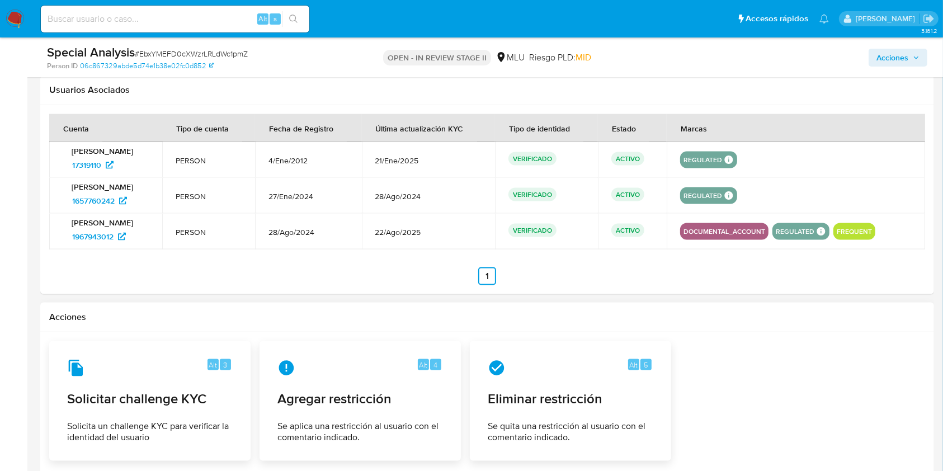
scroll to position [1695, 0]
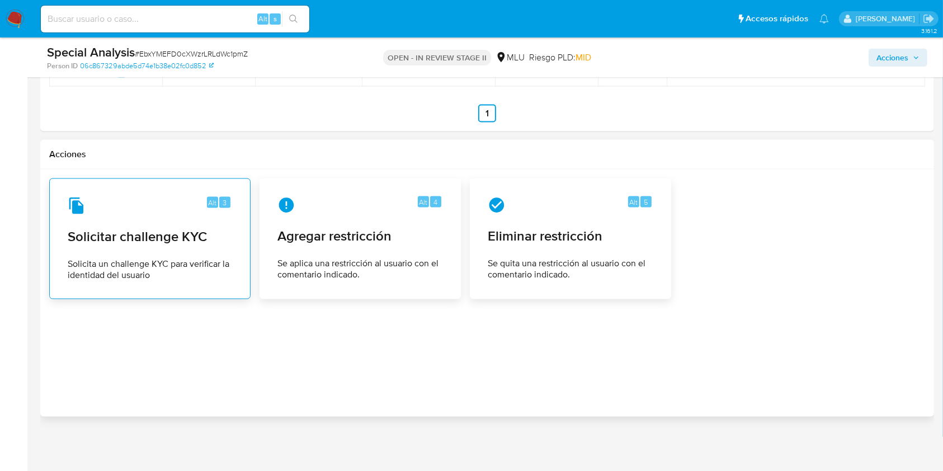
click at [174, 239] on span "Solicitar challenge KYC" at bounding box center [150, 236] width 164 height 17
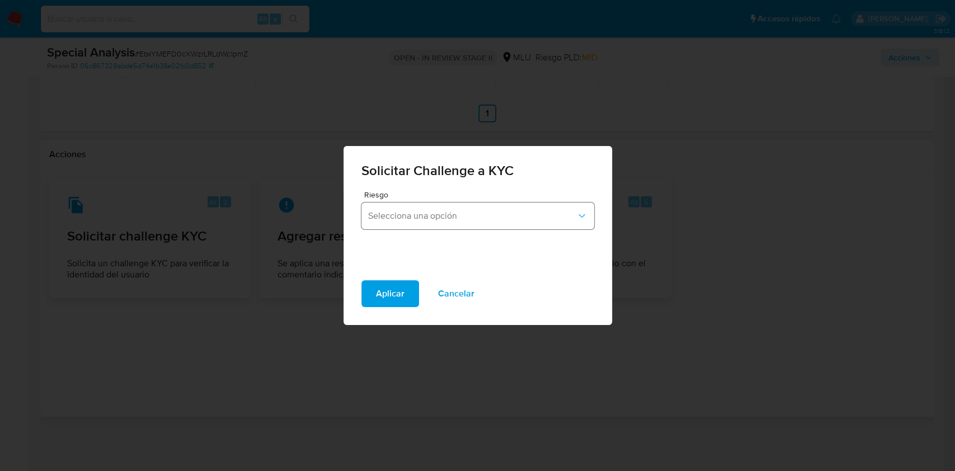
click at [461, 220] on span "Selecciona una opción" at bounding box center [472, 215] width 208 height 11
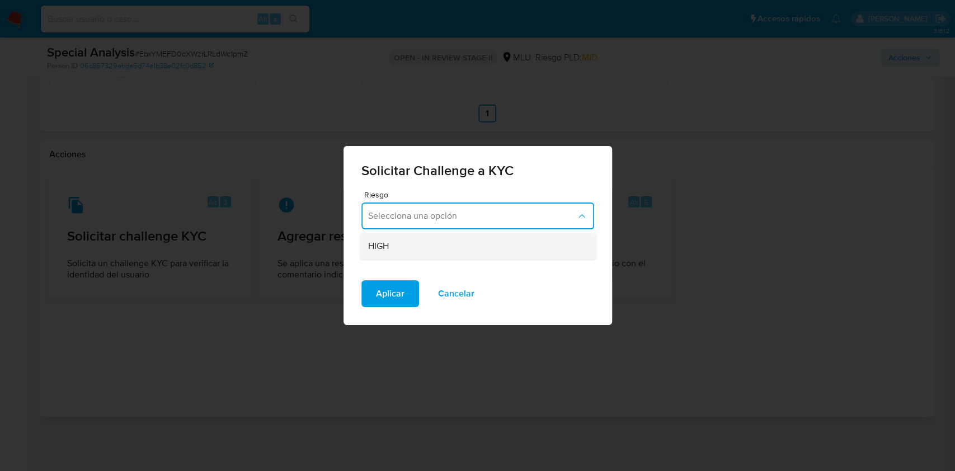
click at [379, 243] on span "HIGH" at bounding box center [378, 246] width 21 height 11
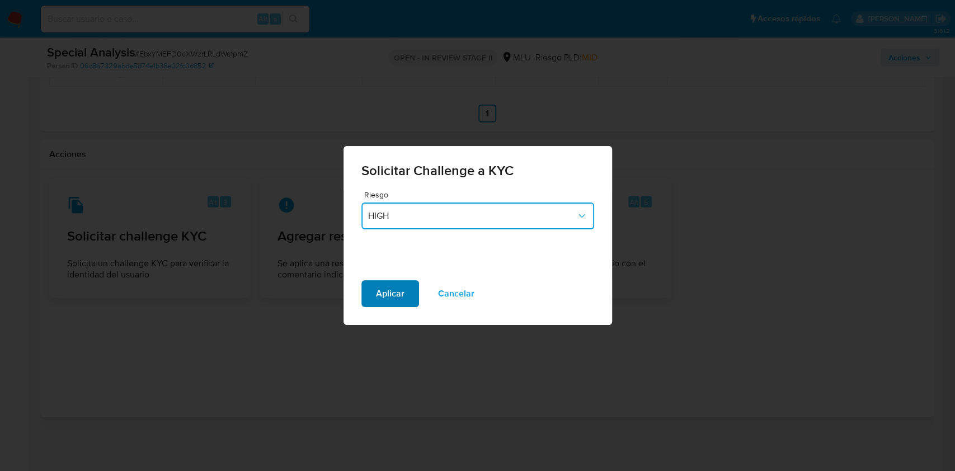
click at [402, 295] on span "Aplicar" at bounding box center [390, 293] width 29 height 25
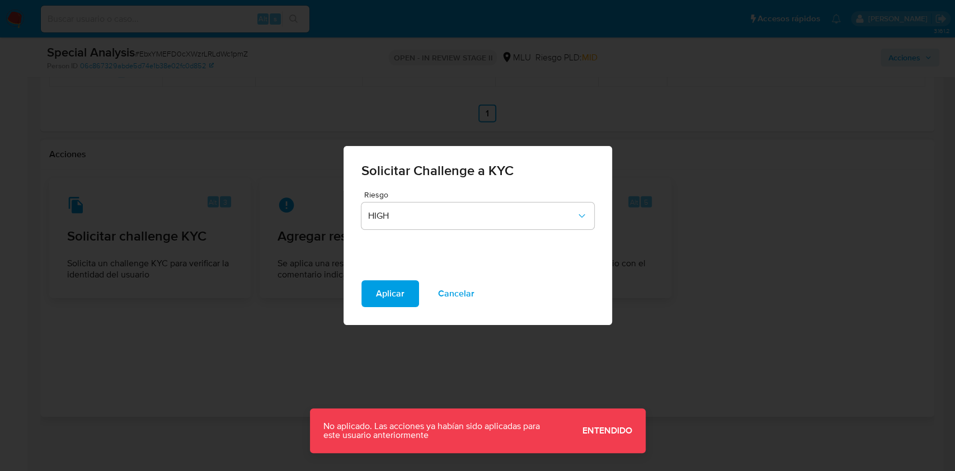
click at [623, 431] on span "Entendido" at bounding box center [607, 431] width 50 height 0
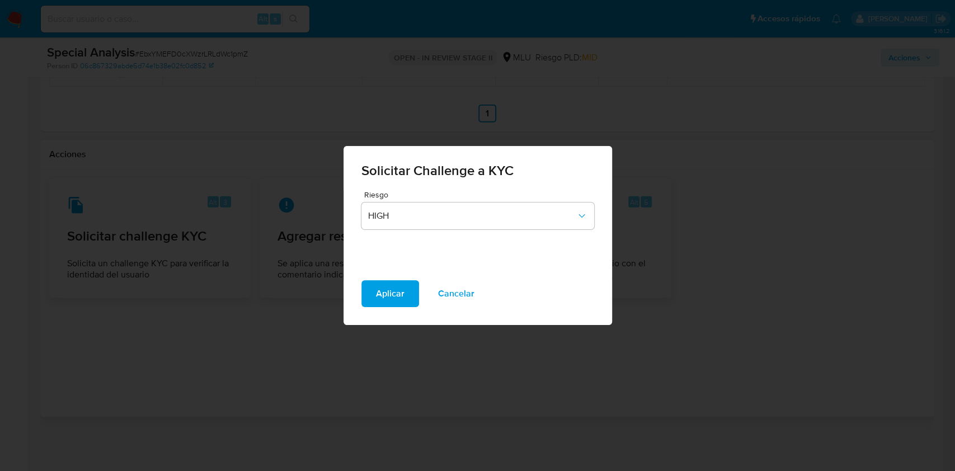
click at [451, 293] on span "Cancelar" at bounding box center [456, 293] width 36 height 25
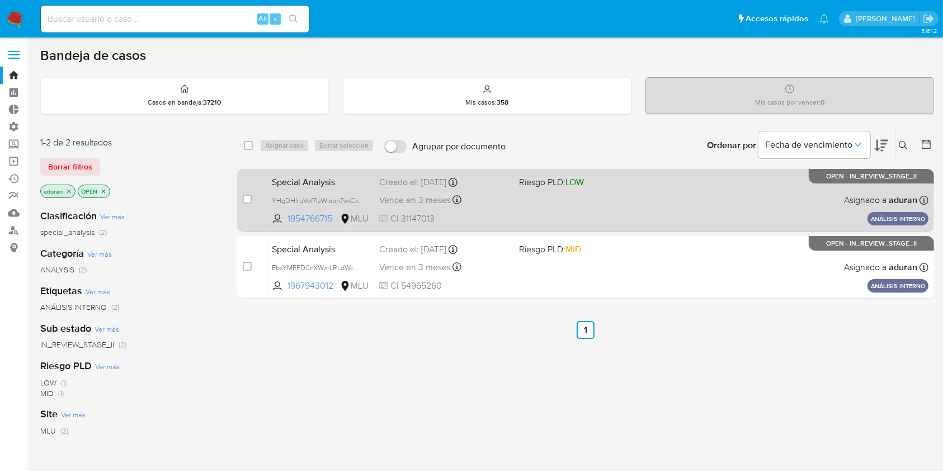
click at [648, 197] on div "Special Analysis YHgDHIruVof7IzWispn7wiCk 1954766715 MLU Riesgo PLD: LOW Creado…" at bounding box center [597, 200] width 661 height 56
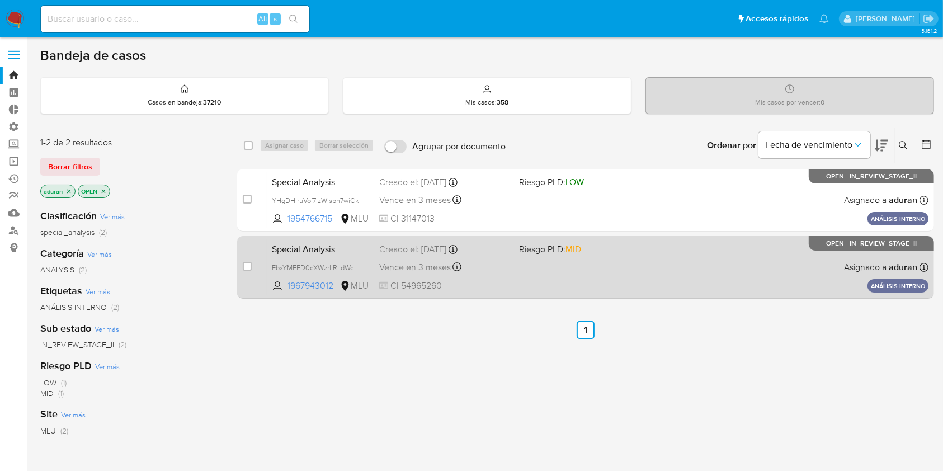
click at [577, 271] on div "Special Analysis EbxYMEFD0cXWzrLRLdWc1pmZ 1967943012 MLU Riesgo PLD: MID Creado…" at bounding box center [597, 267] width 661 height 56
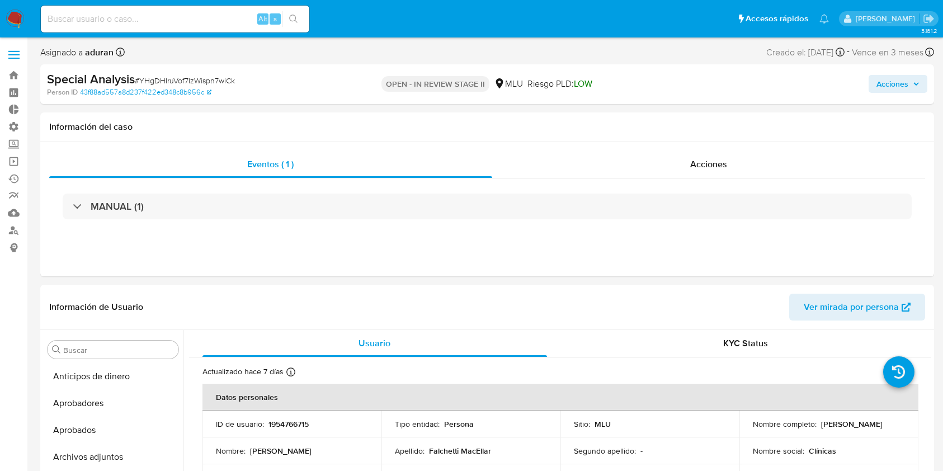
select select "10"
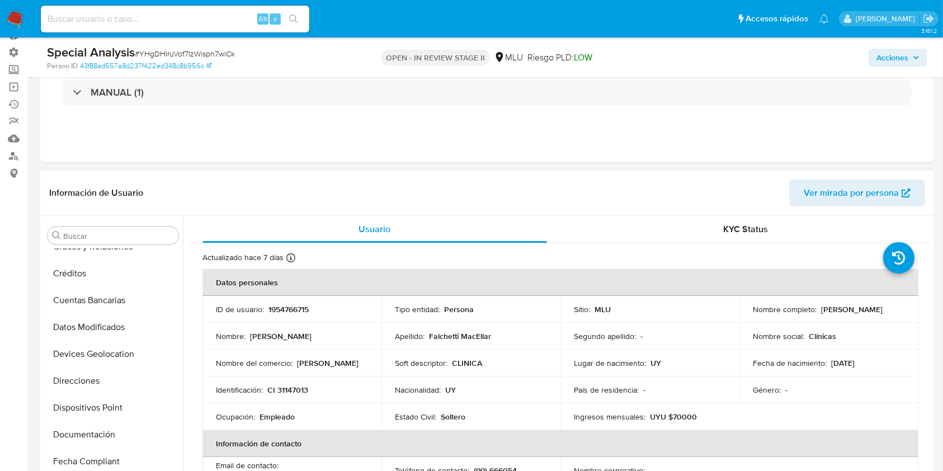
scroll to position [31, 0]
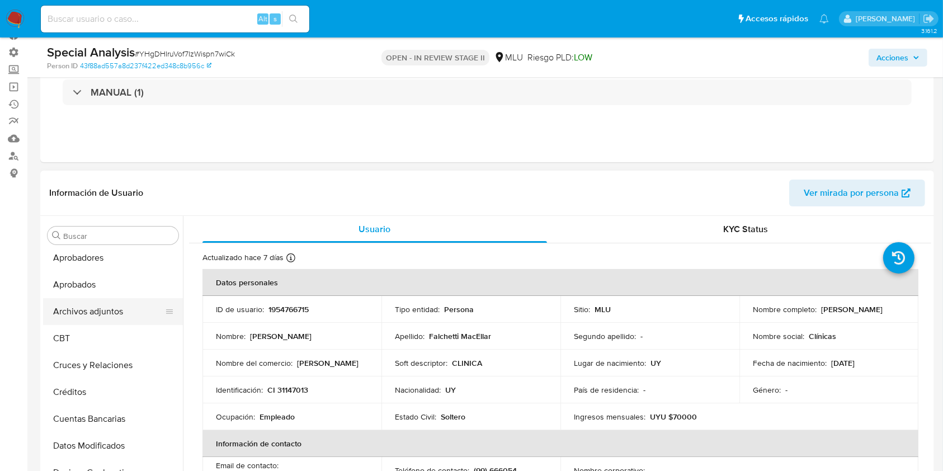
click at [86, 312] on button "Archivos adjuntos" at bounding box center [108, 311] width 131 height 27
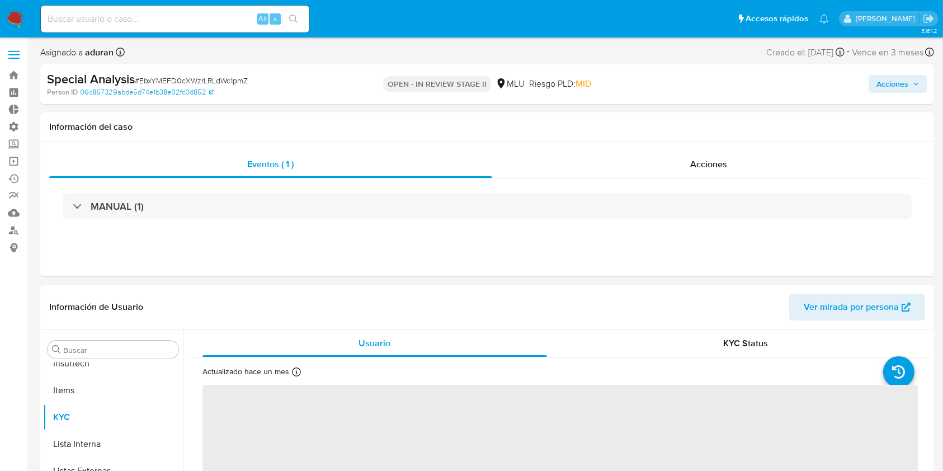
scroll to position [553, 0]
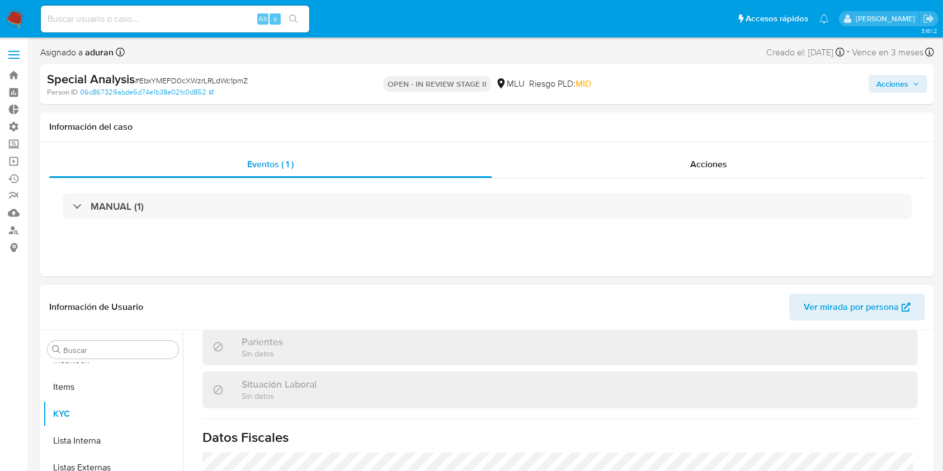
select select "10"
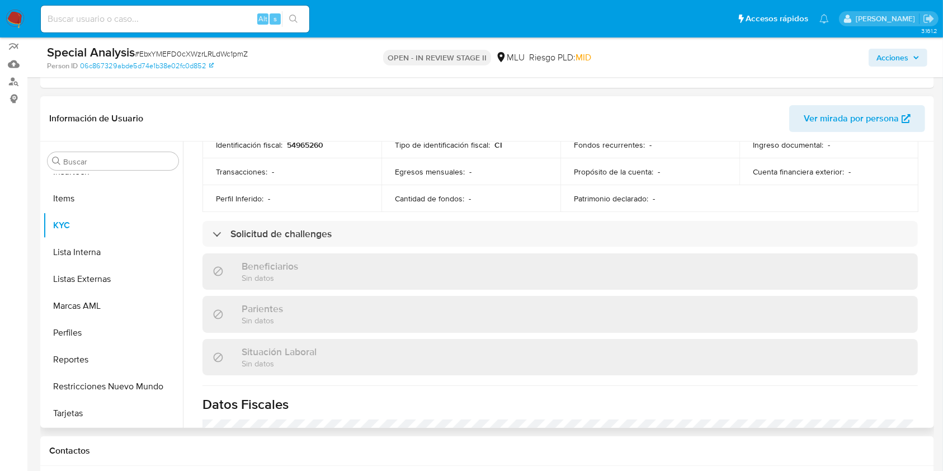
scroll to position [392, 0]
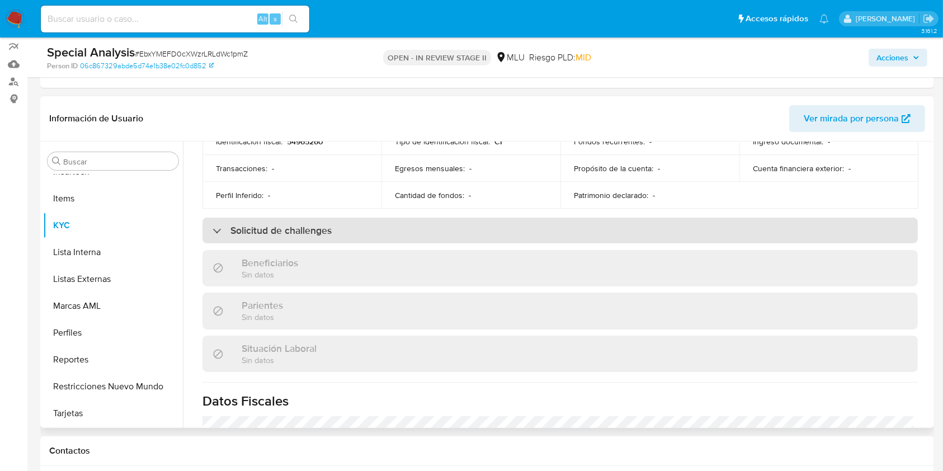
click at [276, 228] on h3 "Solicitud de challenges" at bounding box center [280, 230] width 101 height 12
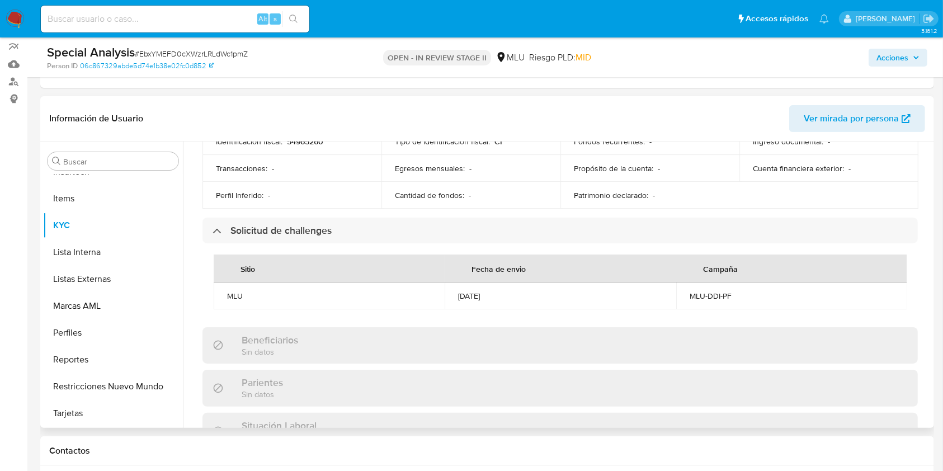
drag, startPoint x: 502, startPoint y: 289, endPoint x: 441, endPoint y: 290, distance: 61.0
click at [441, 290] on tr "MLU 21/08/2025 MLU-DDI-PF" at bounding box center [561, 295] width 694 height 27
click at [488, 291] on div "21/08/2025" at bounding box center [560, 296] width 204 height 10
drag, startPoint x: 736, startPoint y: 292, endPoint x: 676, endPoint y: 293, distance: 59.9
click at [676, 293] on td "MLU-DDI-PF" at bounding box center [791, 295] width 231 height 27
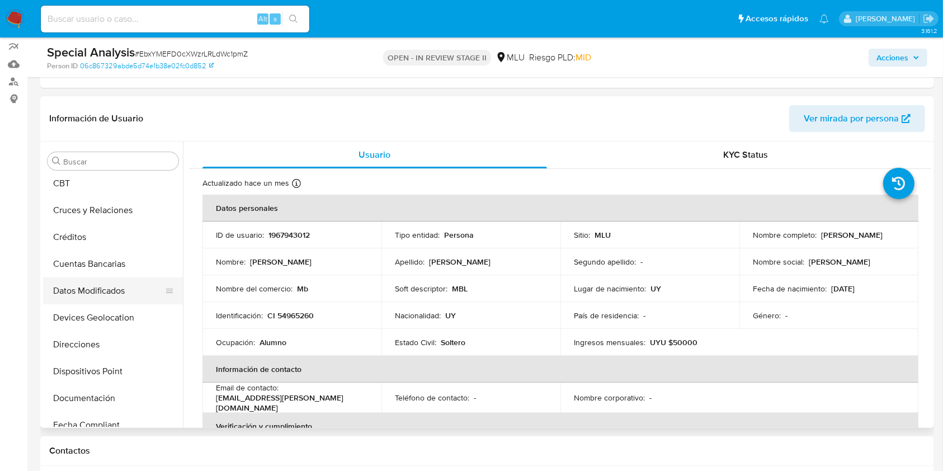
scroll to position [106, 0]
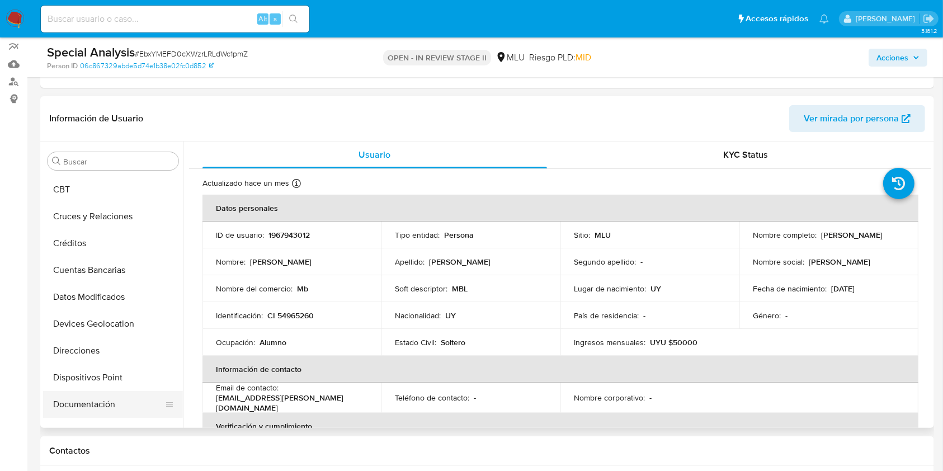
click at [119, 394] on button "Documentación" at bounding box center [108, 404] width 131 height 27
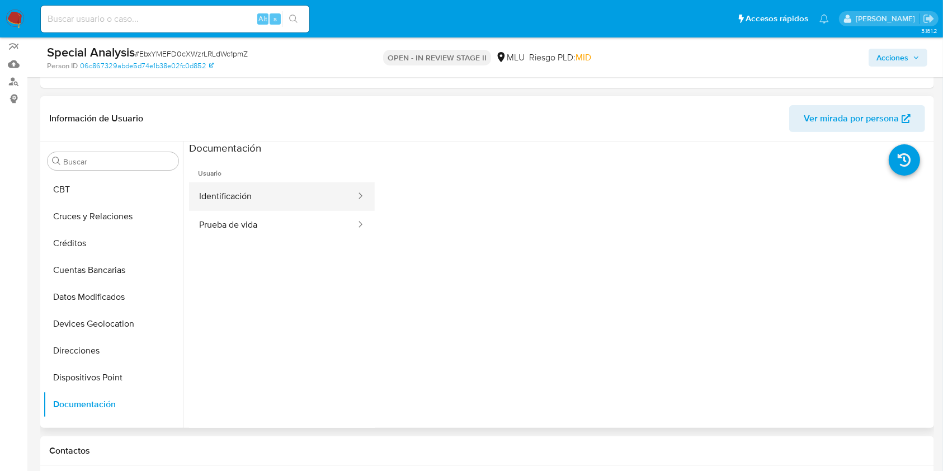
click at [257, 197] on button "Identificación" at bounding box center [273, 196] width 168 height 29
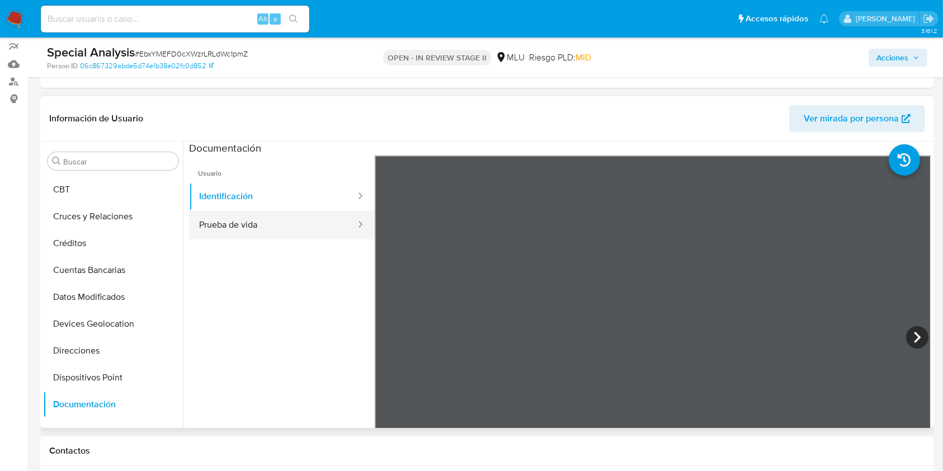
click at [246, 237] on button "Prueba de vida" at bounding box center [273, 225] width 168 height 29
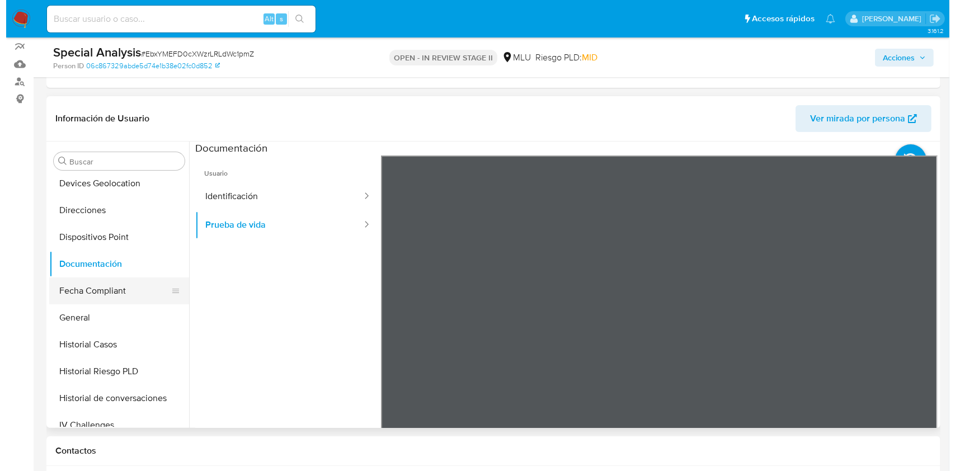
scroll to position [255, 0]
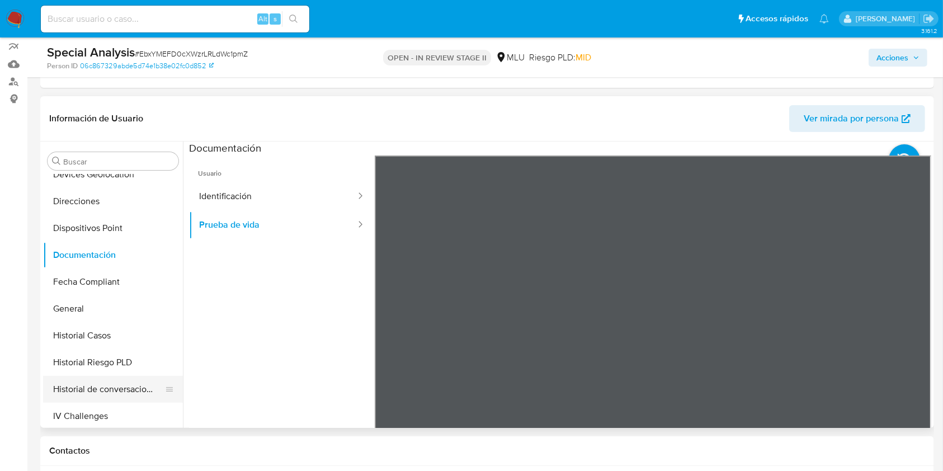
click at [89, 385] on button "Historial de conversaciones" at bounding box center [108, 389] width 131 height 27
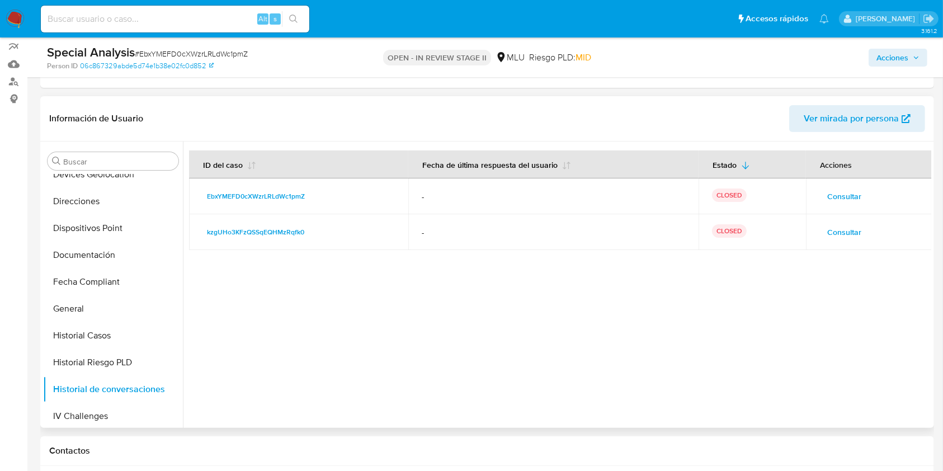
click at [824, 185] on td "Consultar" at bounding box center [869, 196] width 126 height 36
click at [832, 190] on span "Consultar" at bounding box center [844, 196] width 34 height 16
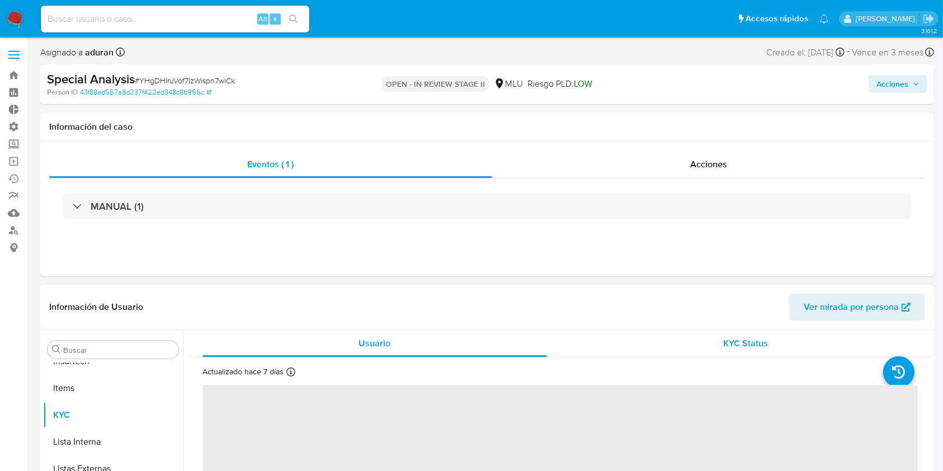
scroll to position [553, 0]
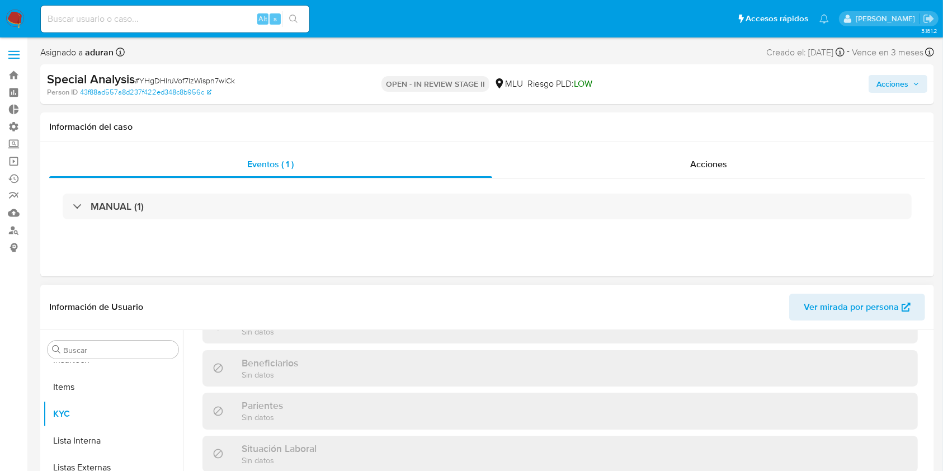
select select "10"
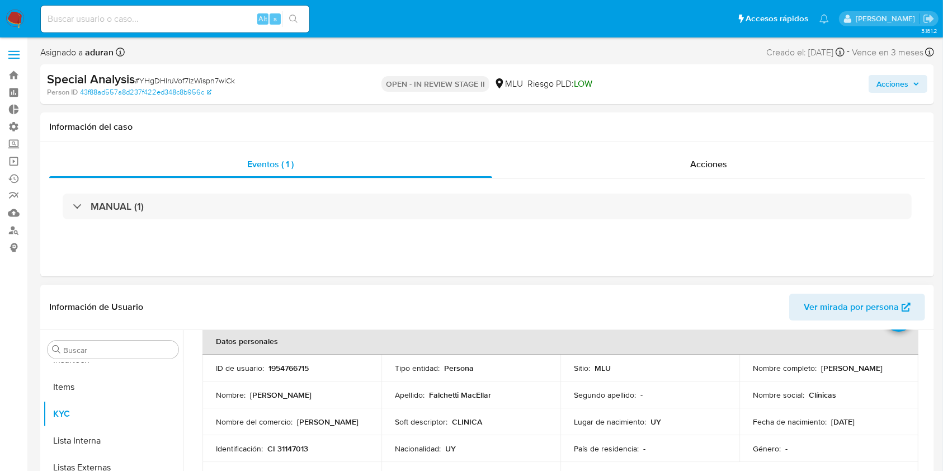
scroll to position [0, 0]
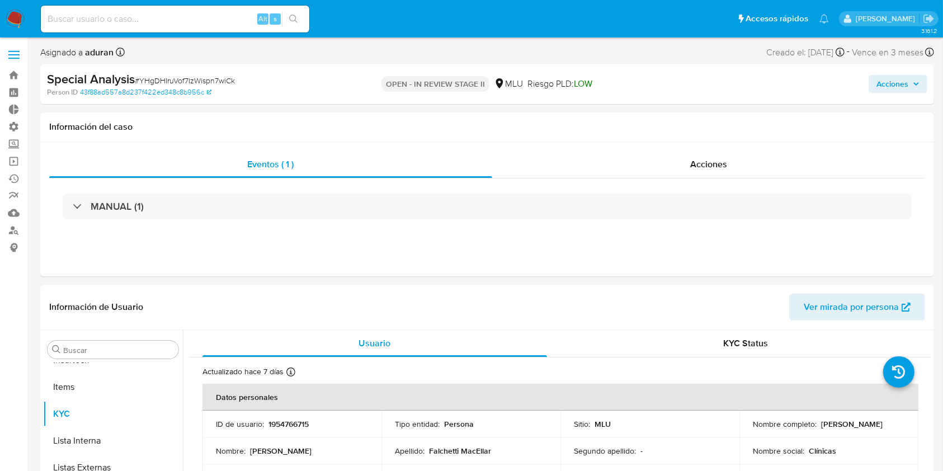
click at [644, 81] on div "Acciones" at bounding box center [782, 84] width 290 height 26
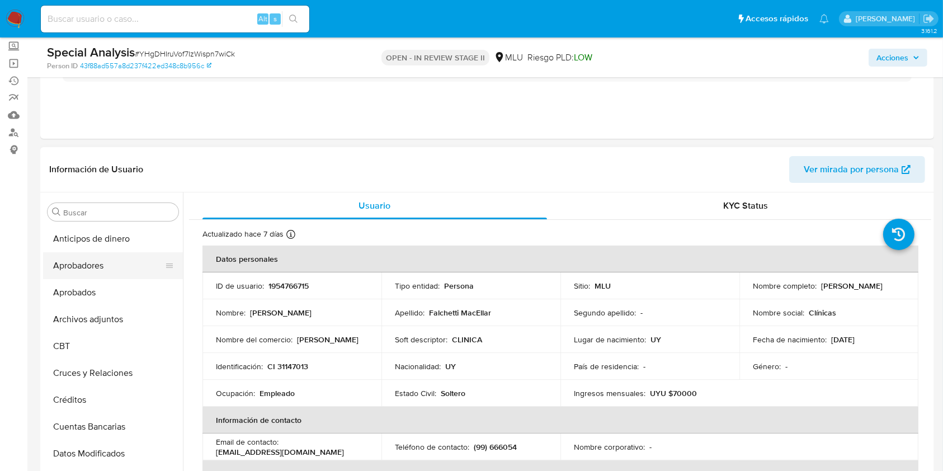
scroll to position [74, 0]
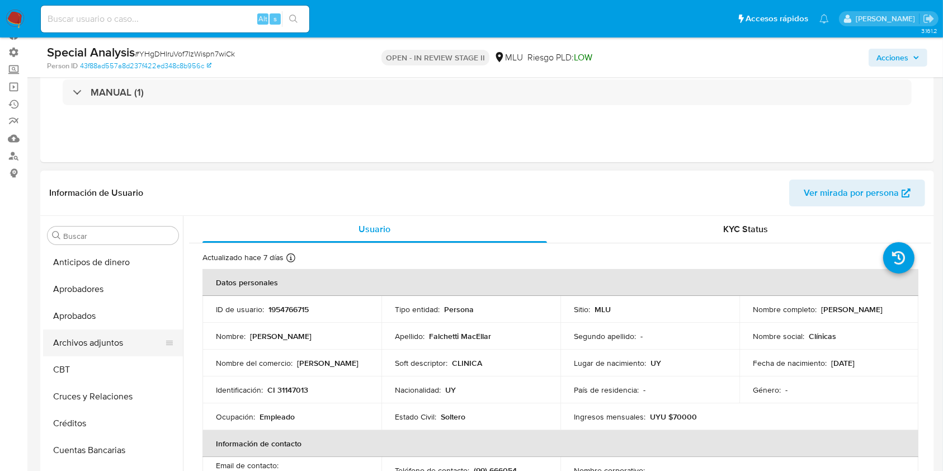
click at [122, 344] on button "Archivos adjuntos" at bounding box center [108, 342] width 131 height 27
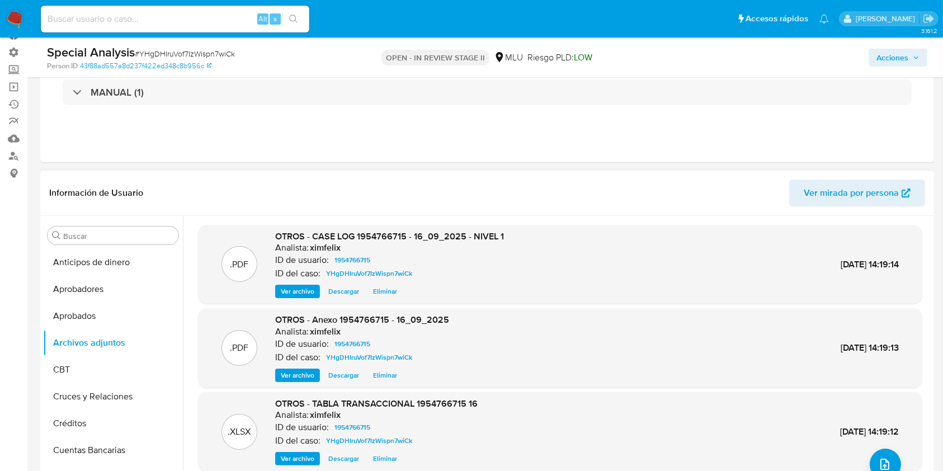
click at [340, 287] on span "Descargar" at bounding box center [343, 291] width 31 height 11
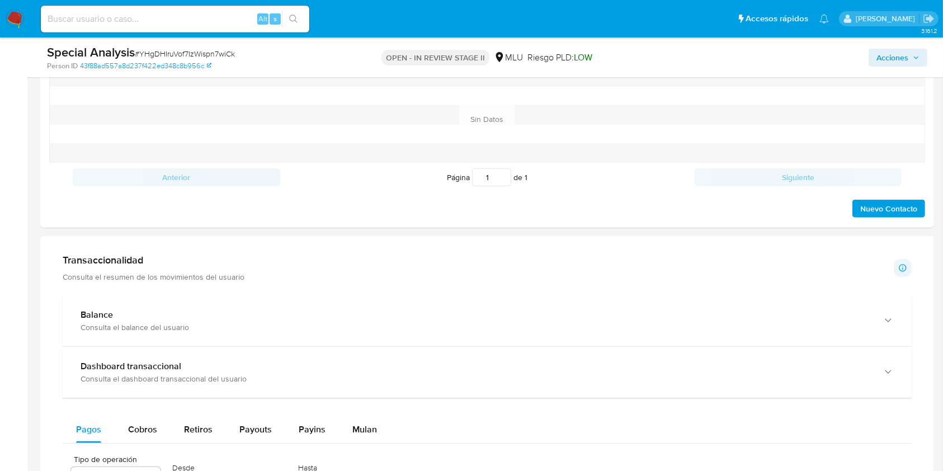
scroll to position [373, 0]
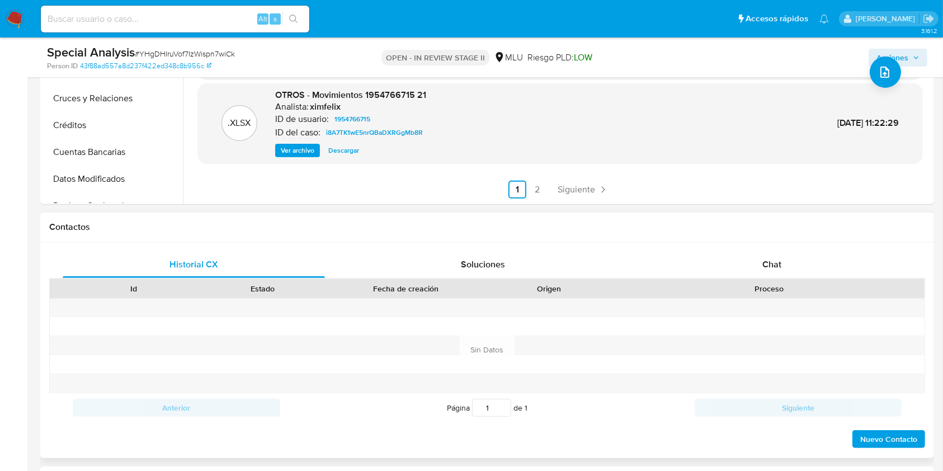
click at [790, 279] on div "Id Estado Fecha de creación Origen Proceso" at bounding box center [487, 289] width 876 height 20
click at [785, 265] on div "Chat" at bounding box center [772, 264] width 262 height 27
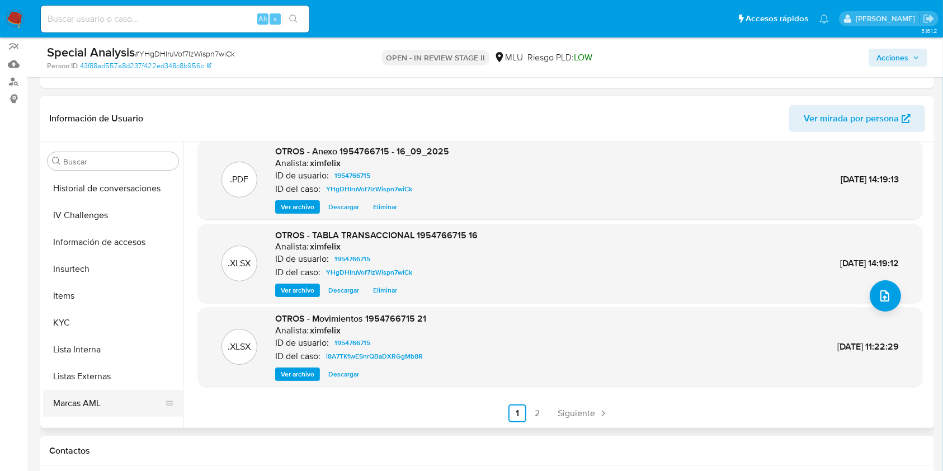
scroll to position [553, 0]
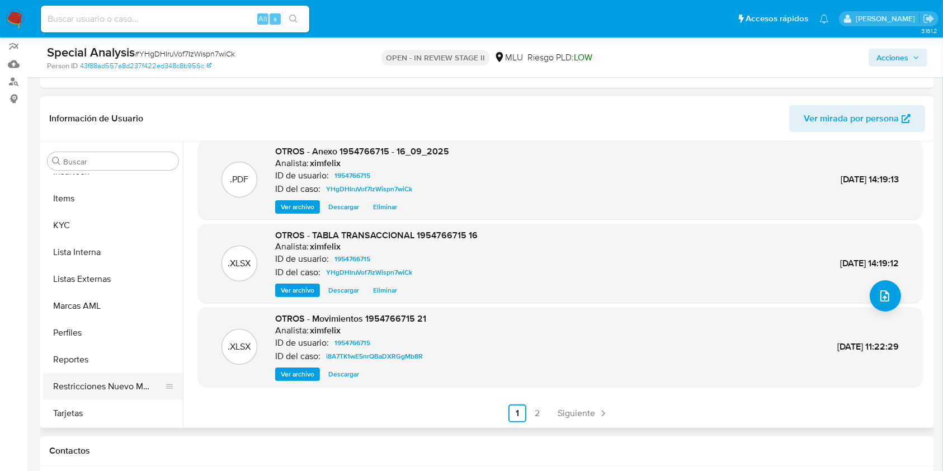
click at [125, 382] on button "Restricciones Nuevo Mundo" at bounding box center [108, 386] width 131 height 27
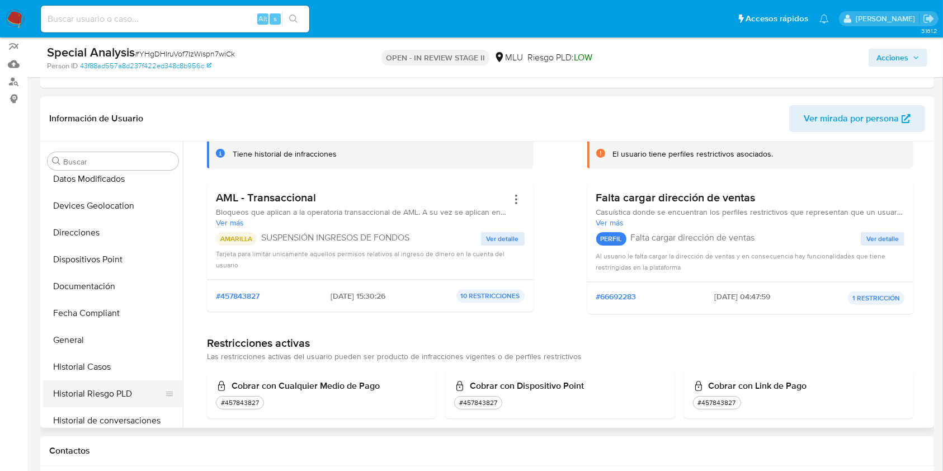
scroll to position [373, 0]
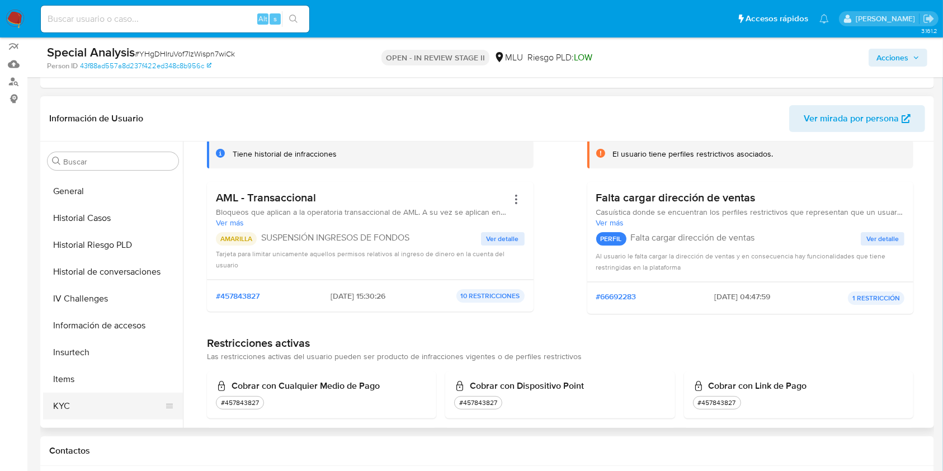
click at [106, 403] on button "KYC" at bounding box center [108, 406] width 131 height 27
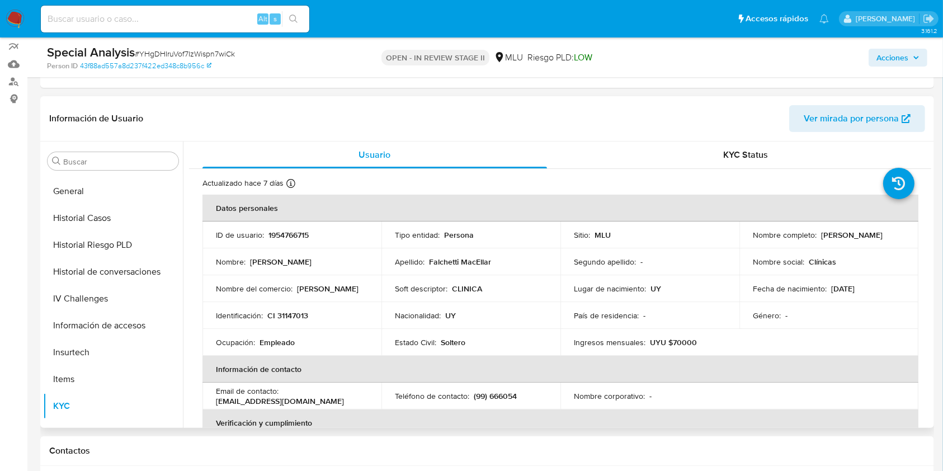
drag, startPoint x: 883, startPoint y: 237, endPoint x: 746, endPoint y: 244, distance: 136.6
click at [746, 244] on td "Nombre completo : [PERSON_NAME]" at bounding box center [828, 234] width 179 height 27
copy p "[PERSON_NAME]"
click at [904, 59] on span "Acciones" at bounding box center [892, 58] width 32 height 18
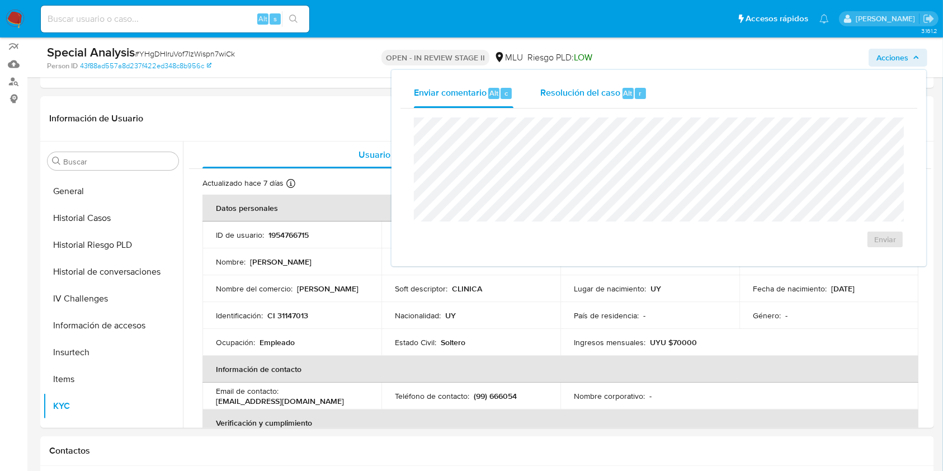
click at [626, 92] on span "Alt" at bounding box center [628, 93] width 9 height 11
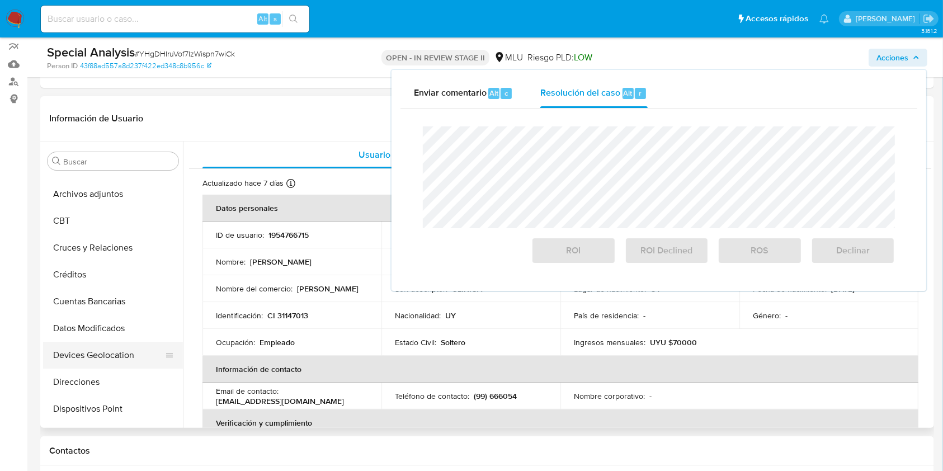
scroll to position [224, 0]
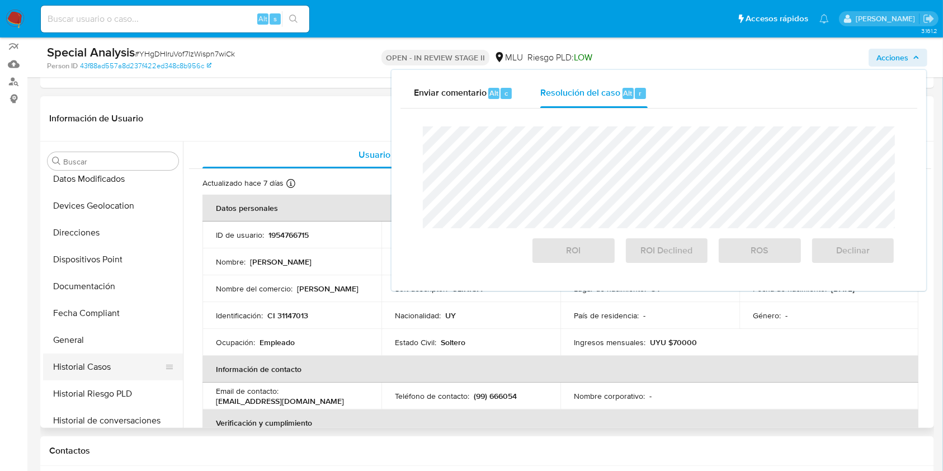
click at [98, 366] on button "Historial Casos" at bounding box center [108, 367] width 131 height 27
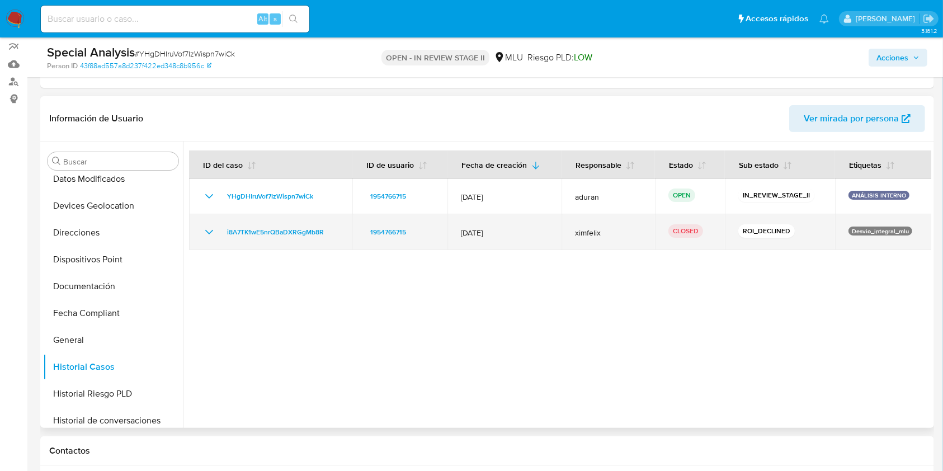
click at [201, 231] on td "i8A7TK1wE5nrQBaDXRGgMb8R" at bounding box center [270, 232] width 163 height 36
click at [204, 230] on icon "Mostrar/Ocultar" at bounding box center [208, 231] width 13 height 13
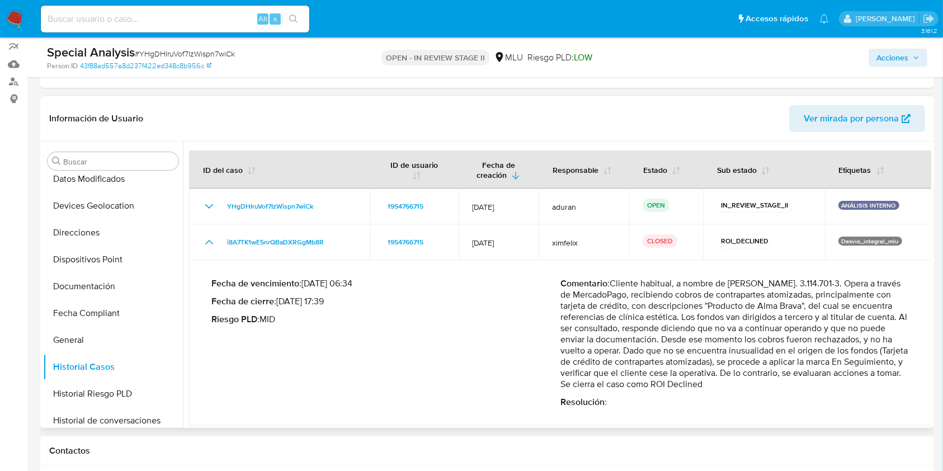
drag, startPoint x: 611, startPoint y: 284, endPoint x: 863, endPoint y: 382, distance: 269.5
click at [863, 382] on p "Comentario : Cliente habitual, a nombre de Alejandro Daniel Falchetti MacEllar …" at bounding box center [734, 334] width 349 height 112
click at [885, 56] on span "Acciones" at bounding box center [892, 58] width 32 height 18
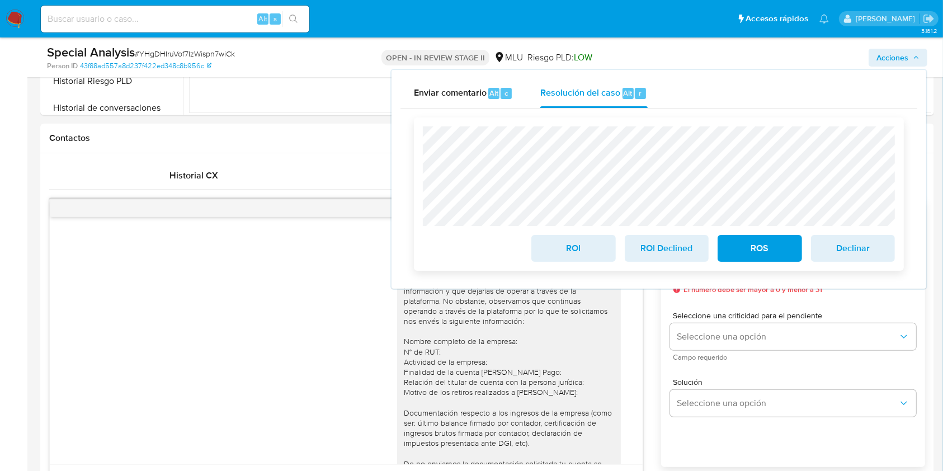
scroll to position [522, 0]
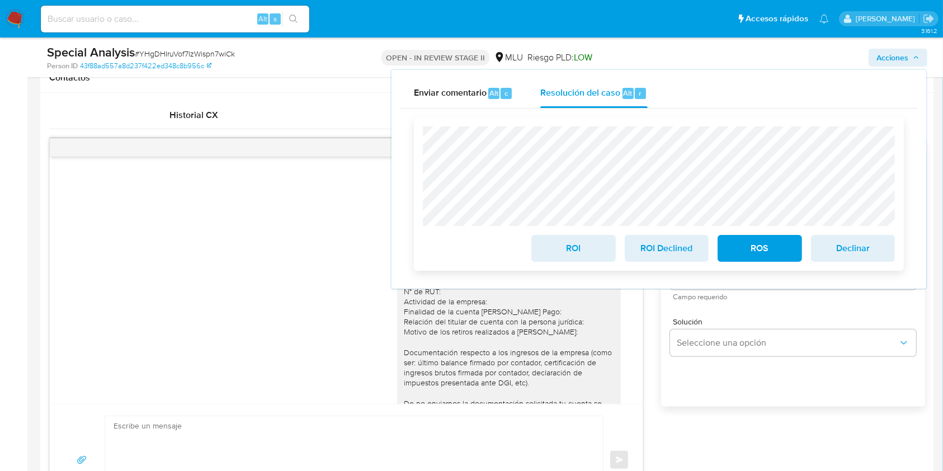
click at [697, 246] on button "ROI Declined" at bounding box center [667, 248] width 84 height 27
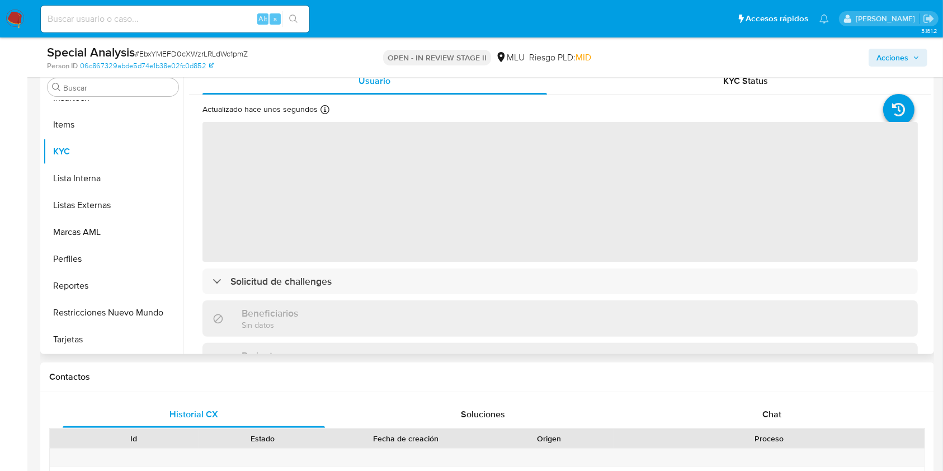
scroll to position [224, 0]
select select "10"
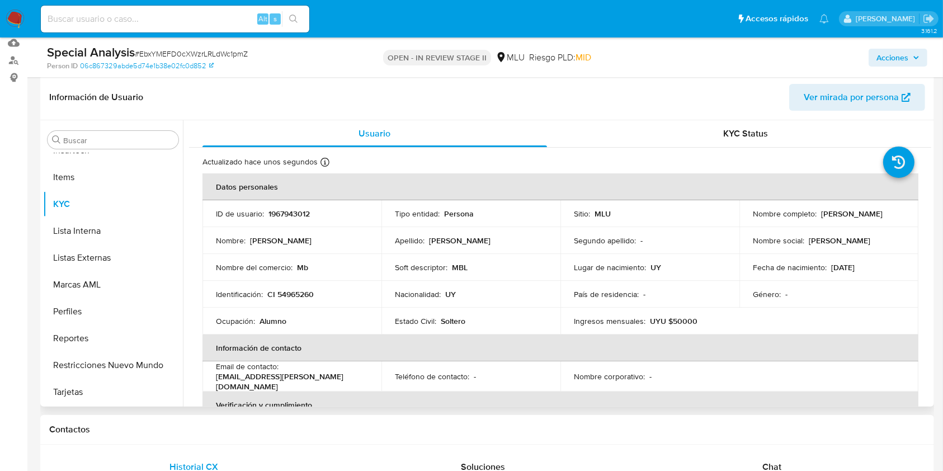
scroll to position [373, 0]
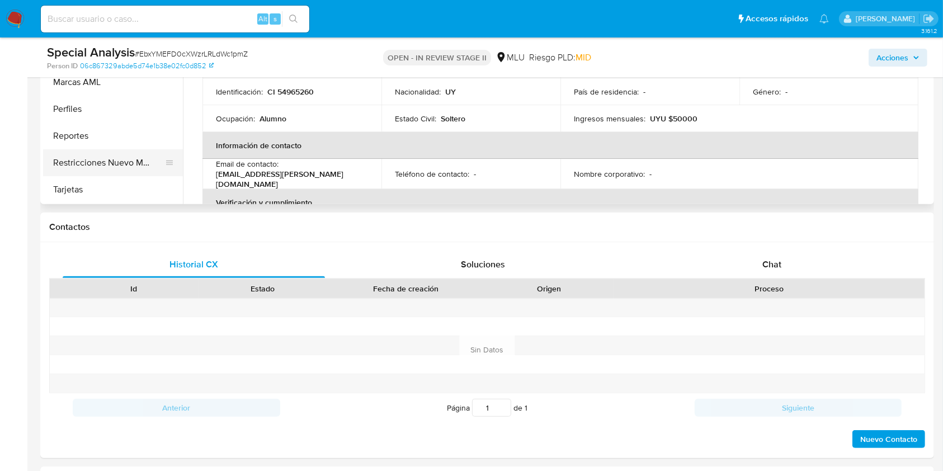
click at [132, 168] on button "Restricciones Nuevo Mundo" at bounding box center [108, 162] width 131 height 27
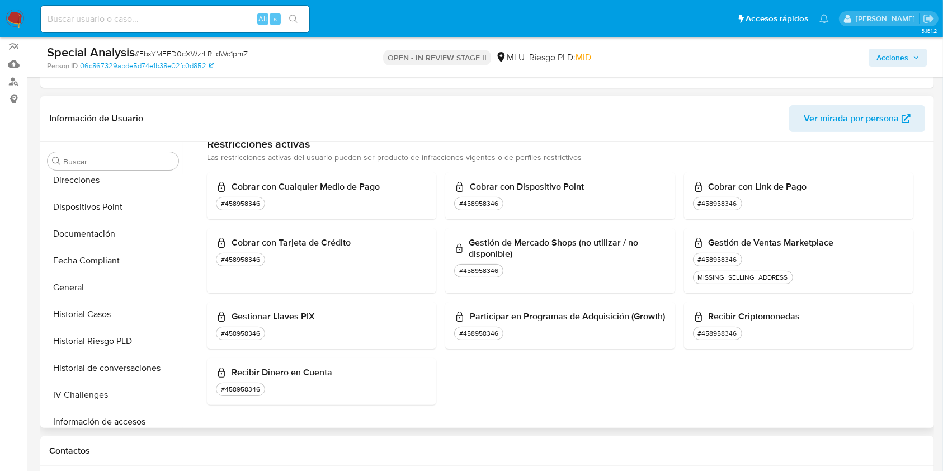
scroll to position [255, 0]
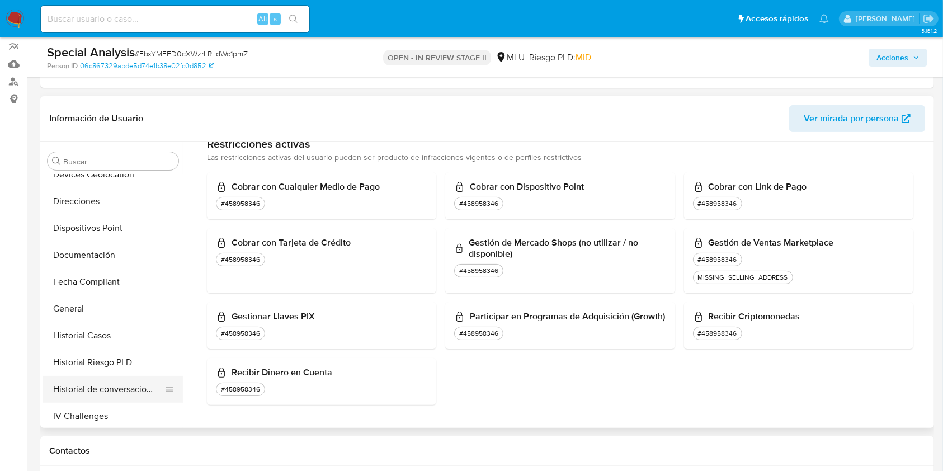
click at [138, 396] on button "Historial de conversaciones" at bounding box center [108, 389] width 131 height 27
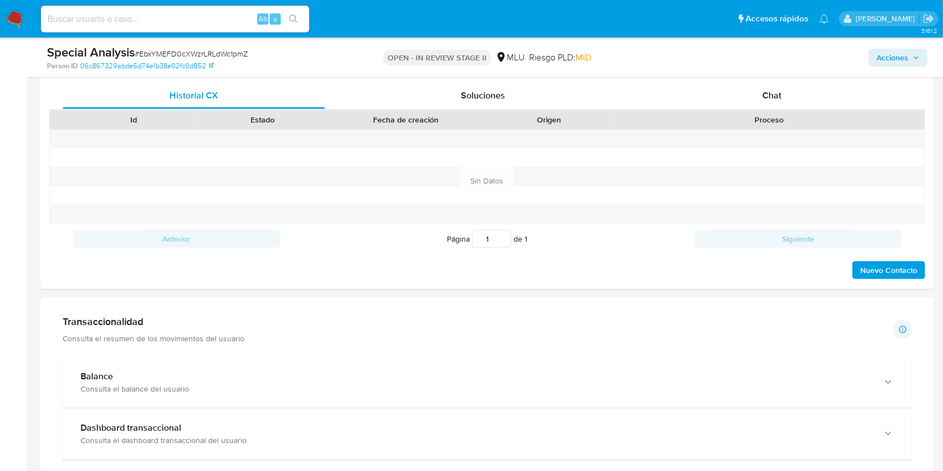
scroll to position [522, 0]
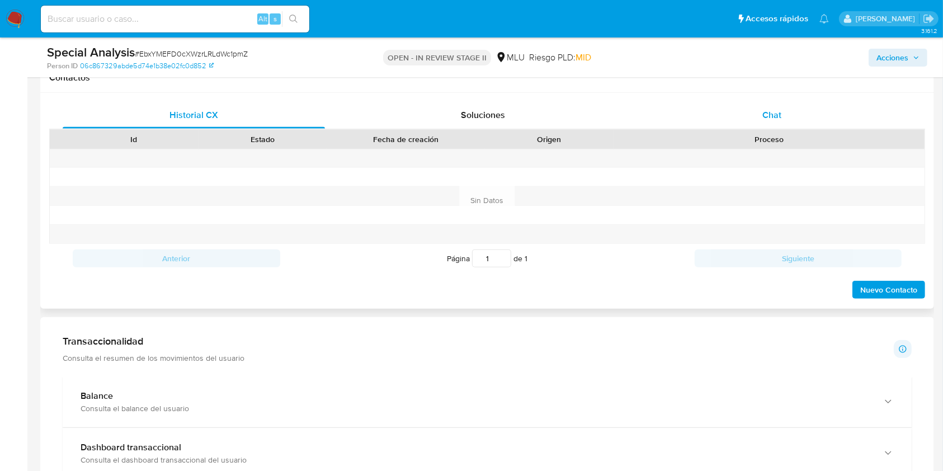
click at [772, 112] on span "Chat" at bounding box center [771, 115] width 19 height 13
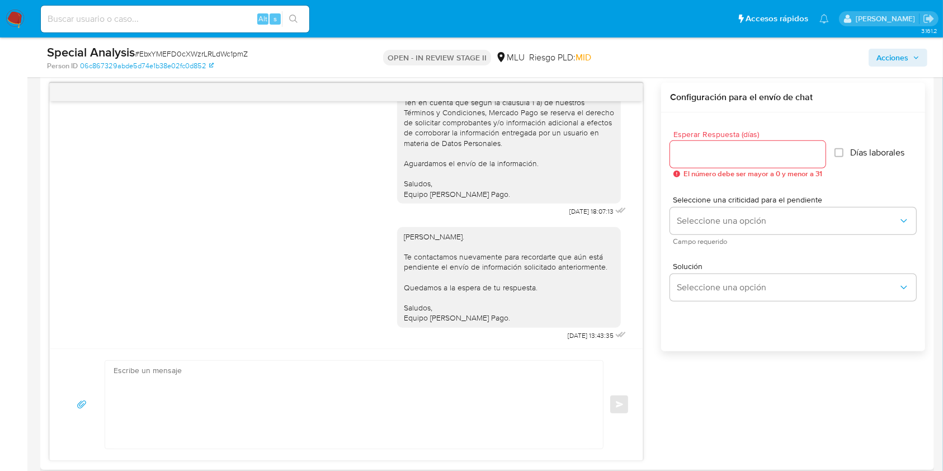
scroll to position [596, 0]
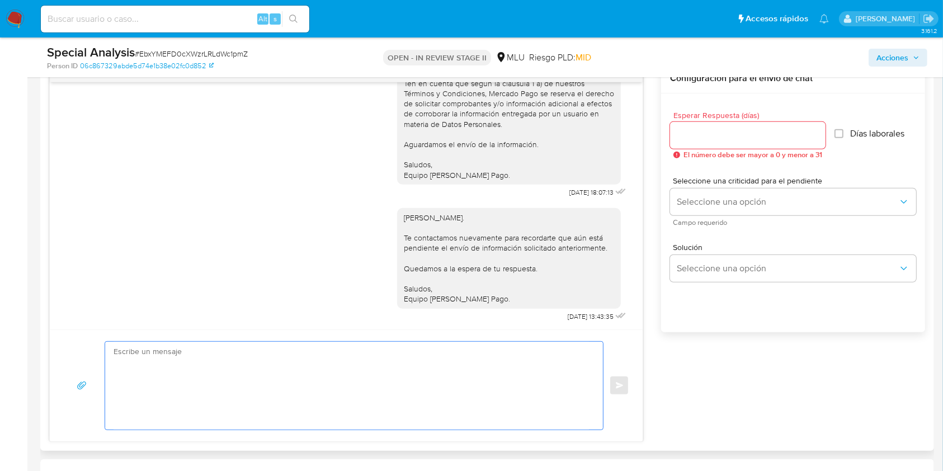
click at [430, 385] on textarea at bounding box center [351, 386] width 475 height 88
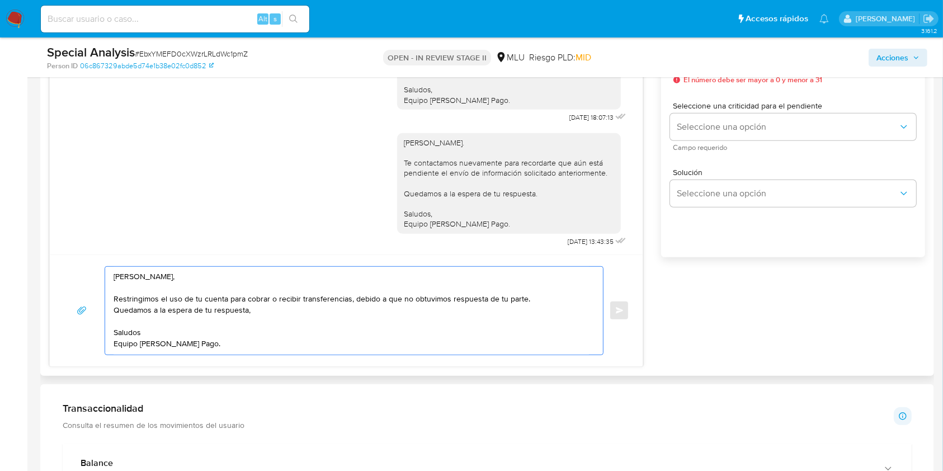
scroll to position [746, 0]
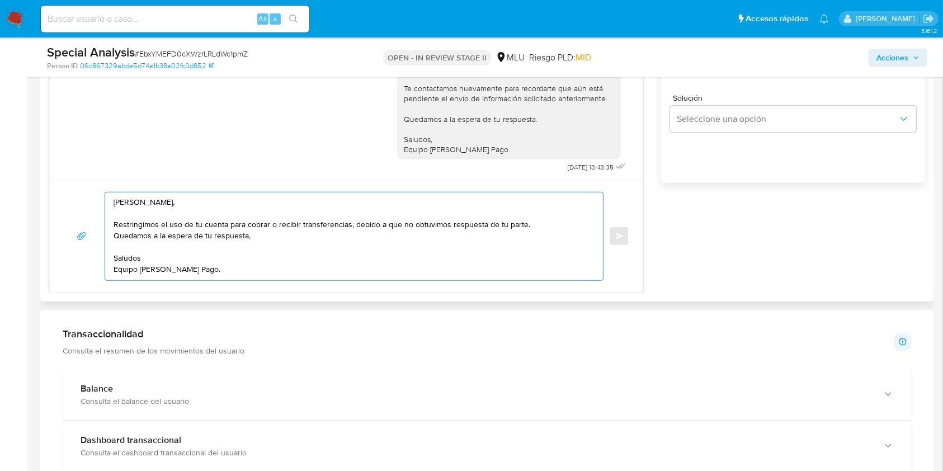
drag, startPoint x: 354, startPoint y: 224, endPoint x: 530, endPoint y: 223, distance: 176.2
click at [530, 223] on textarea "[PERSON_NAME], Restringimos el uso de tu cuenta para cobrar o recibir transfere…" at bounding box center [351, 236] width 475 height 88
paste textarea "ebido a que no obtuvimos respuesta de tu parte."
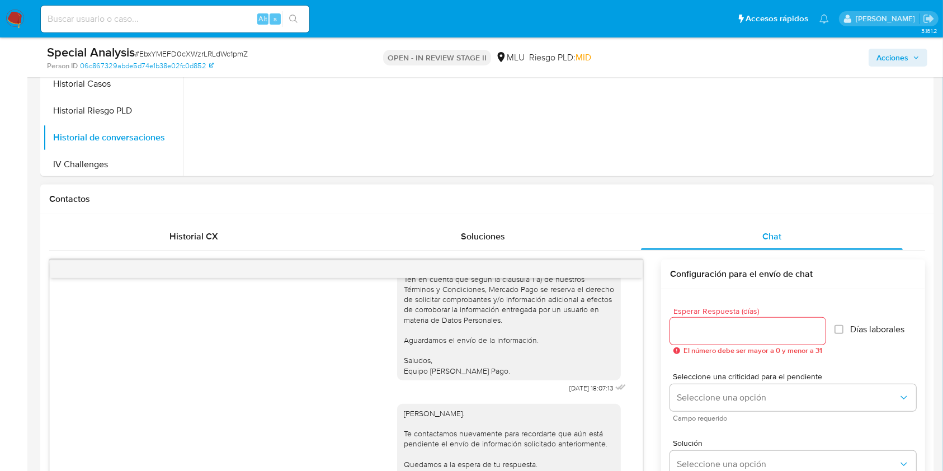
scroll to position [373, 0]
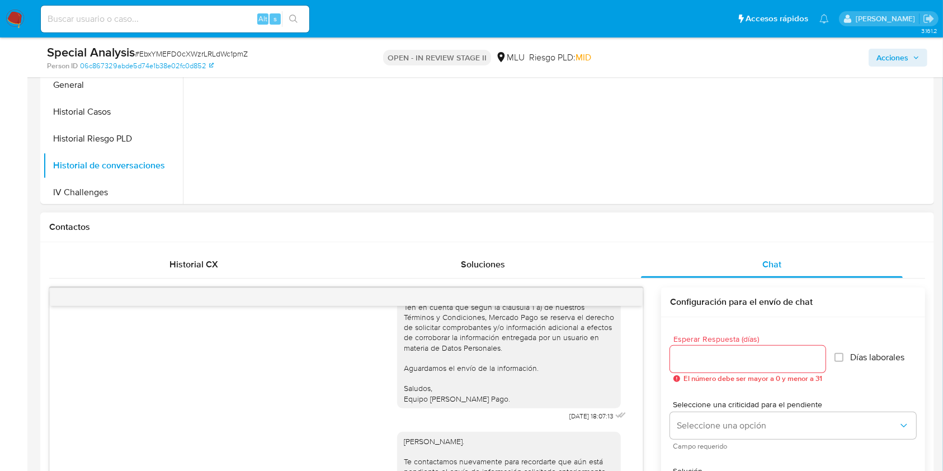
type textarea "[PERSON_NAME], Debido a que no obtuvimos respuesta de tu parte, restringimos el…"
click at [707, 350] on div at bounding box center [747, 359] width 155 height 27
click at [709, 356] on input "Esperar Respuesta (días)" at bounding box center [747, 359] width 155 height 15
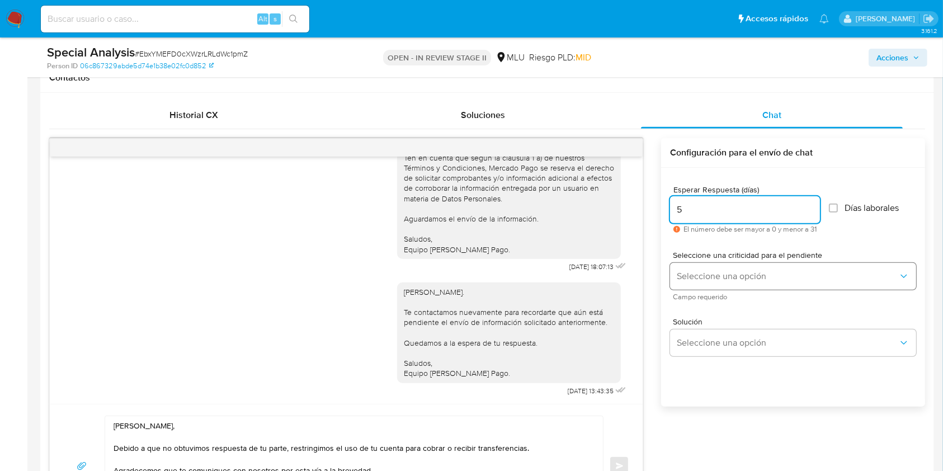
type input "5"
click at [738, 272] on span "Seleccione una opción" at bounding box center [787, 276] width 221 height 11
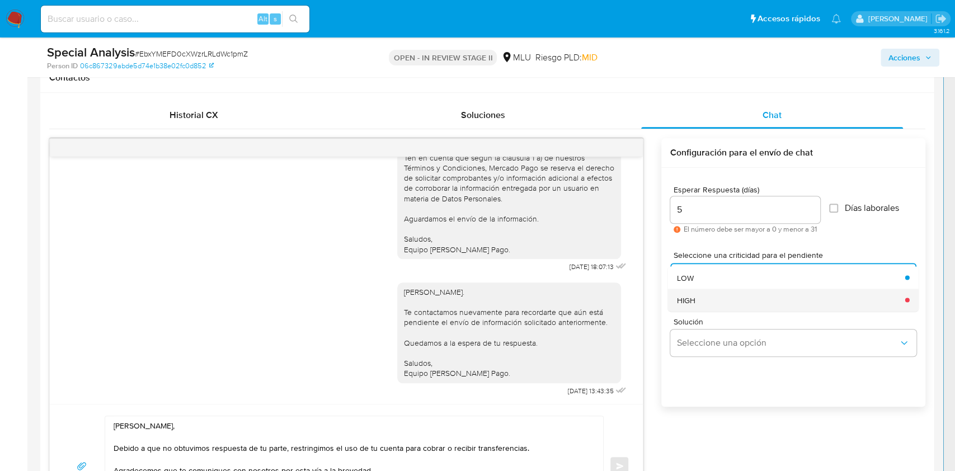
click at [715, 305] on div "HIGH" at bounding box center [787, 300] width 221 height 22
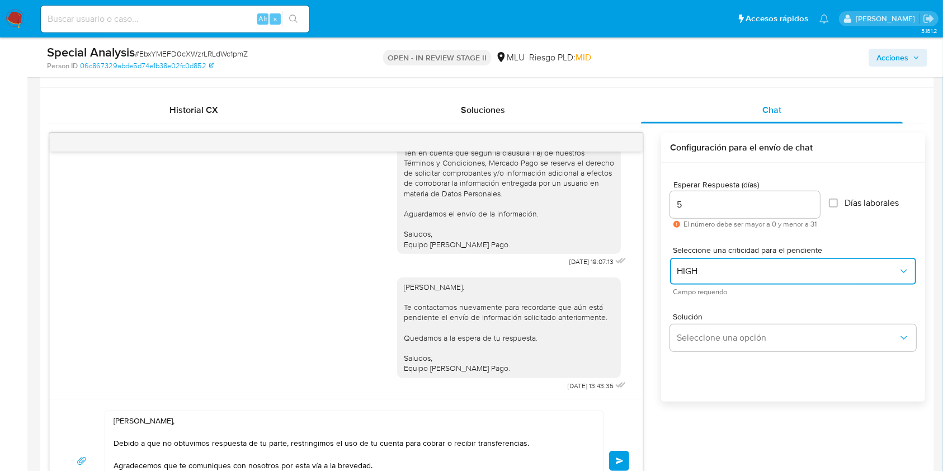
scroll to position [671, 0]
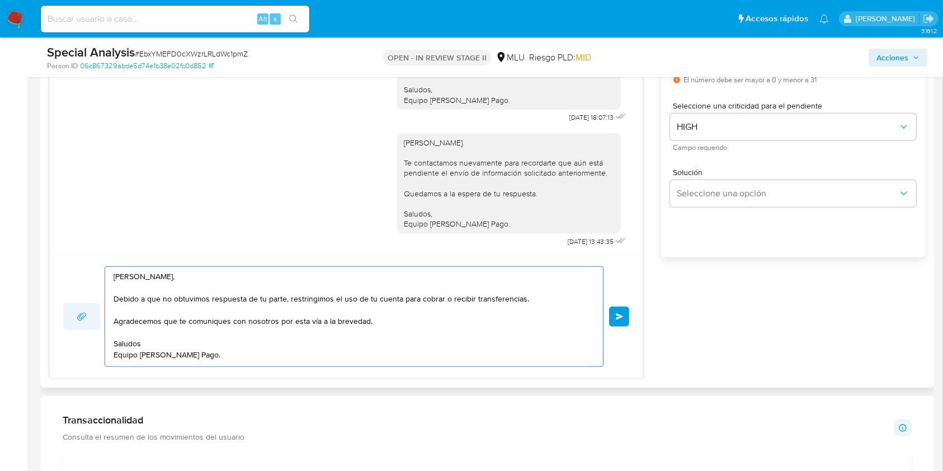
drag, startPoint x: 394, startPoint y: 325, endPoint x: 97, endPoint y: 320, distance: 297.6
click at [97, 320] on div "Hola Natalia, Debido a que no obtuvimos respuesta de tu parte, restringimos el …" at bounding box center [346, 316] width 566 height 101
click at [279, 332] on textarea "Hola Natalia, Debido a que no obtuvimos respuesta de tu parte, restringimos el …" at bounding box center [351, 317] width 475 height 100
click at [229, 333] on textarea "Hola Natalia, Debido a que no obtuvimos respuesta de tu parte, restringimos el …" at bounding box center [351, 317] width 475 height 100
drag, startPoint x: 153, startPoint y: 332, endPoint x: 84, endPoint y: 295, distance: 77.8
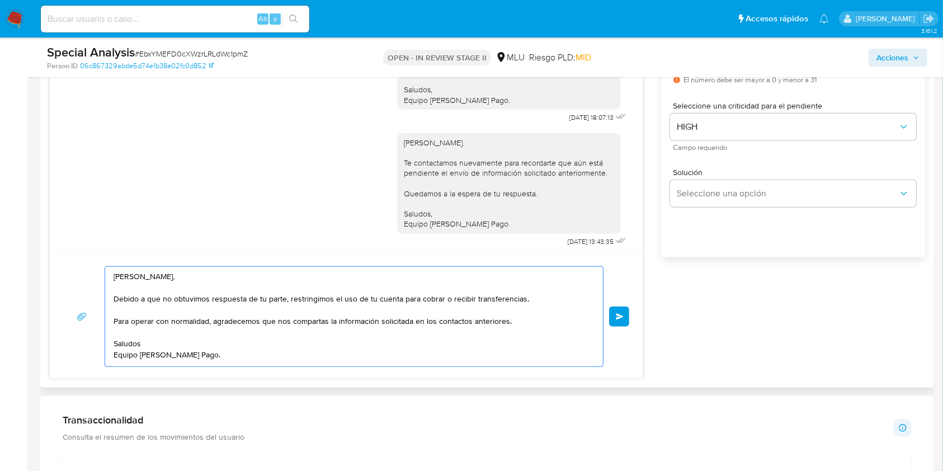
click at [84, 295] on div "Hola Natalia, Debido a que no obtuvimos respuesta de tu parte, restringimos el …" at bounding box center [346, 316] width 566 height 101
paste textarea "Hola, Natalia. Para que puedas volver a cobrar y recibir dinero, necesitamos qu…"
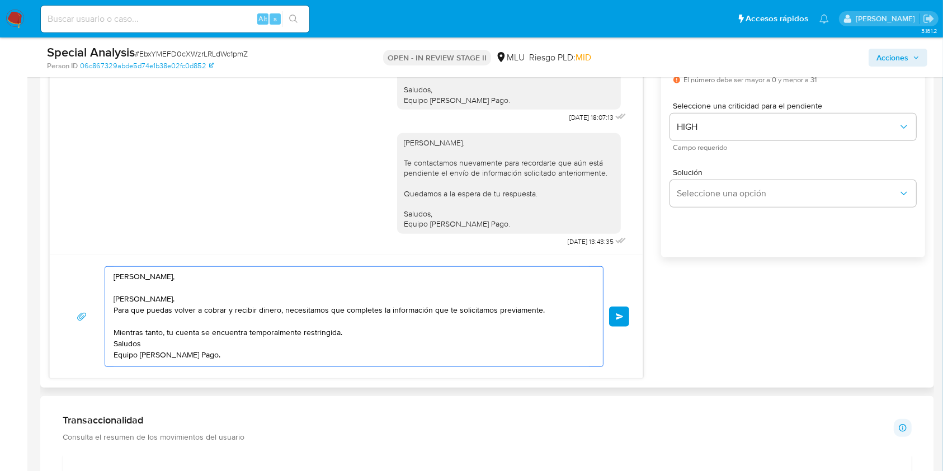
drag, startPoint x: 170, startPoint y: 279, endPoint x: 44, endPoint y: 270, distance: 126.2
click at [44, 270] on div "Historial CX Soluciones Chat Id Estado Fecha de creación Origen Proceso Anterio…" at bounding box center [487, 166] width 894 height 444
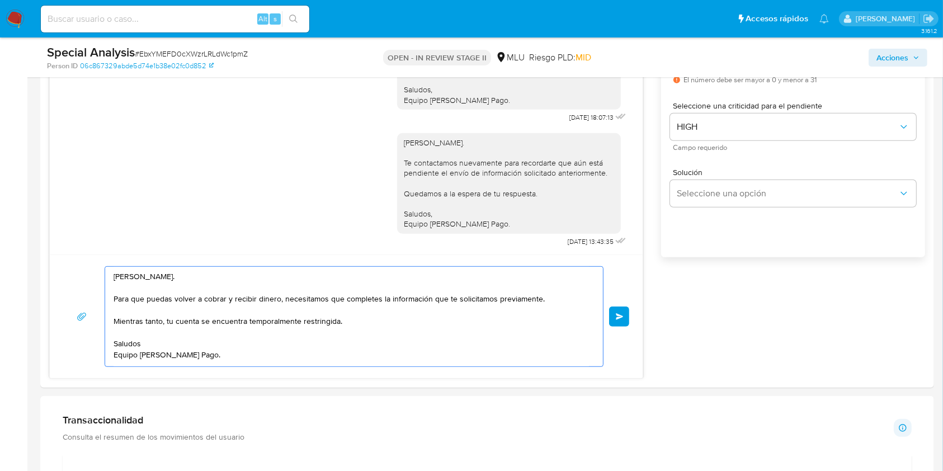
scroll to position [522, 0]
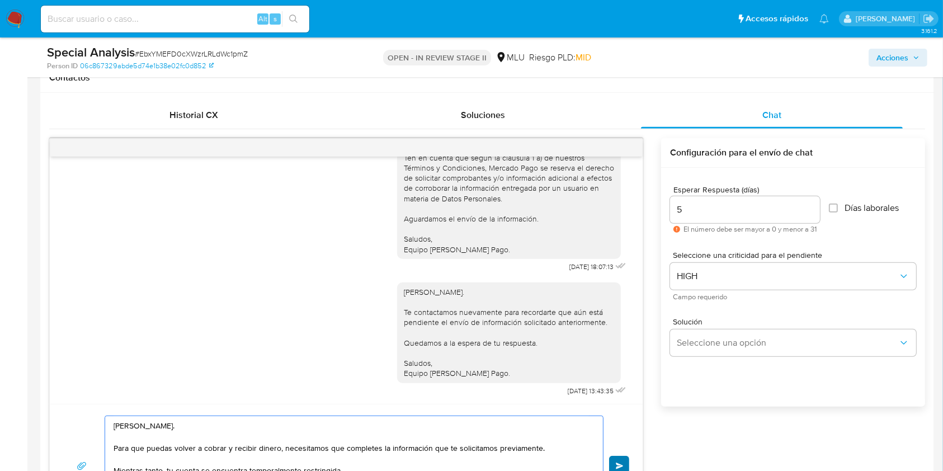
type textarea "Hola, Natalia. Para que puedas volver a cobrar y recibir dinero, necesitamos qu…"
click at [617, 463] on span "Enviar" at bounding box center [620, 466] width 8 height 7
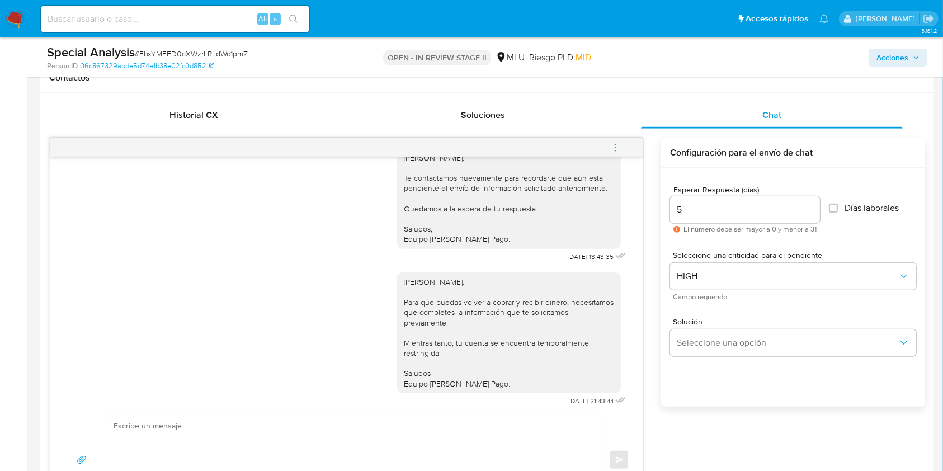
scroll to position [596, 0]
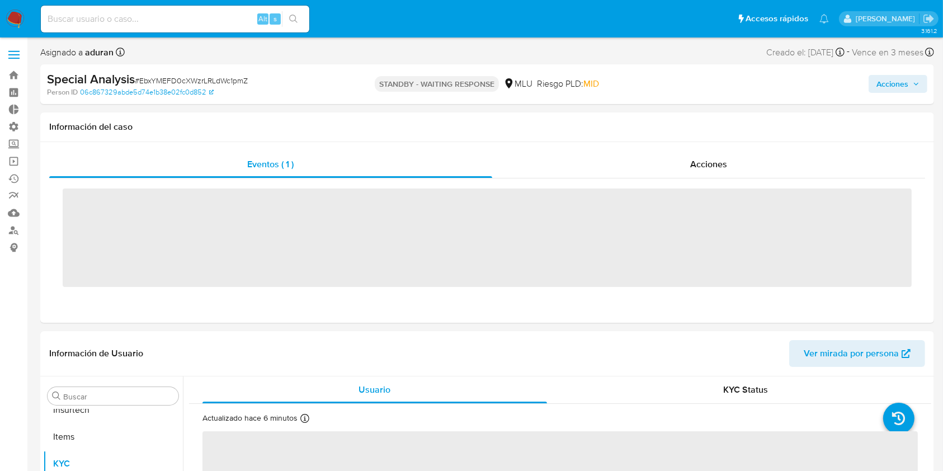
scroll to position [553, 0]
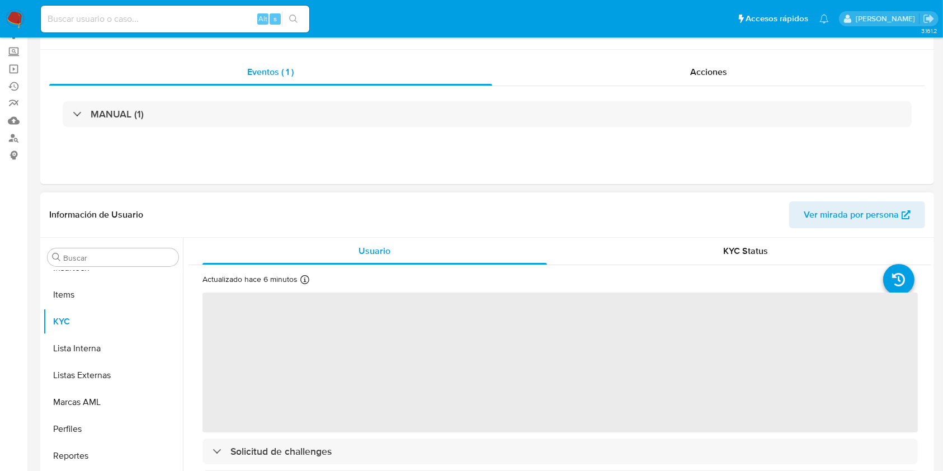
select select "10"
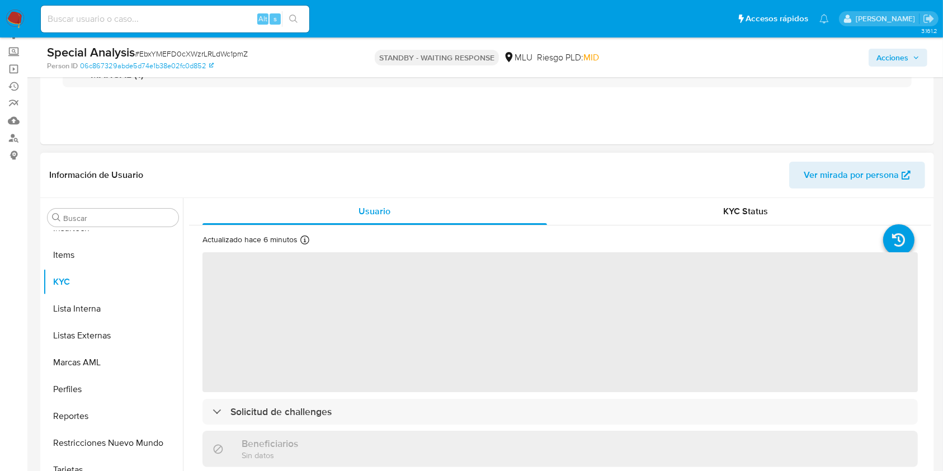
scroll to position [224, 0]
